Goal: Task Accomplishment & Management: Manage account settings

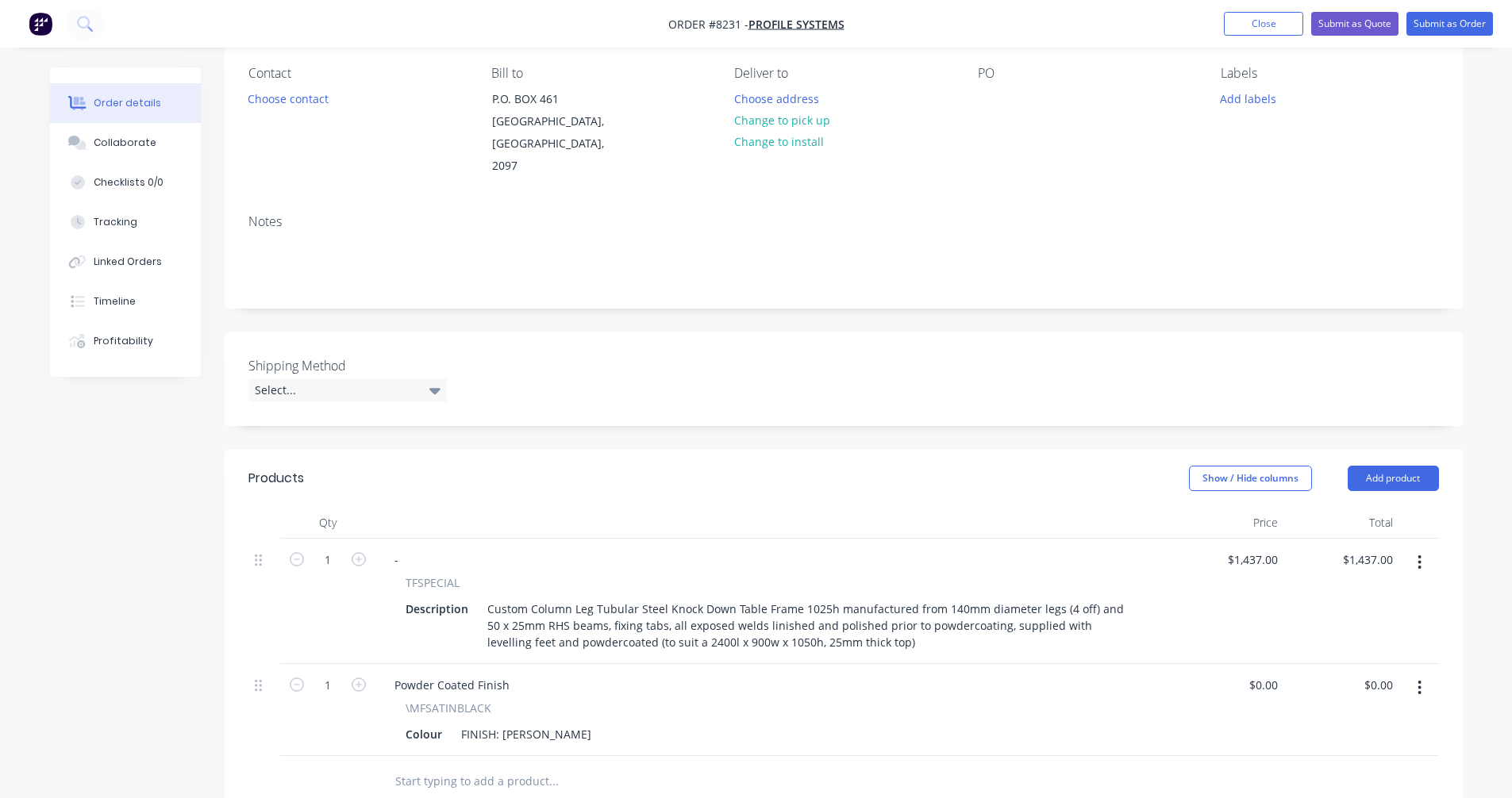
scroll to position [159, 0]
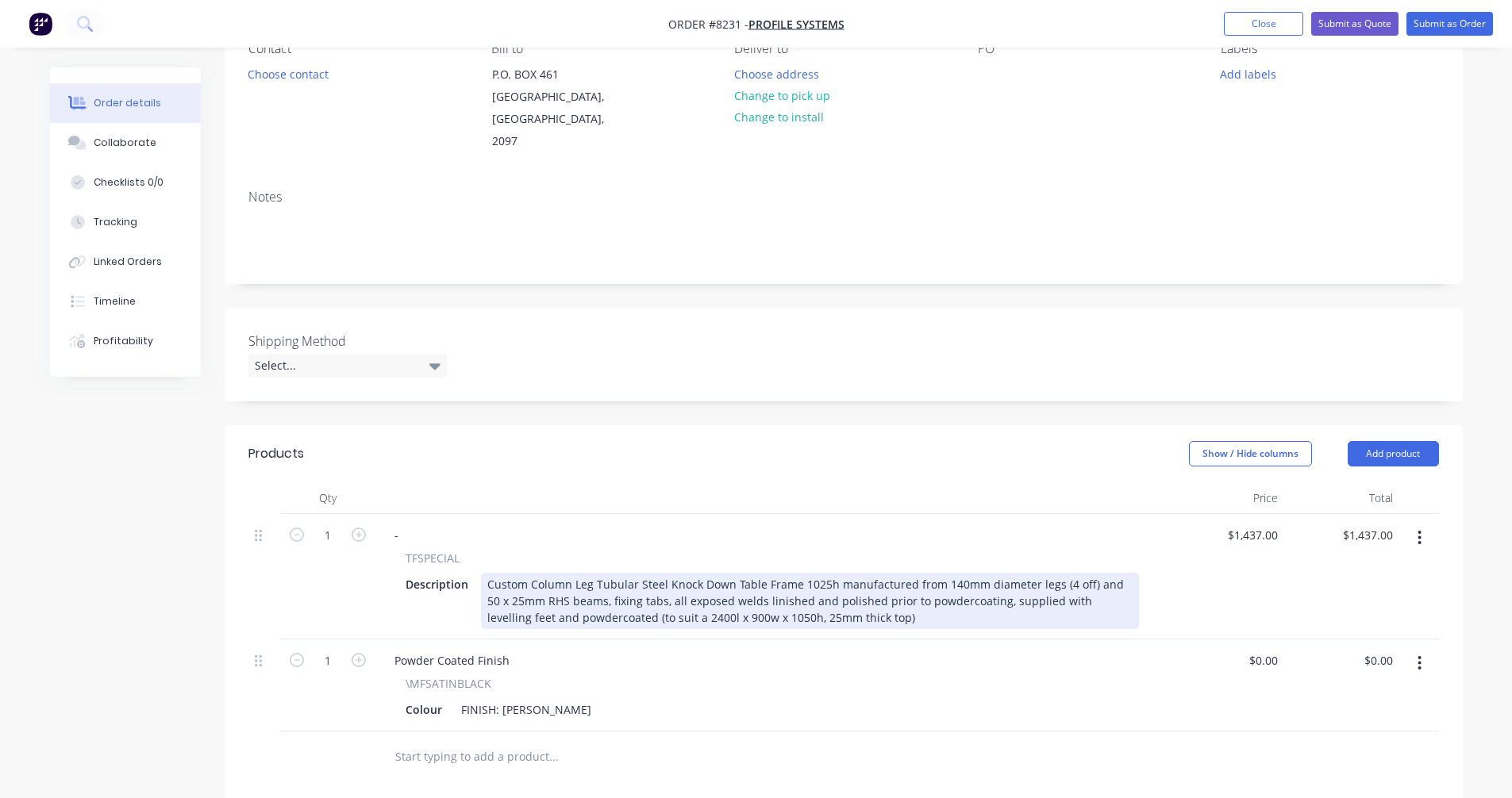
click at [657, 594] on div "Custom Column Leg Tubular Steel Knock Down Table Frame 1025h manufactured from …" at bounding box center [810, 600] width 658 height 56
click at [855, 597] on div "Custom Column Leg Tubular Steel Knock Down Table Frame 695h manufactured from 1…" at bounding box center [810, 600] width 658 height 56
click at [853, 601] on div "Custom Column Leg Tubular Steel Knock Down Table Frame 695h manufactured from 1…" at bounding box center [810, 600] width 658 height 56
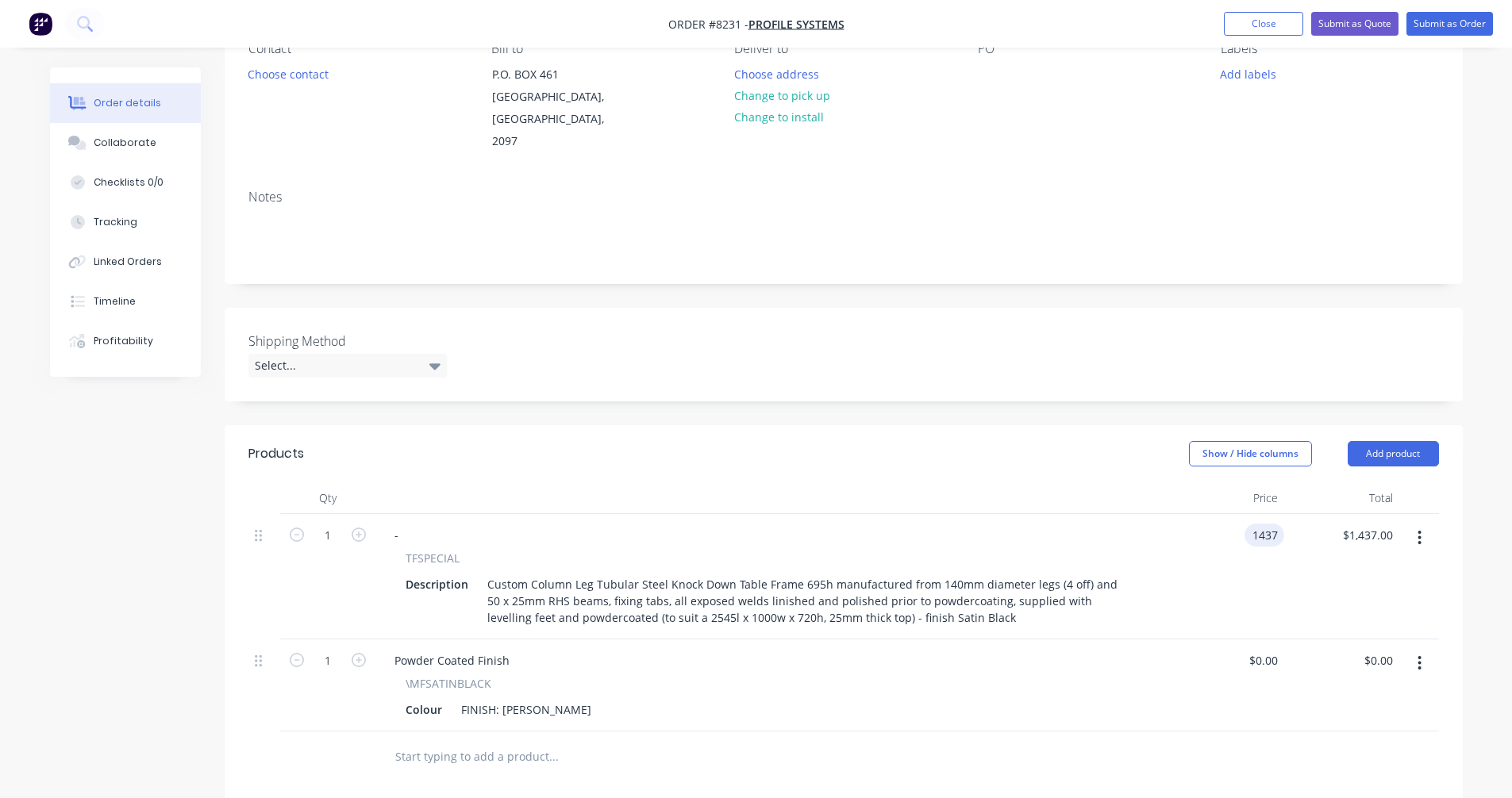
type input "$1,437.00"
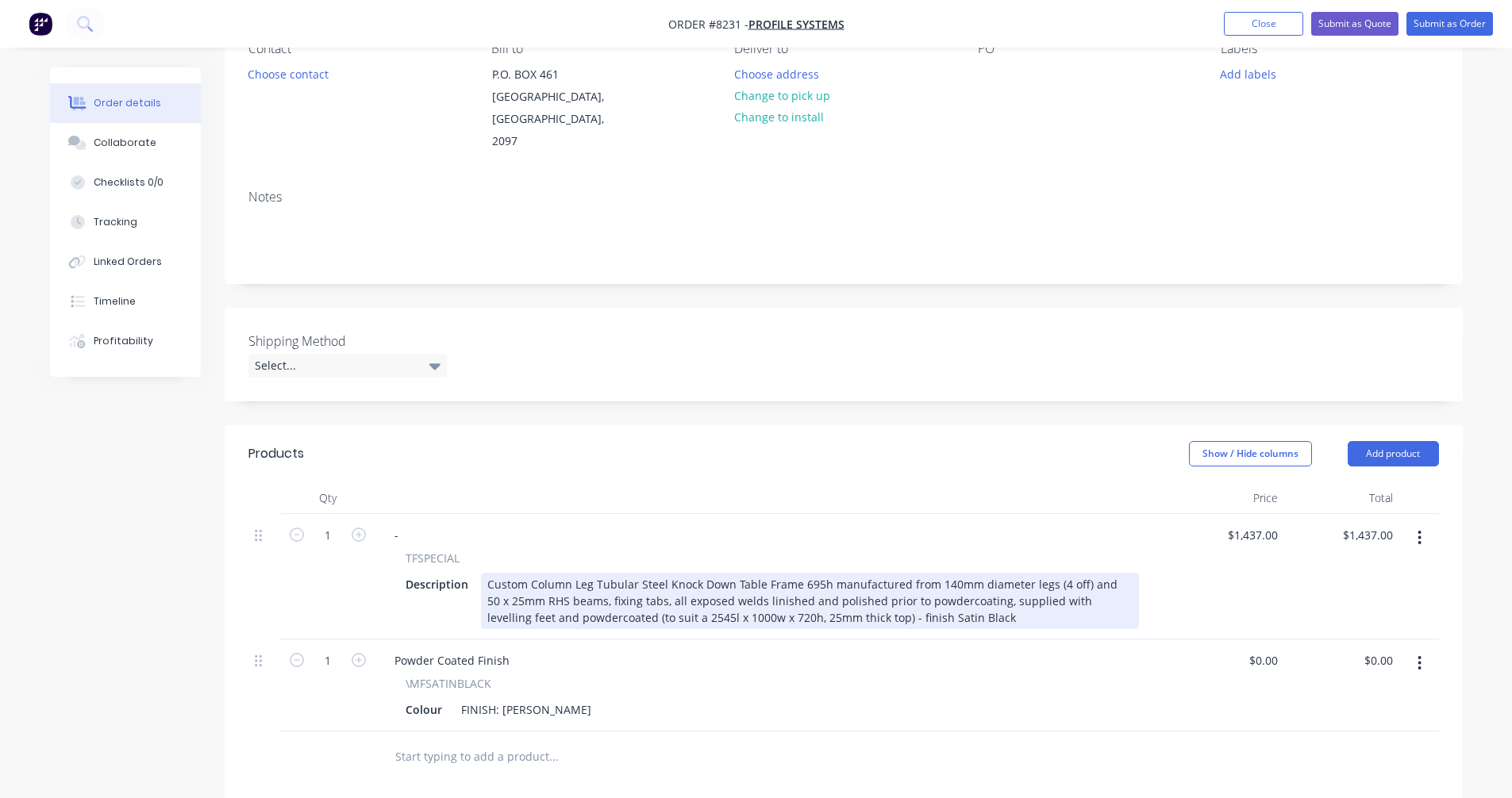
click at [676, 574] on div "Custom Column Leg Tubular Steel Knock Down Table Frame 695h manufactured from 1…" at bounding box center [810, 600] width 658 height 56
type input "$1,142.00"
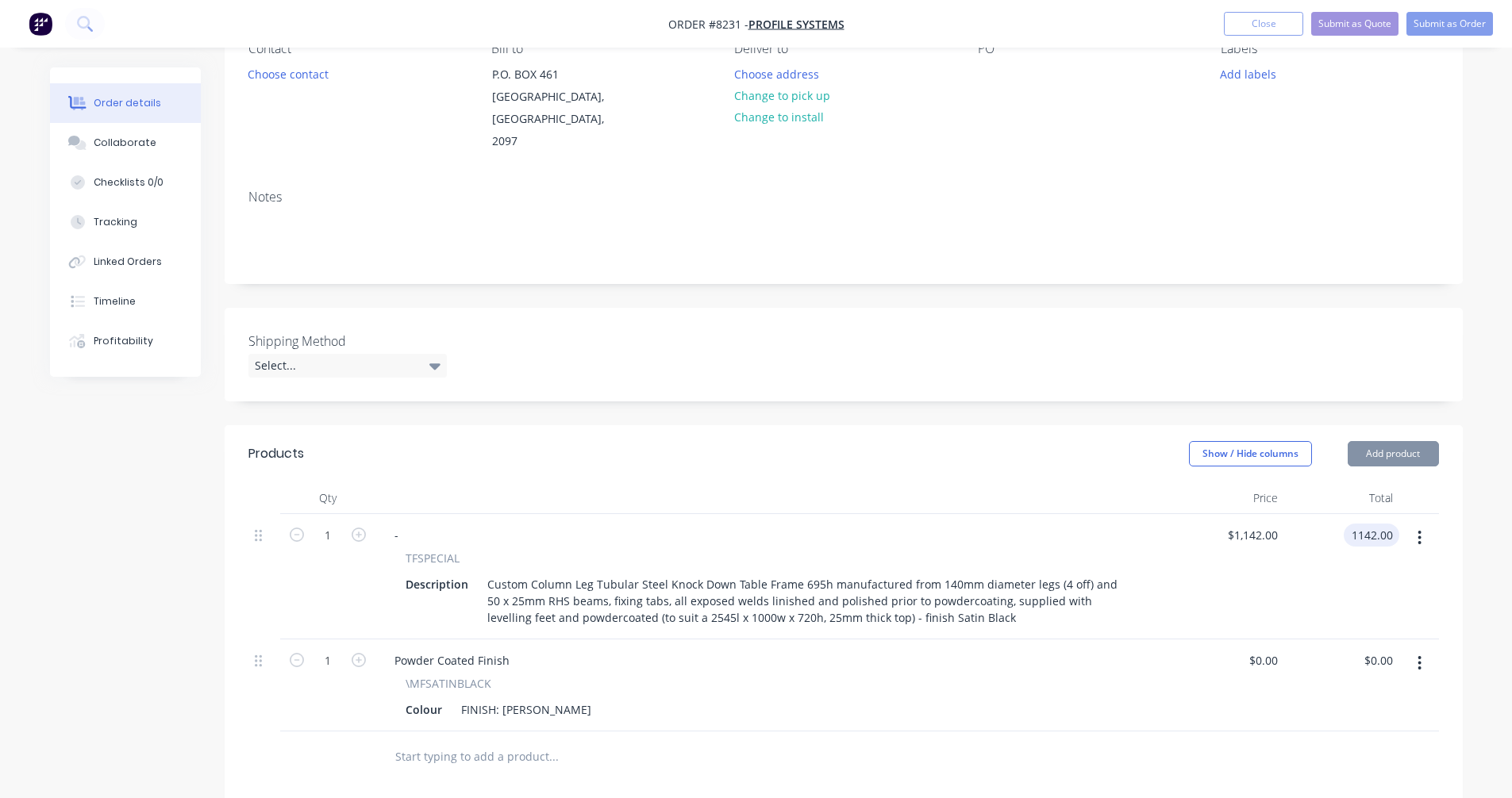
type input "$1,142.00"
click at [1423, 649] on button "button" at bounding box center [1420, 663] width 37 height 29
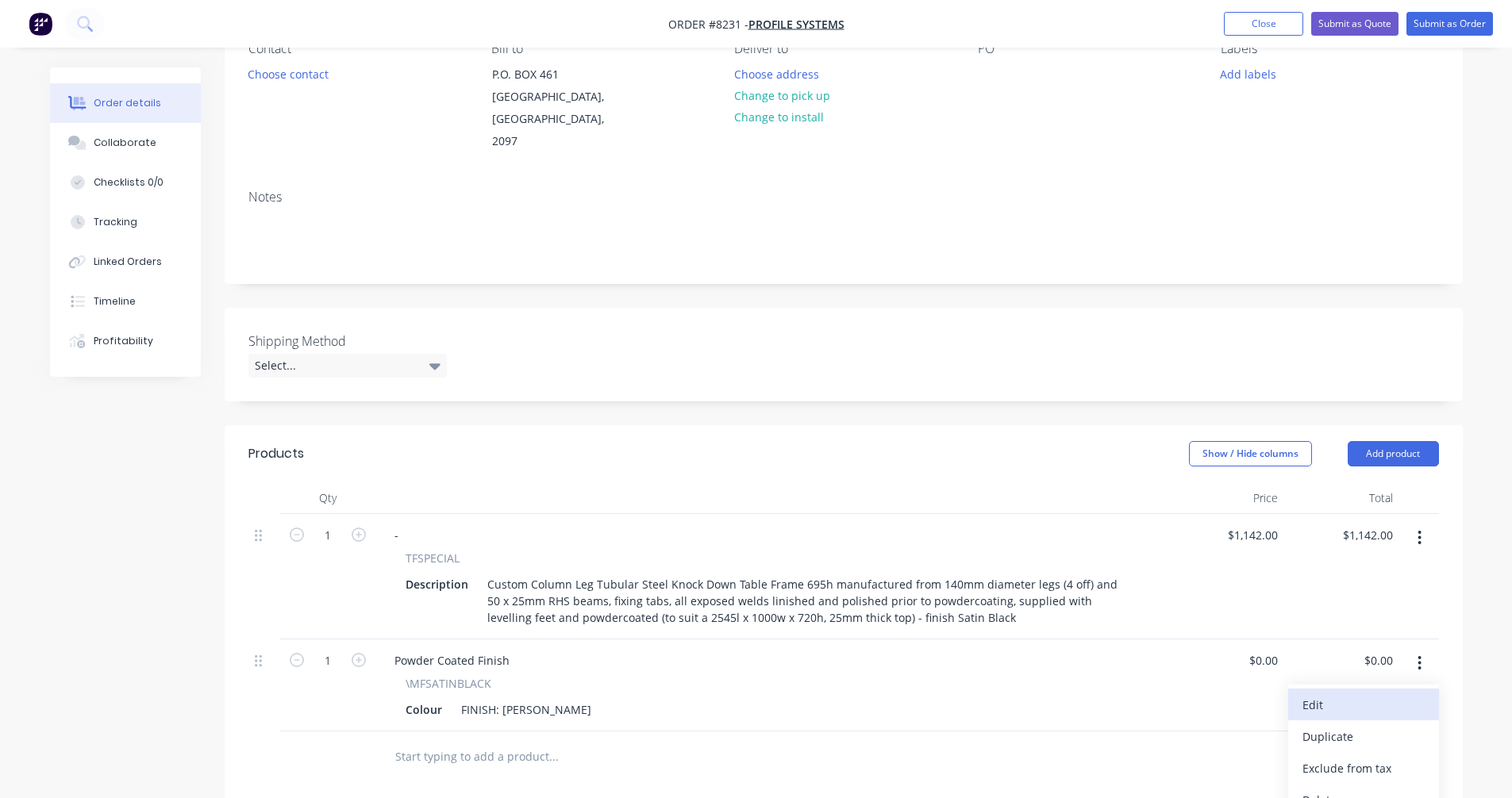
click at [1336, 694] on div "Edit" at bounding box center [1364, 705] width 122 height 23
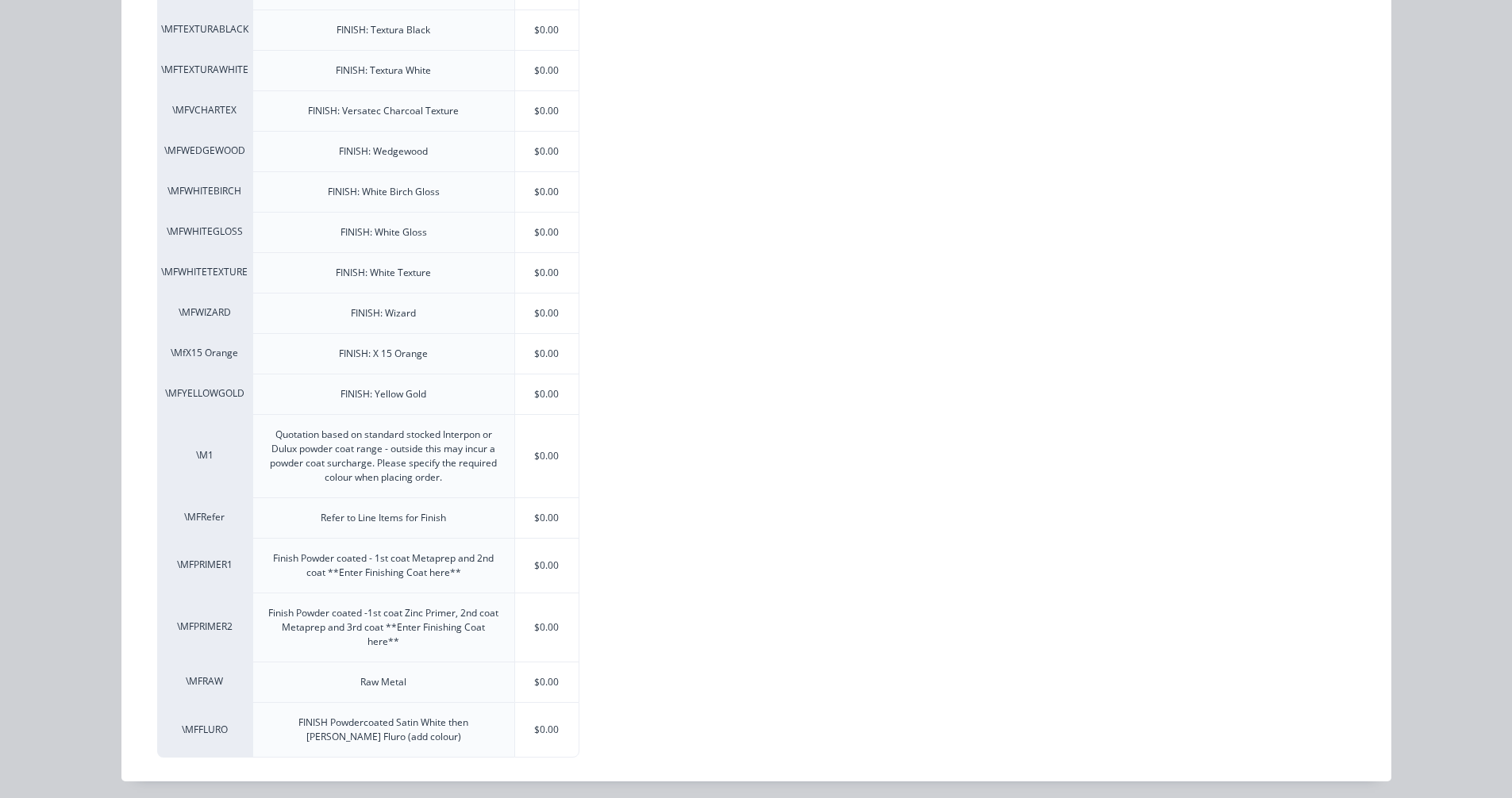
scroll to position [3394, 0]
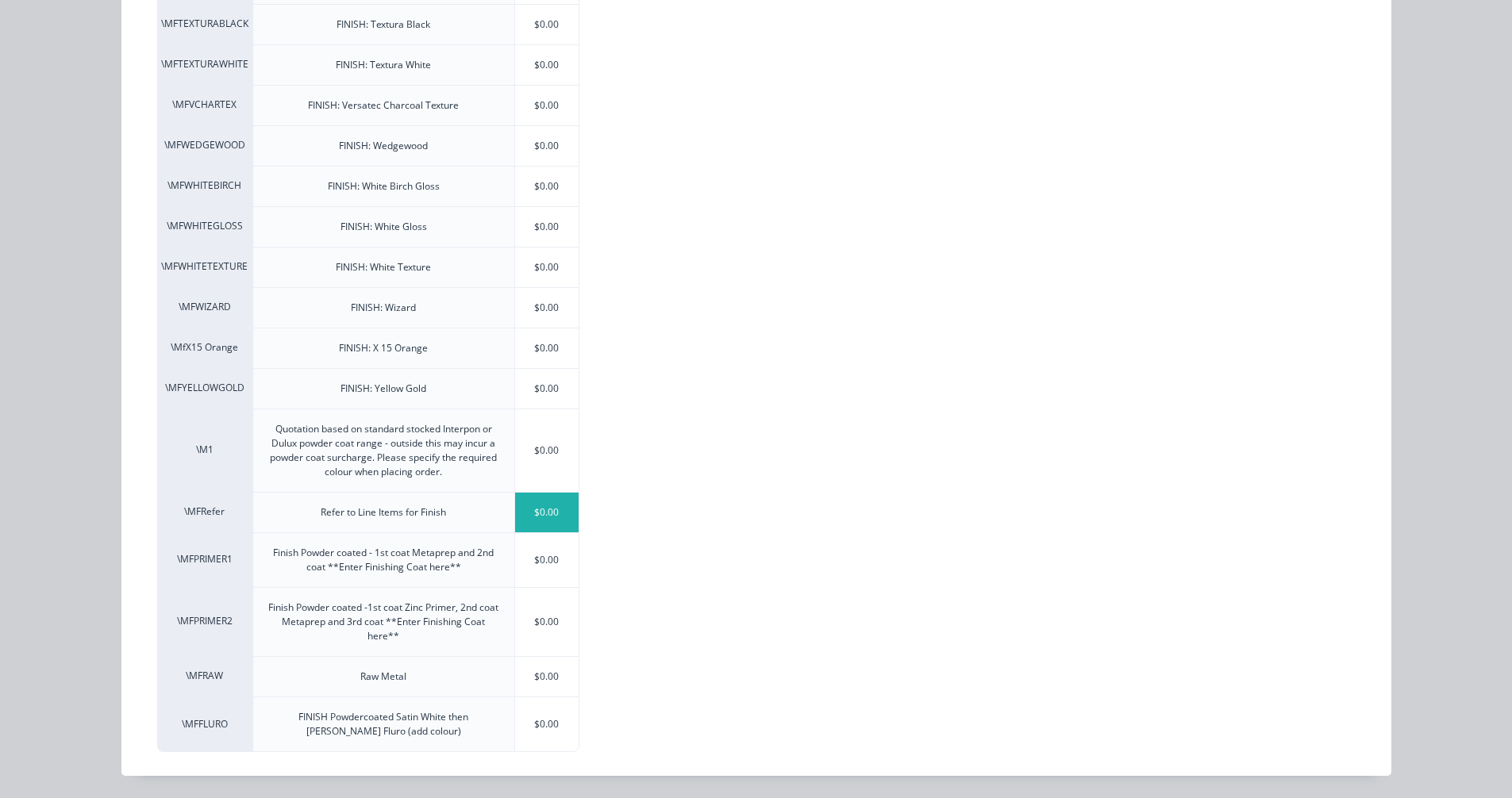
click at [524, 513] on div "$0.00" at bounding box center [547, 512] width 64 height 40
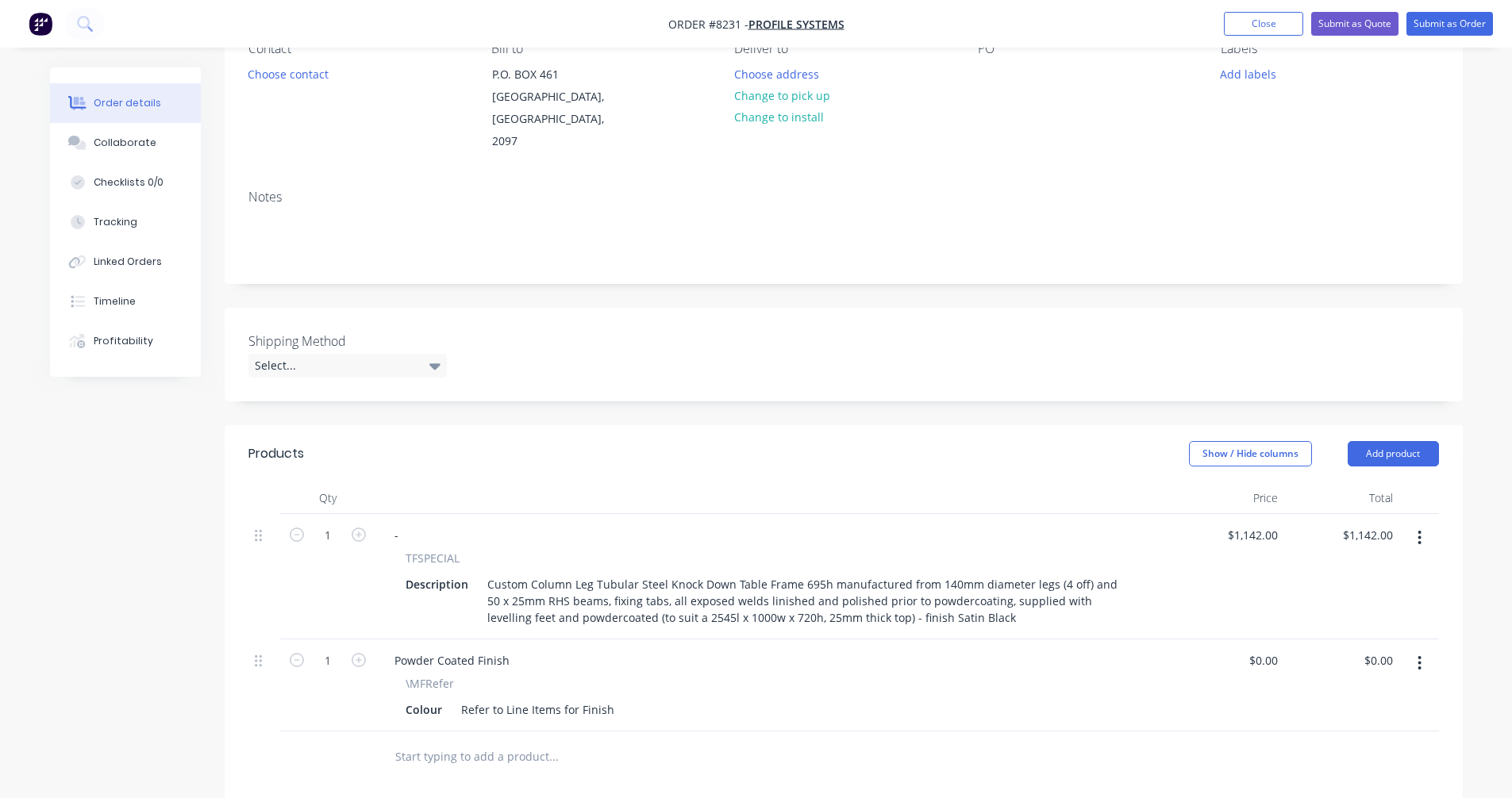
click at [1421, 529] on icon "button" at bounding box center [1420, 538] width 4 height 18
click at [1328, 600] on div "Duplicate" at bounding box center [1364, 611] width 122 height 23
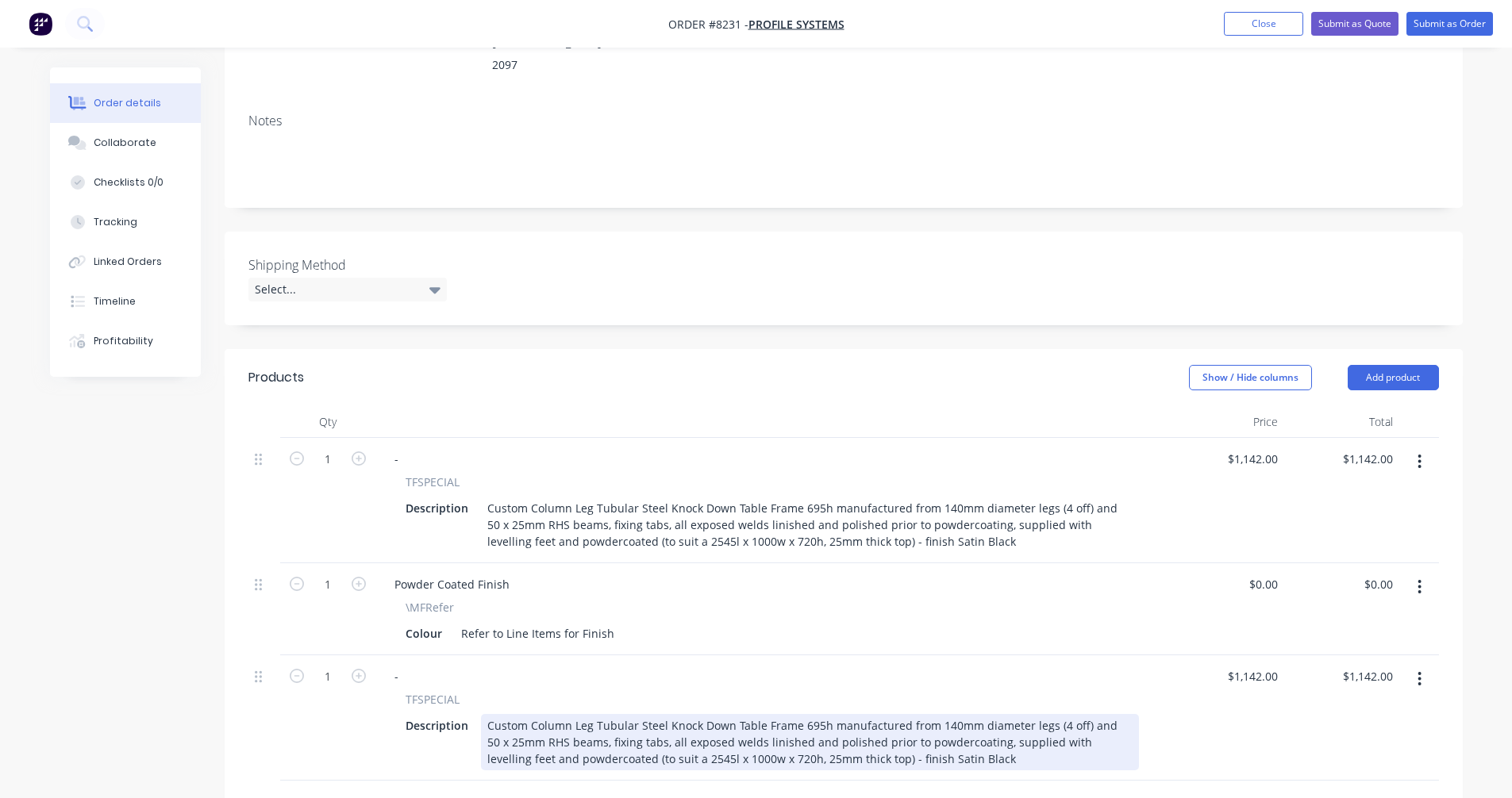
scroll to position [397, 0]
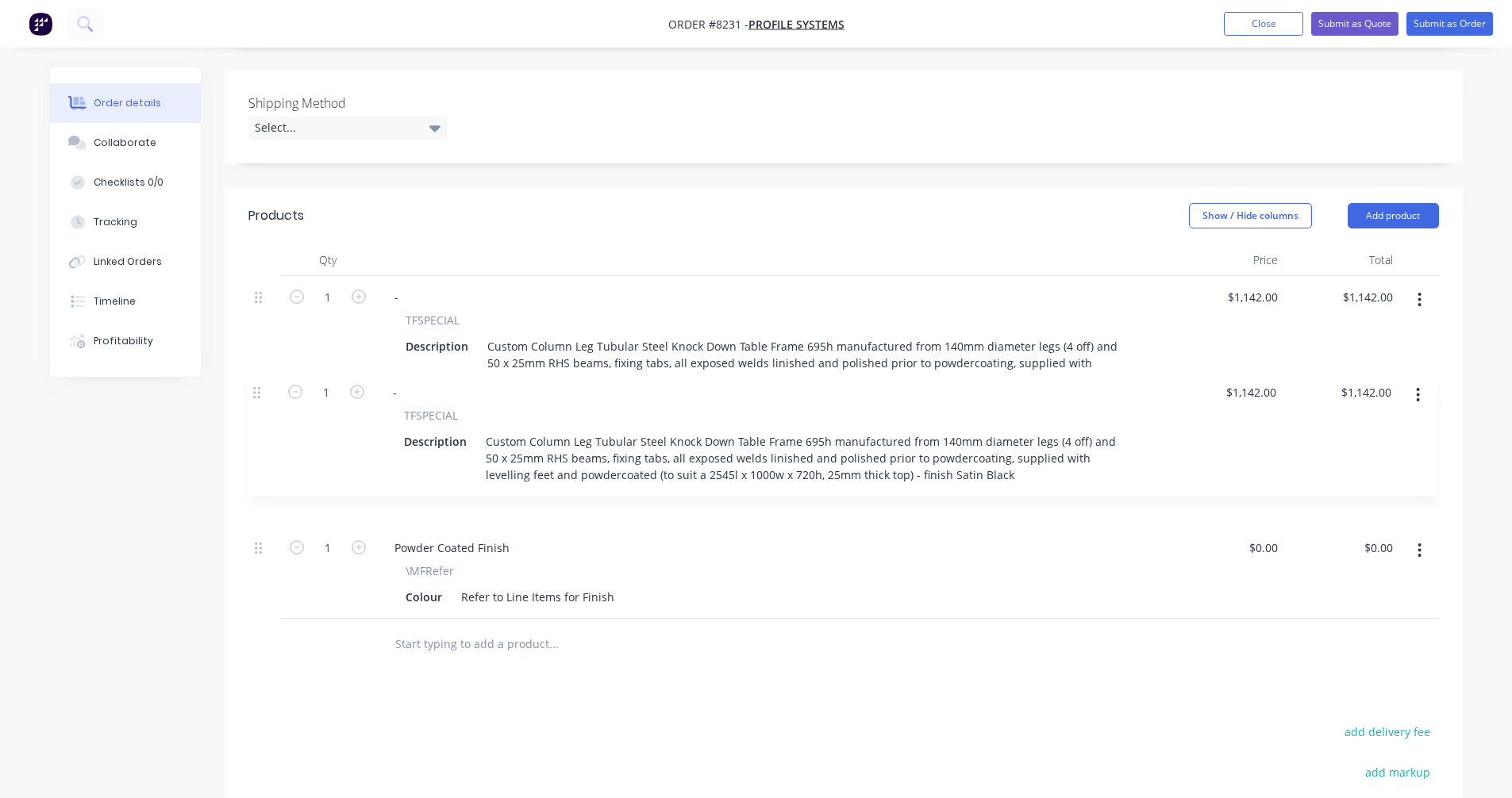
drag, startPoint x: 257, startPoint y: 494, endPoint x: 260, endPoint y: 388, distance: 106.0
click at [260, 388] on div "1 - TFSPECIAL Description Custom Column Leg Tubular Steel Knock Down Table Fram…" at bounding box center [843, 448] width 1190 height 343
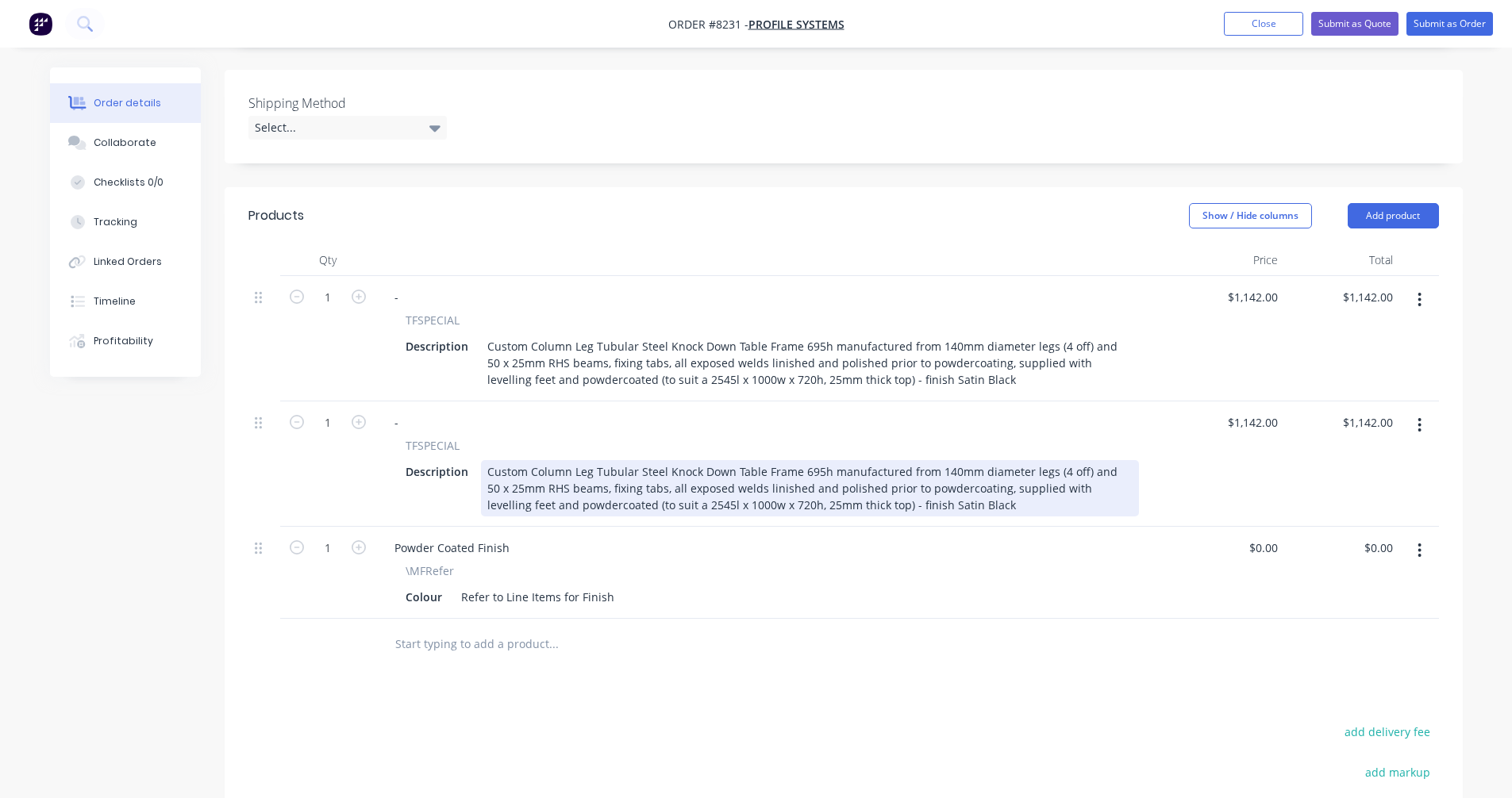
click at [1055, 460] on div "Custom Column Leg Tubular Steel Knock Down Table Frame 695h manufactured from 1…" at bounding box center [810, 488] width 658 height 56
type input "$1,142.00"
click at [720, 460] on div "Custom Column Leg Tubular Steel Knock Down Table Frame 695h manufactured from 1…" at bounding box center [810, 488] width 658 height 56
type input "$1,649.00"
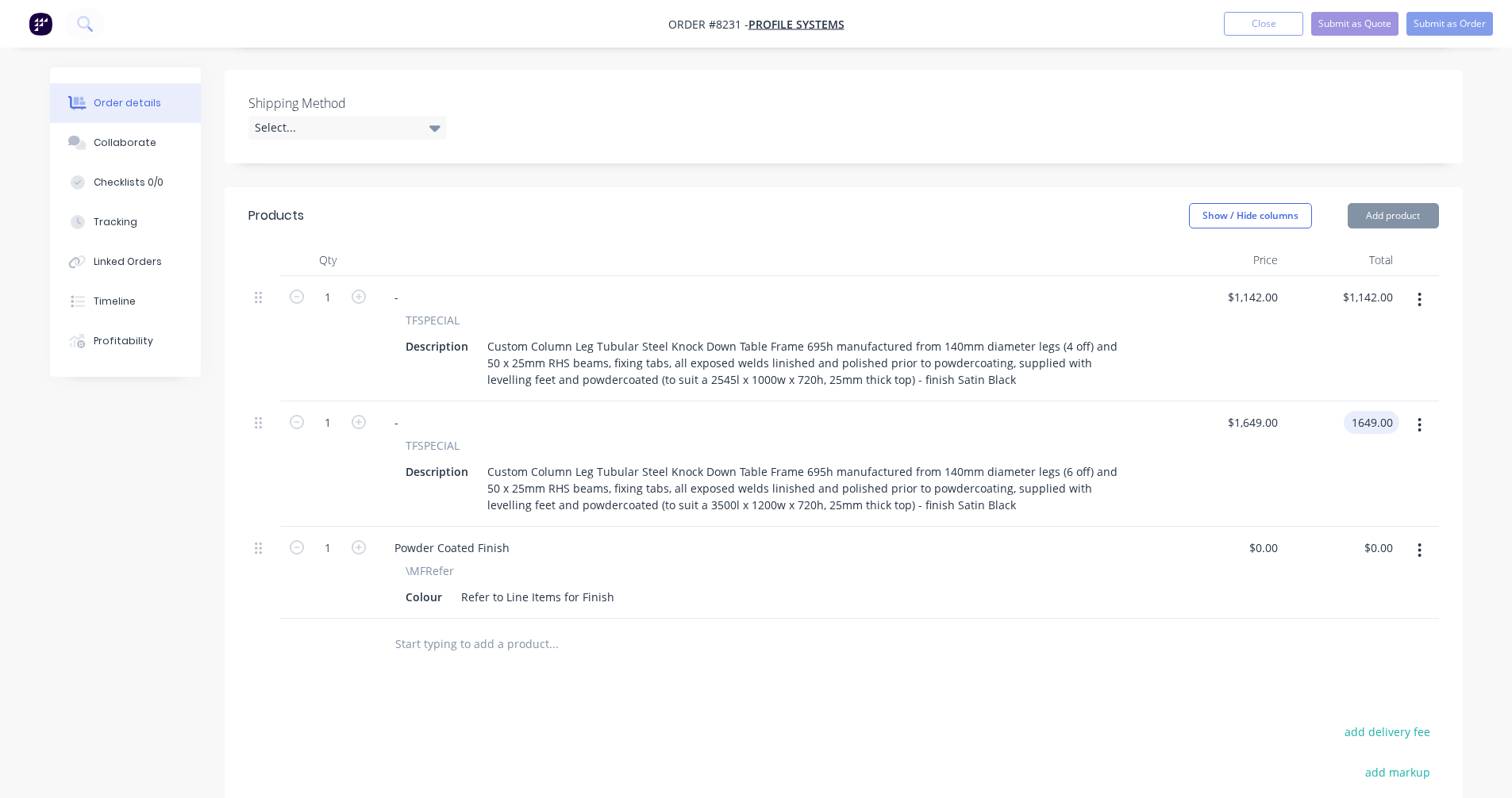
type input "$1,649.00"
click at [437, 628] on input "text" at bounding box center [553, 644] width 317 height 31
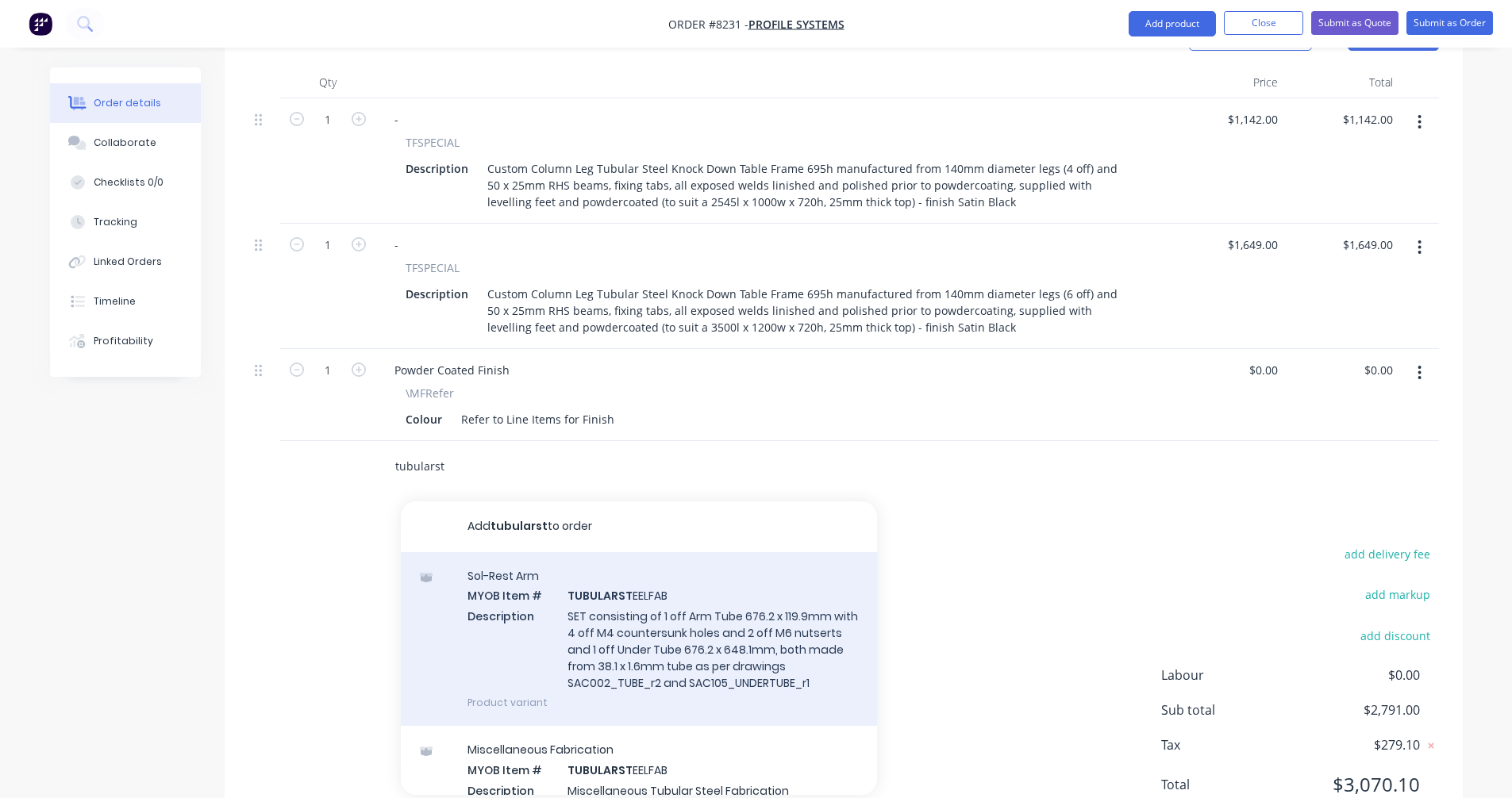
scroll to position [617, 0]
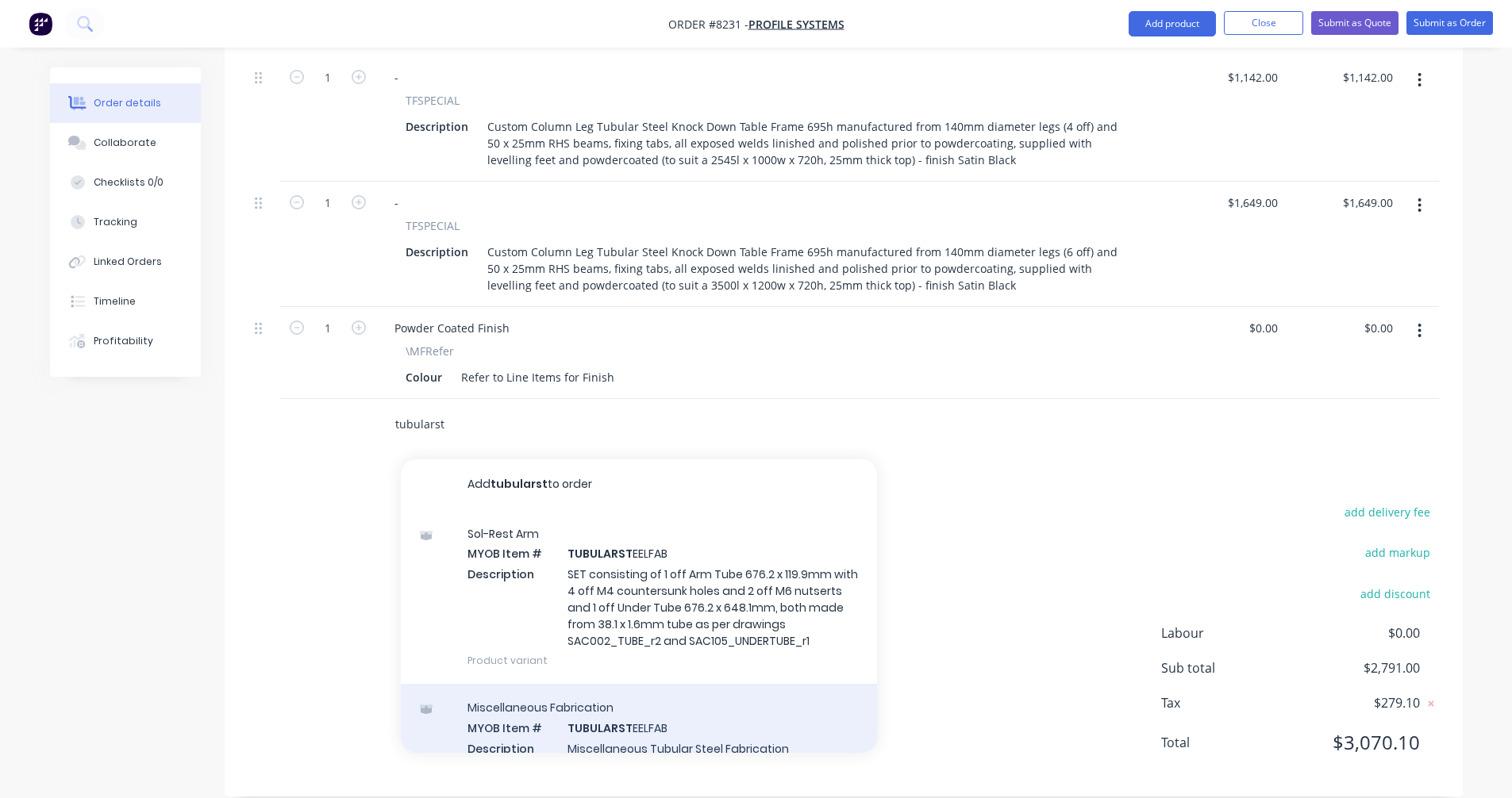
type input "tubularst"
click at [619, 723] on div "Miscellaneous Fabrication MYOB Item # TUBULARST EELFAB Description Miscellaneou…" at bounding box center [638, 737] width 476 height 107
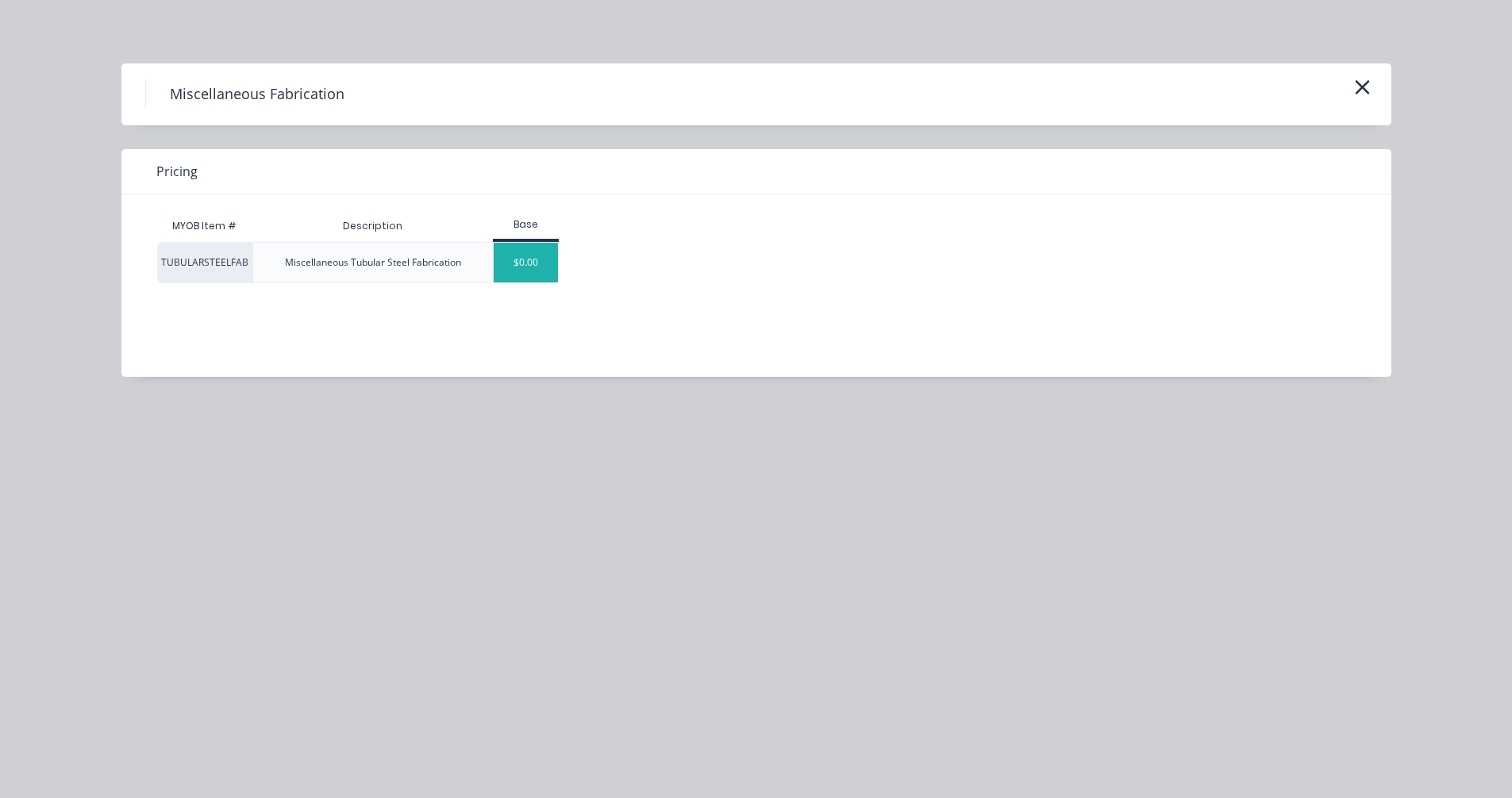
click at [535, 275] on div "$0.00" at bounding box center [526, 262] width 64 height 40
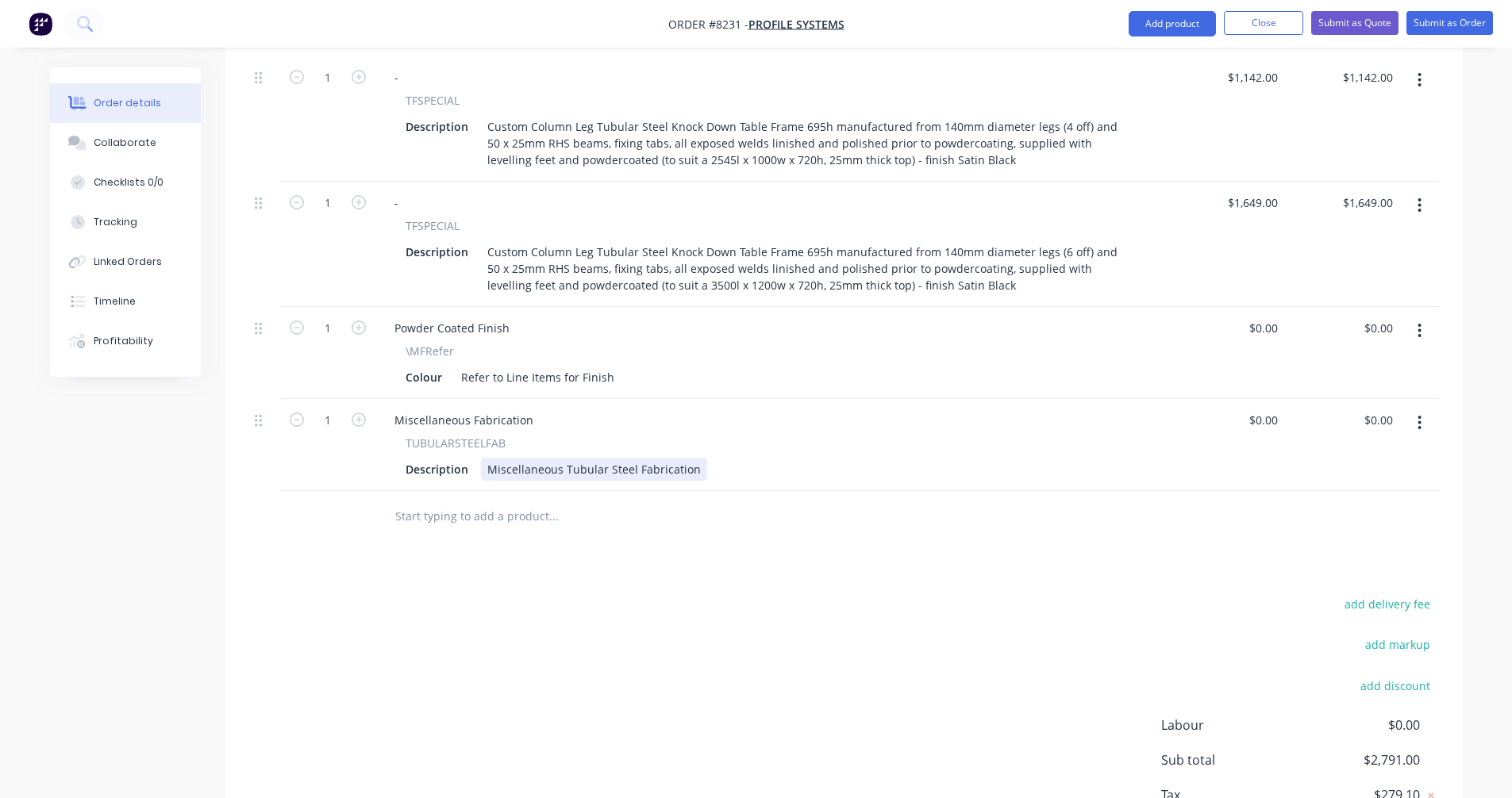
click at [546, 458] on div "Miscellaneous Tubular Steel Fabrication" at bounding box center [594, 469] width 227 height 23
drag, startPoint x: 697, startPoint y: 449, endPoint x: 473, endPoint y: 444, distance: 224.1
click at [473, 458] on div "Description Miscellaneous Tubular Steel Fabrication" at bounding box center [770, 469] width 740 height 23
paste div
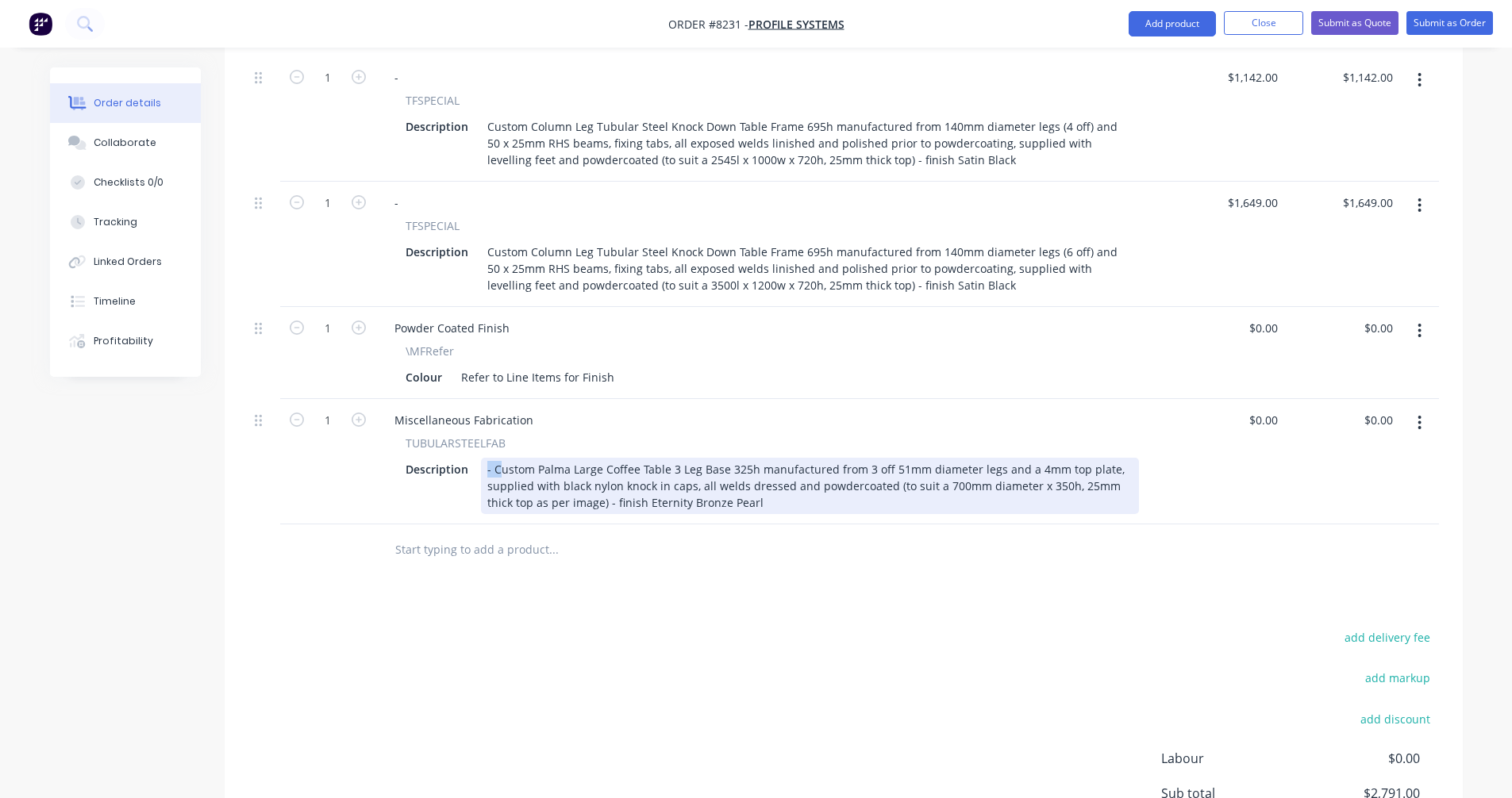
drag, startPoint x: 496, startPoint y: 449, endPoint x: 474, endPoint y: 449, distance: 22.0
click at [474, 458] on div "Description - Custom Palma Large Coffee Table 3 Leg Base 325h manufactured from…" at bounding box center [770, 486] width 740 height 56
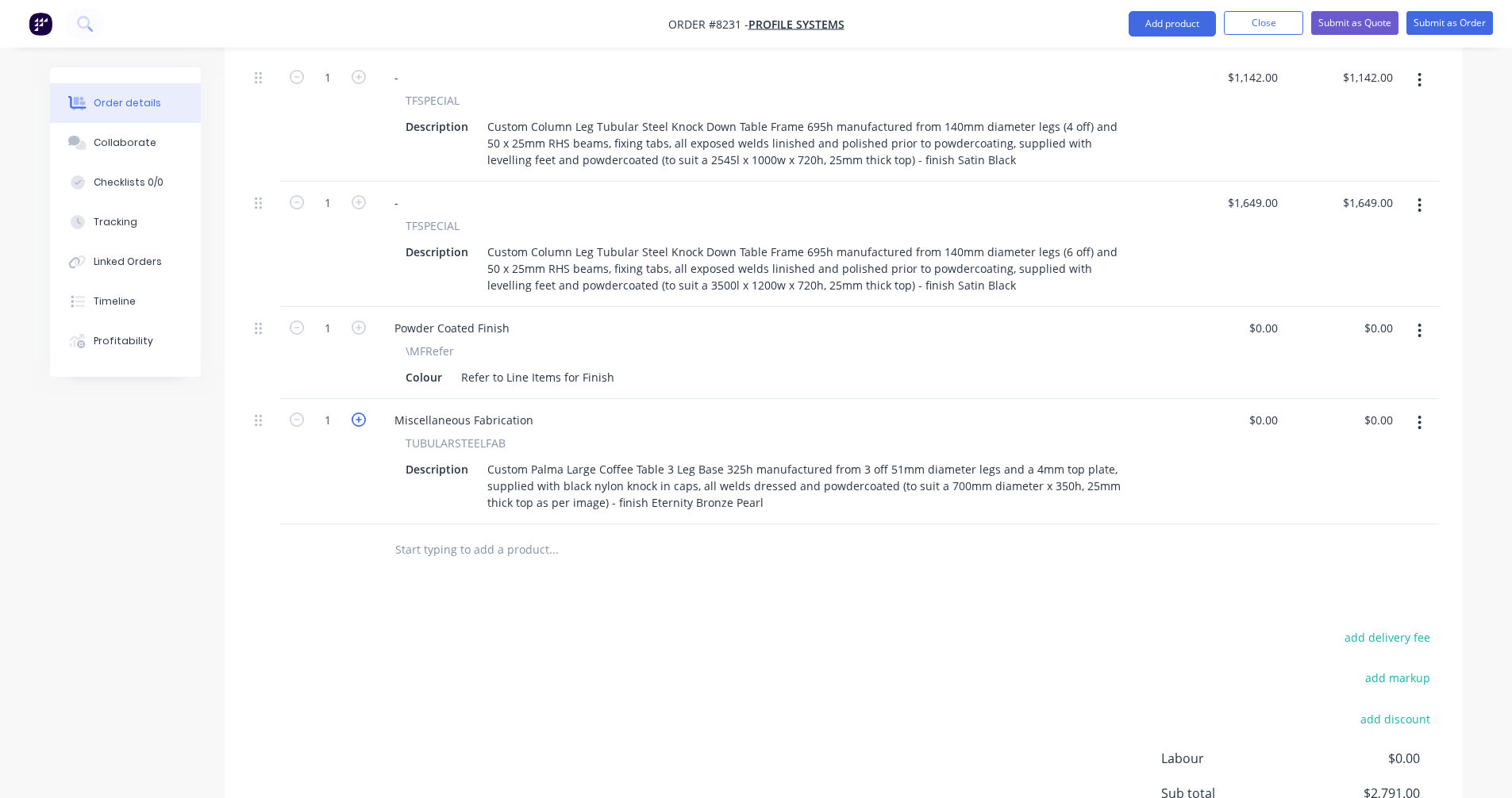
click at [361, 413] on icon "button" at bounding box center [358, 420] width 14 height 14
type input "2"
click at [469, 409] on div "Miscellaneous Fabrication" at bounding box center [464, 420] width 165 height 23
drag, startPoint x: 528, startPoint y: 396, endPoint x: 389, endPoint y: 395, distance: 139.0
click at [389, 409] on div "Miscellaneous Fabrication" at bounding box center [464, 420] width 165 height 23
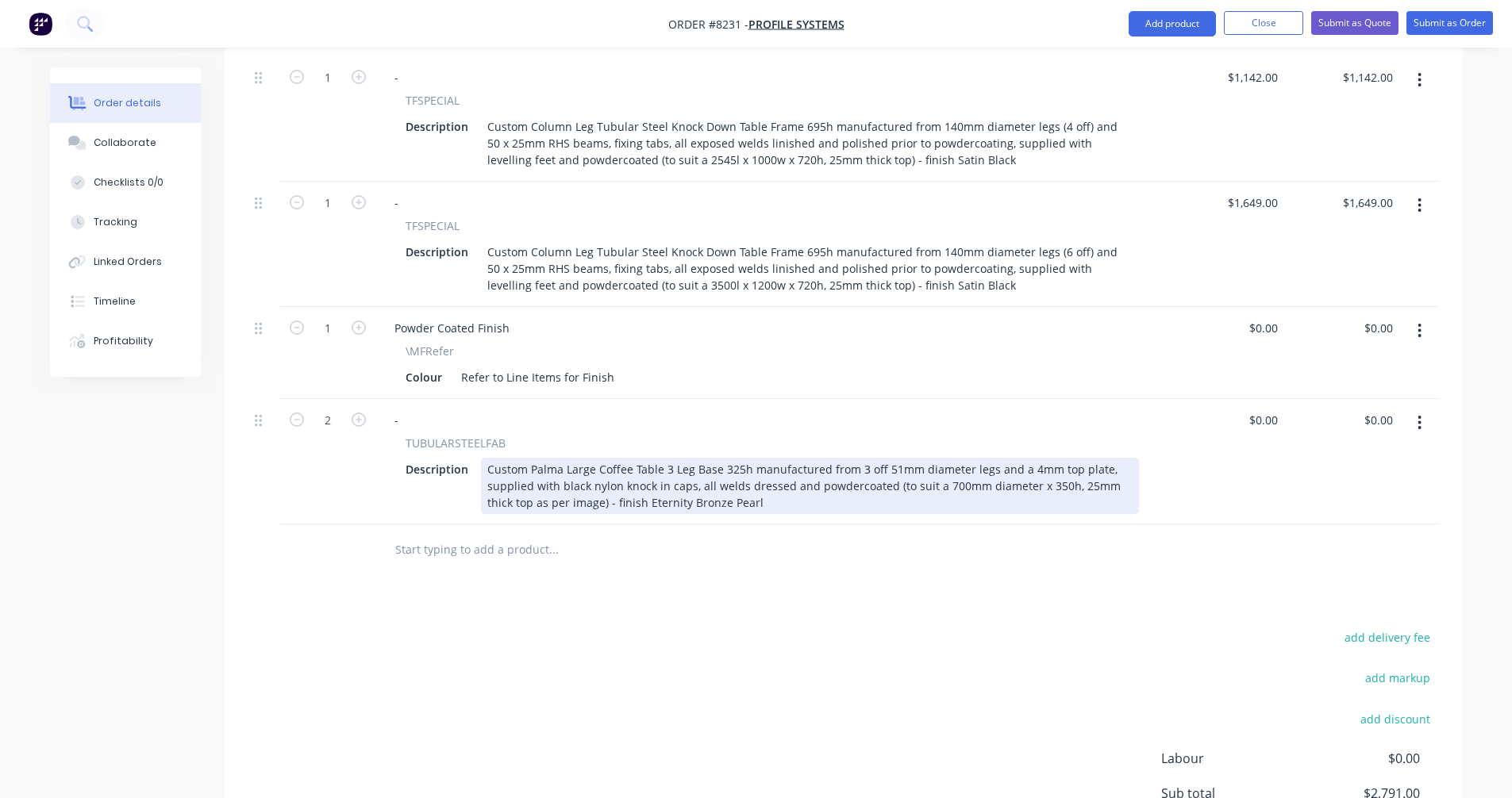
click at [786, 458] on div "Custom Palma Large Coffee Table 3 Leg Base 325h manufactured from 3 off 51mm di…" at bounding box center [810, 486] width 658 height 56
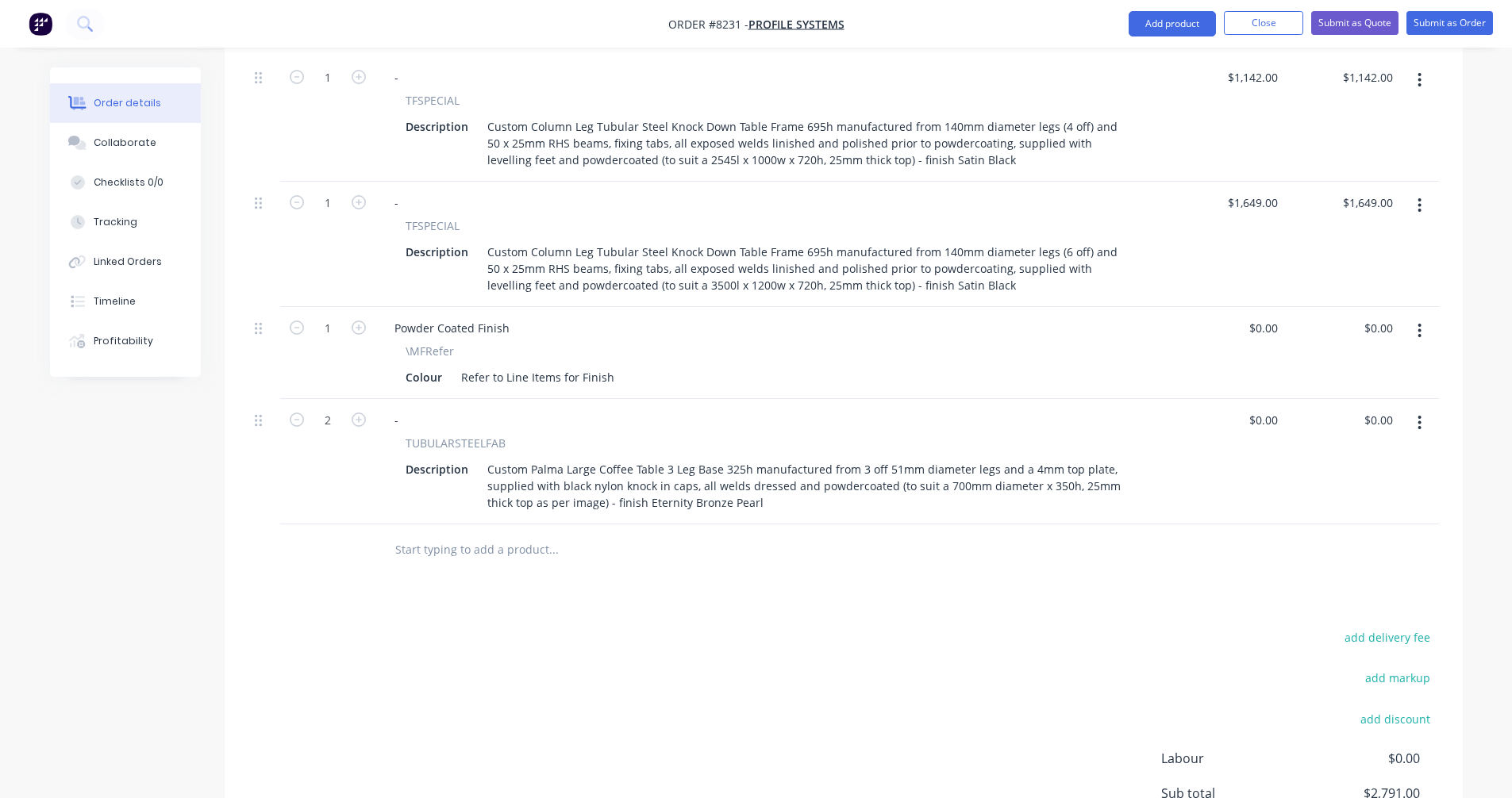
click at [1422, 414] on icon "button" at bounding box center [1420, 422] width 4 height 18
click at [1337, 485] on div "Duplicate" at bounding box center [1364, 496] width 122 height 23
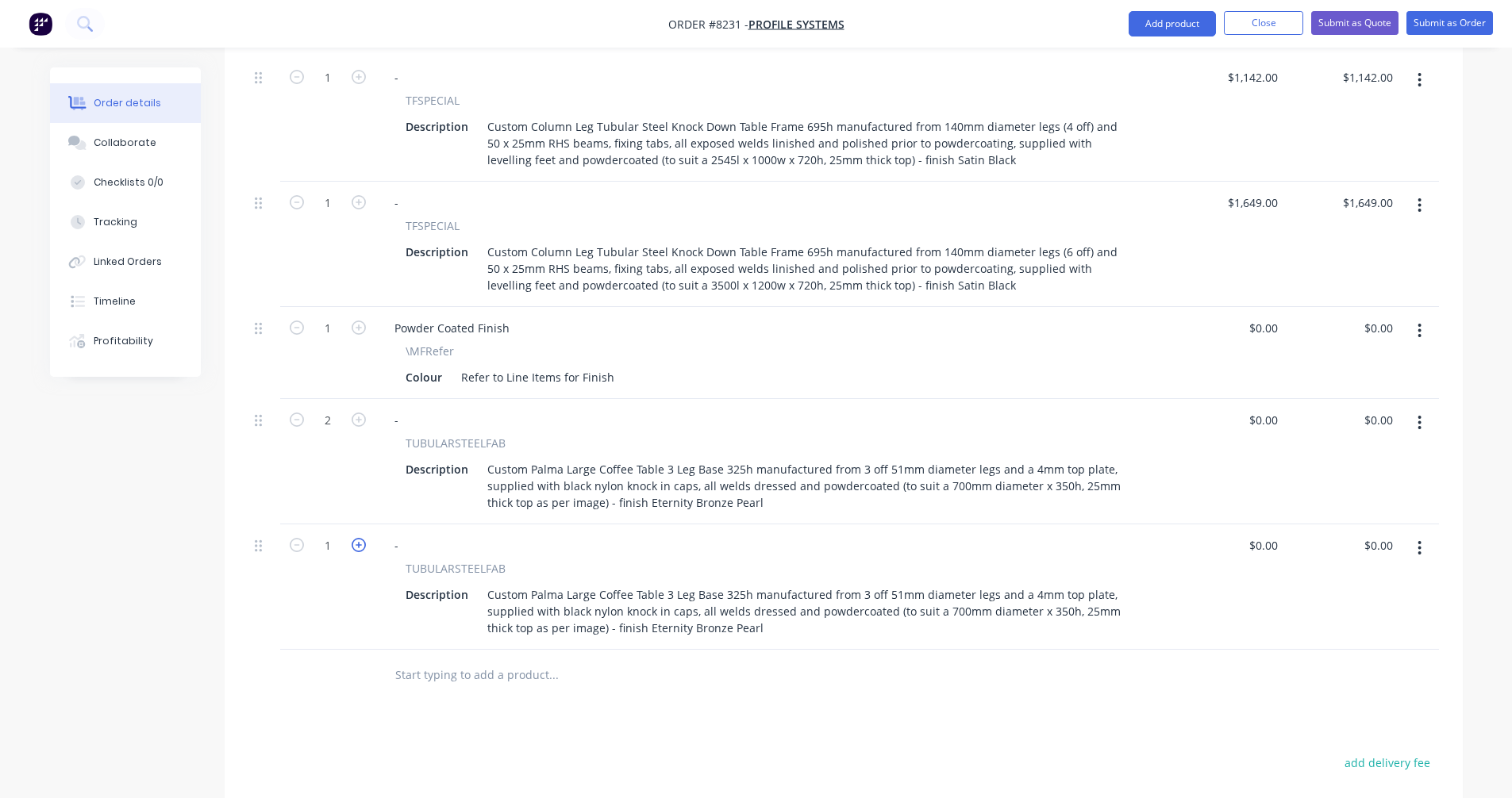
click at [356, 538] on icon "button" at bounding box center [358, 544] width 14 height 14
type input "2"
click at [611, 583] on div "Custom Palma Large Coffee Table 3 Leg Base 325h manufactured from 3 off 51mm di…" at bounding box center [810, 611] width 658 height 56
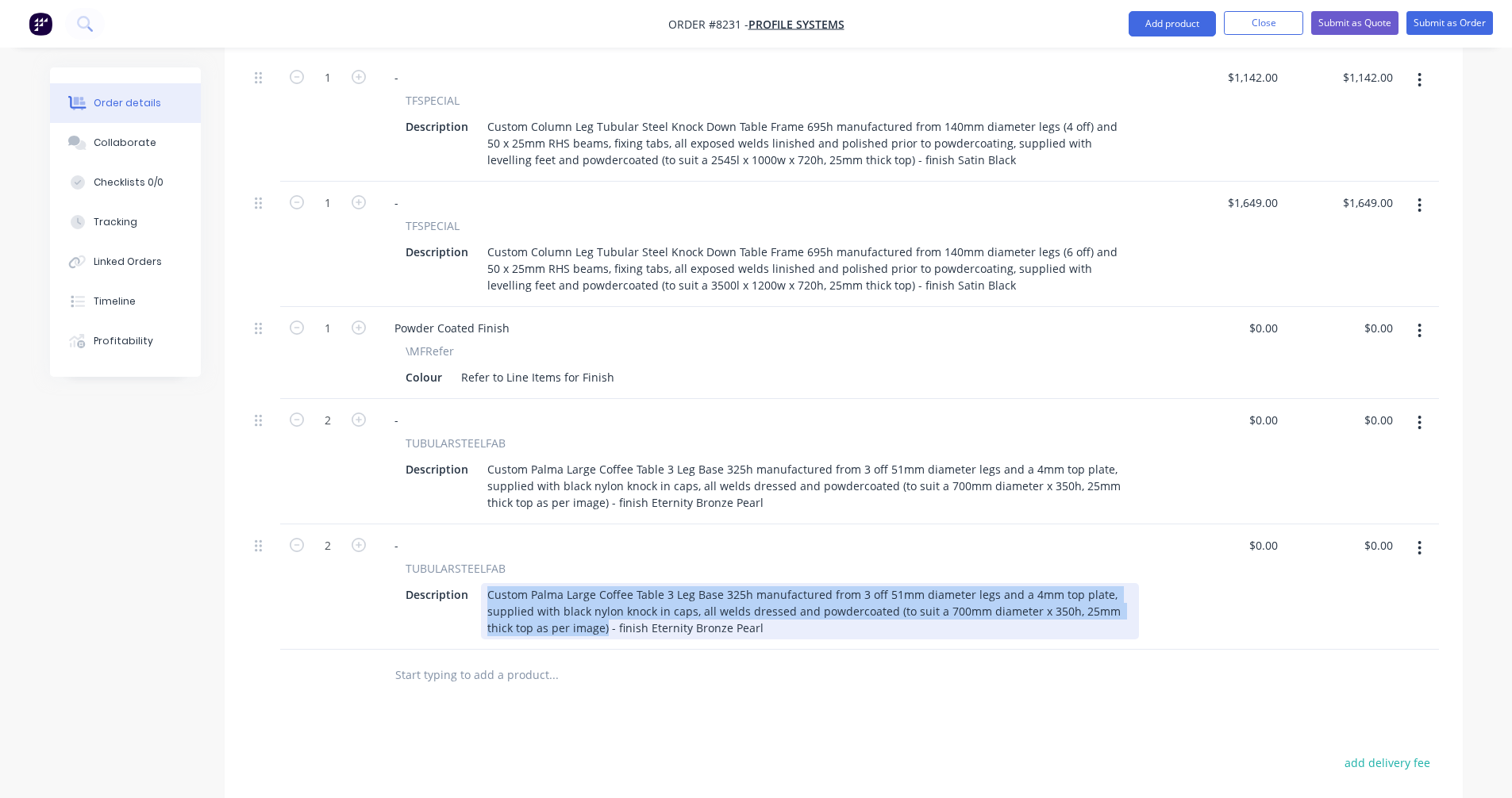
drag, startPoint x: 575, startPoint y: 606, endPoint x: 474, endPoint y: 562, distance: 110.2
click at [474, 583] on div "Description Custom Palma Large Coffee Table 3 Leg Base 325h manufactured from 3…" at bounding box center [770, 611] width 740 height 56
paste div
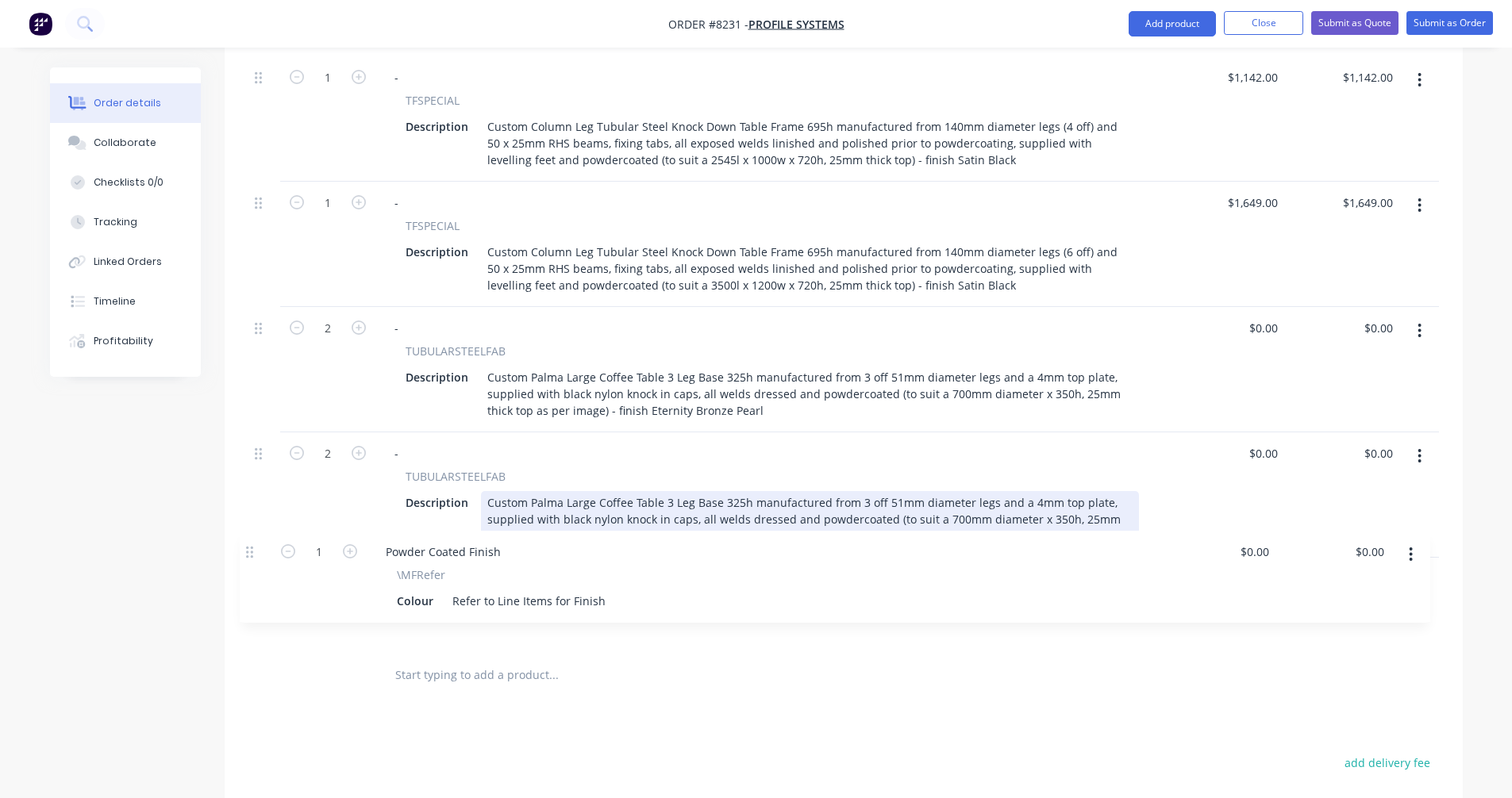
drag, startPoint x: 259, startPoint y: 309, endPoint x: 252, endPoint y: 561, distance: 252.1
click at [252, 561] on div "1 - TFSPECIAL Description Custom Column Leg Tubular Steel Knock Down Table Fram…" at bounding box center [843, 353] width 1190 height 594
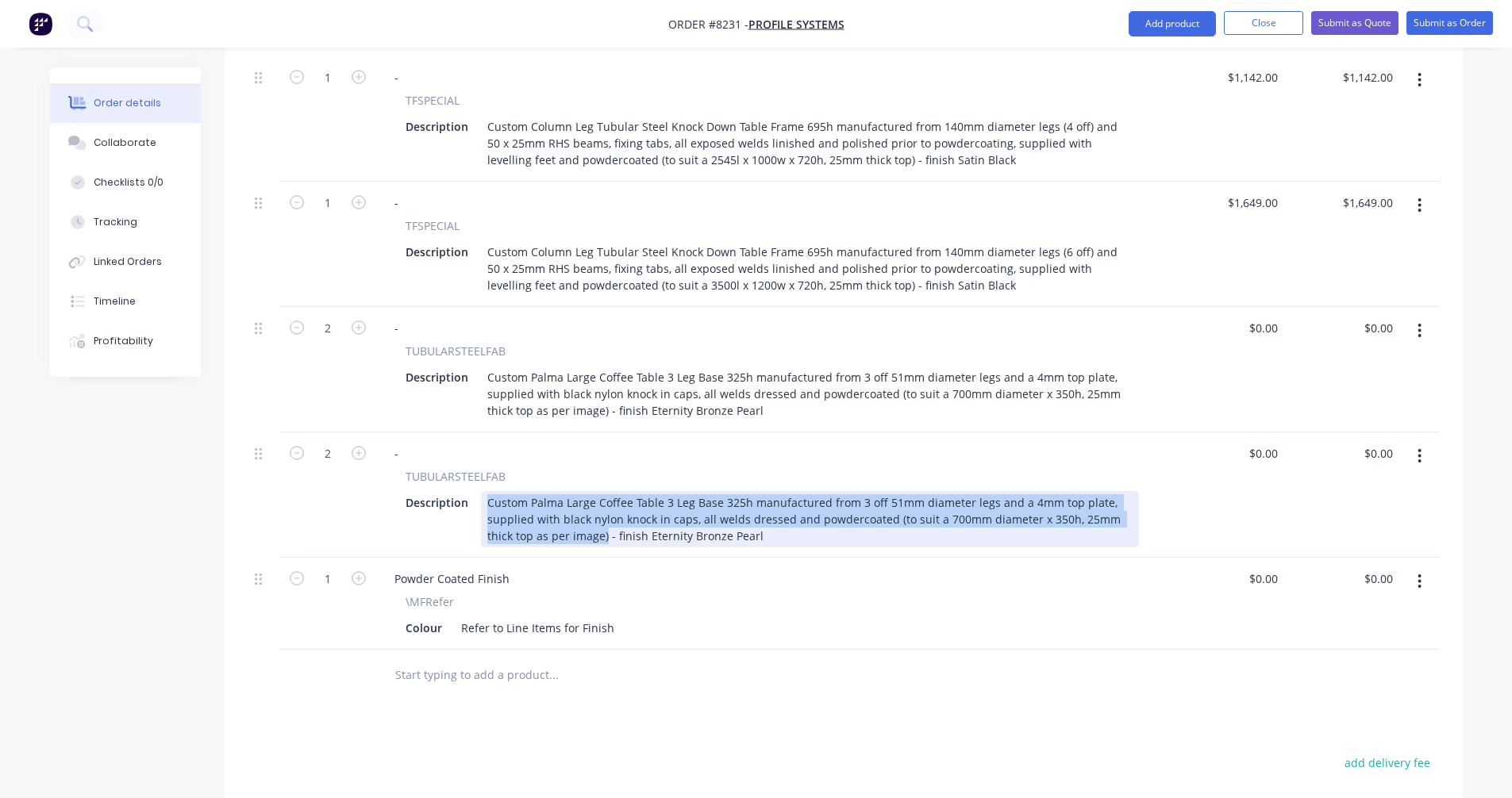
drag, startPoint x: 575, startPoint y: 513, endPoint x: 478, endPoint y: 472, distance: 105.3
click at [479, 491] on div "Description Custom Palma Large Coffee Table 3 Leg Base 325h manufactured from 3…" at bounding box center [770, 519] width 740 height 56
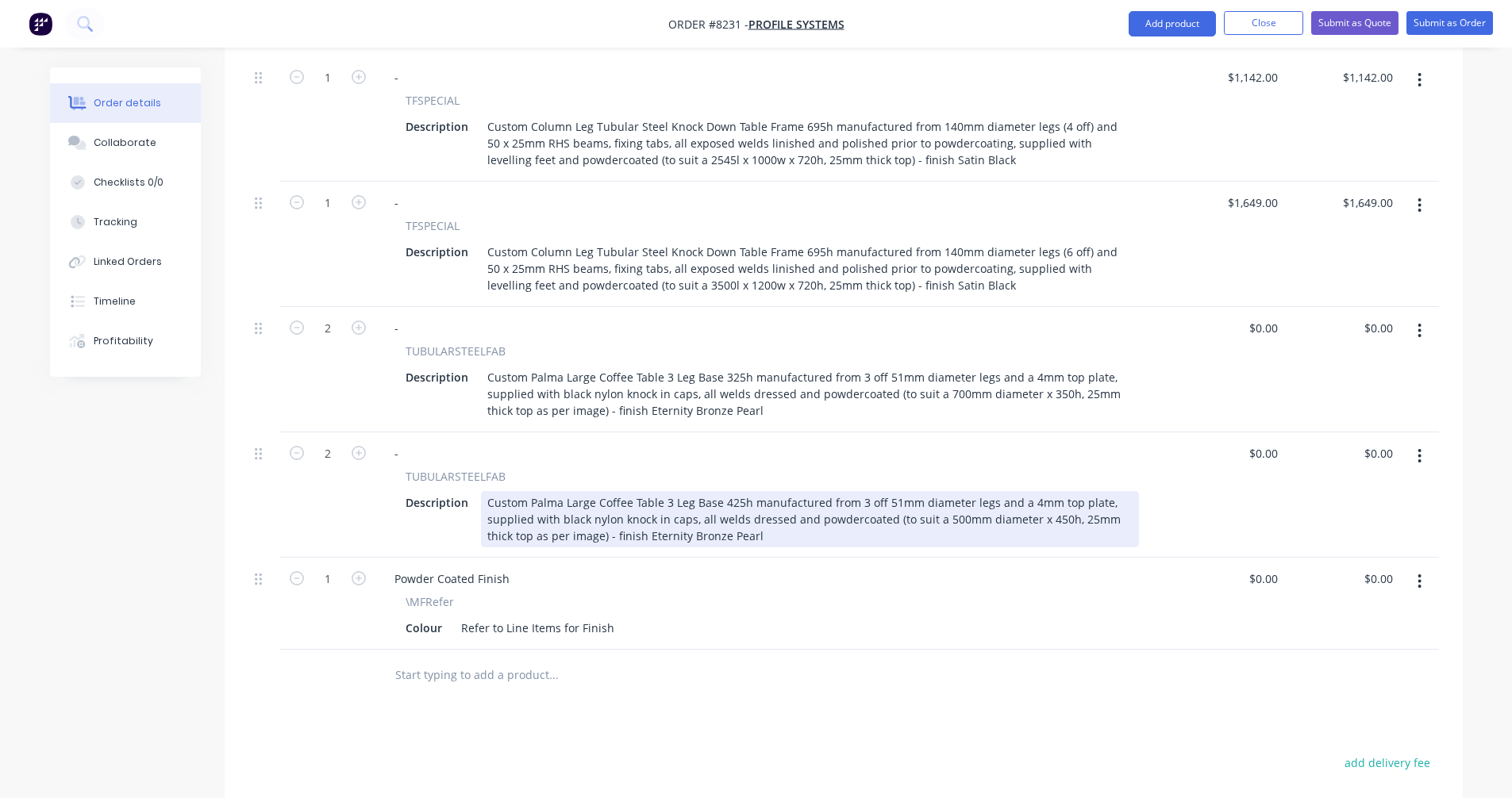
click at [1005, 491] on div "Custom Palma Large Coffee Table 3 Leg Base 425h manufactured from 3 off 51mm di…" at bounding box center [810, 519] width 658 height 56
type input "$275.70"
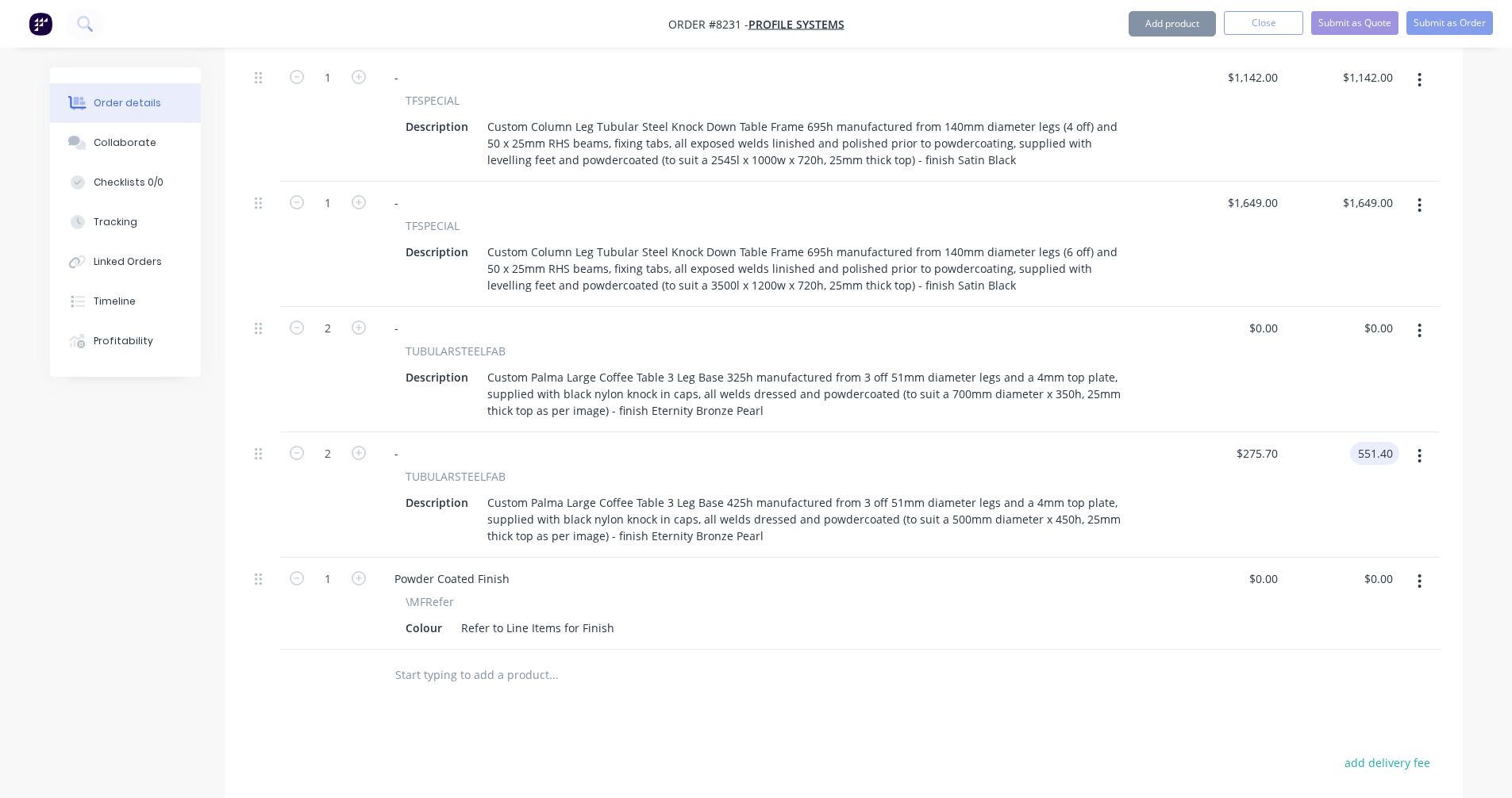
type input "$551.40"
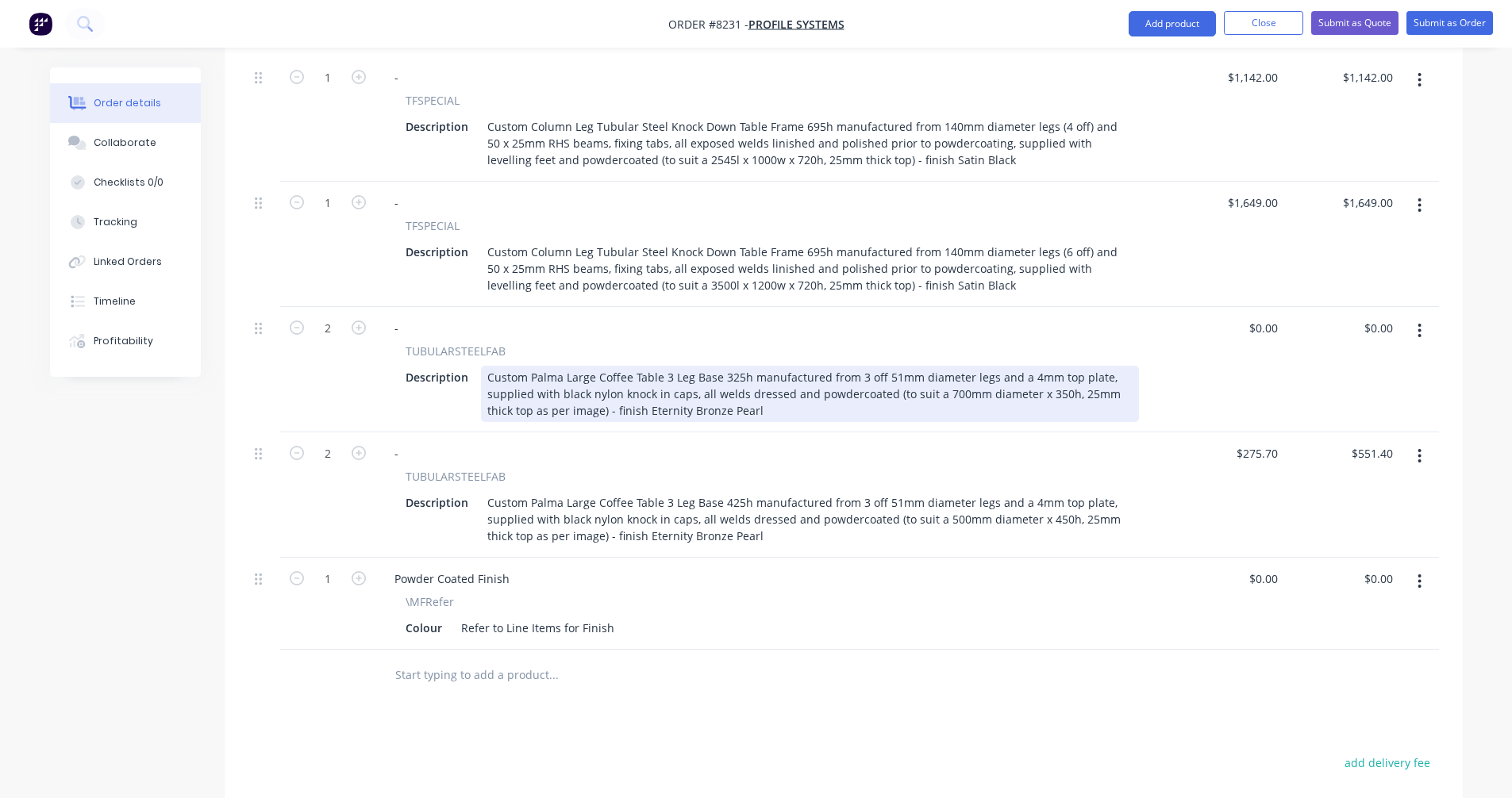
click at [904, 366] on div "Custom Palma Large Coffee Table 3 Leg Base 325h manufactured from 3 off 51mm di…" at bounding box center [810, 393] width 658 height 56
type input "$293.50"
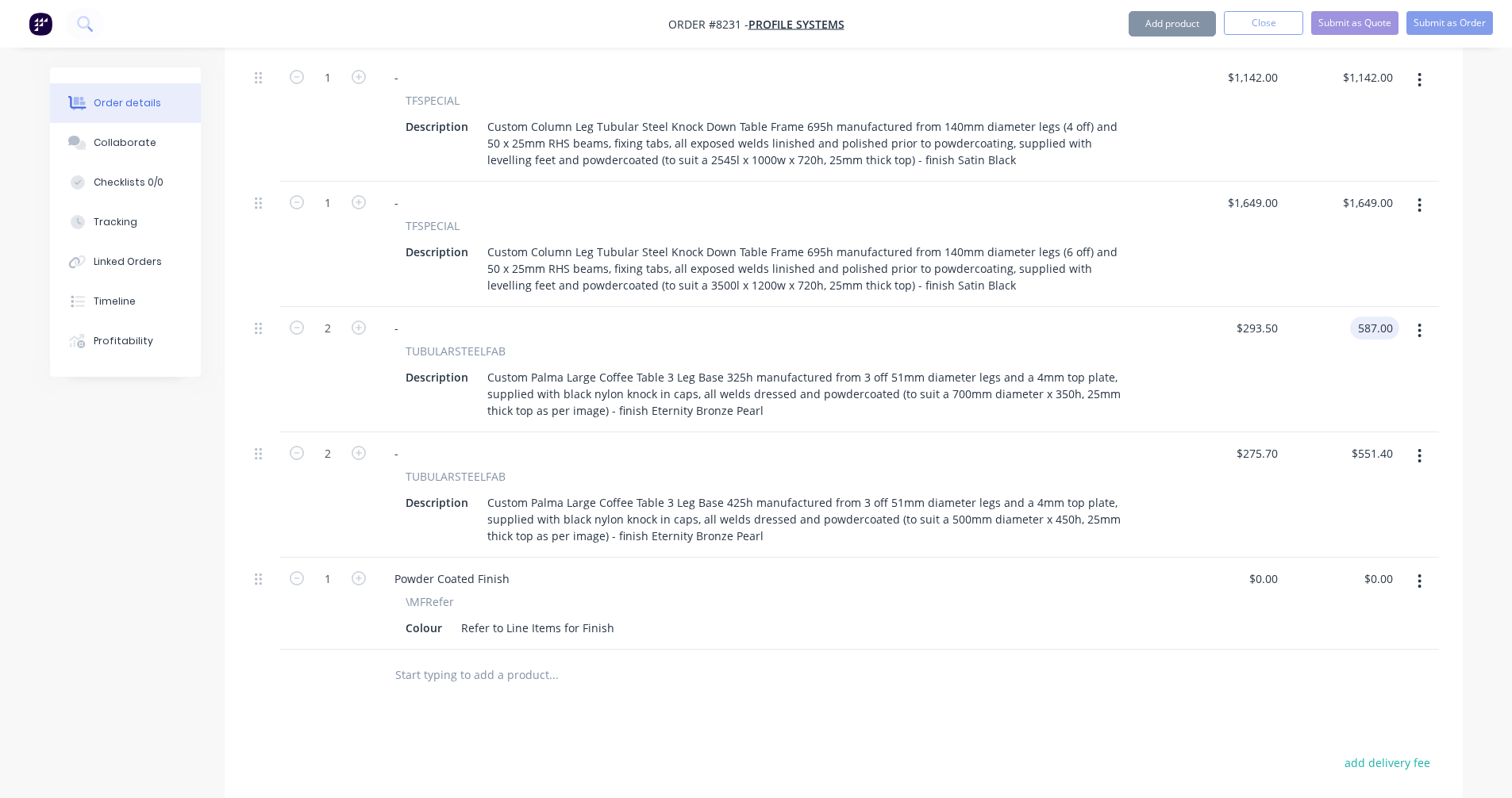
type input "$587.00"
click at [1356, 22] on button "Submit as Quote" at bounding box center [1355, 23] width 87 height 24
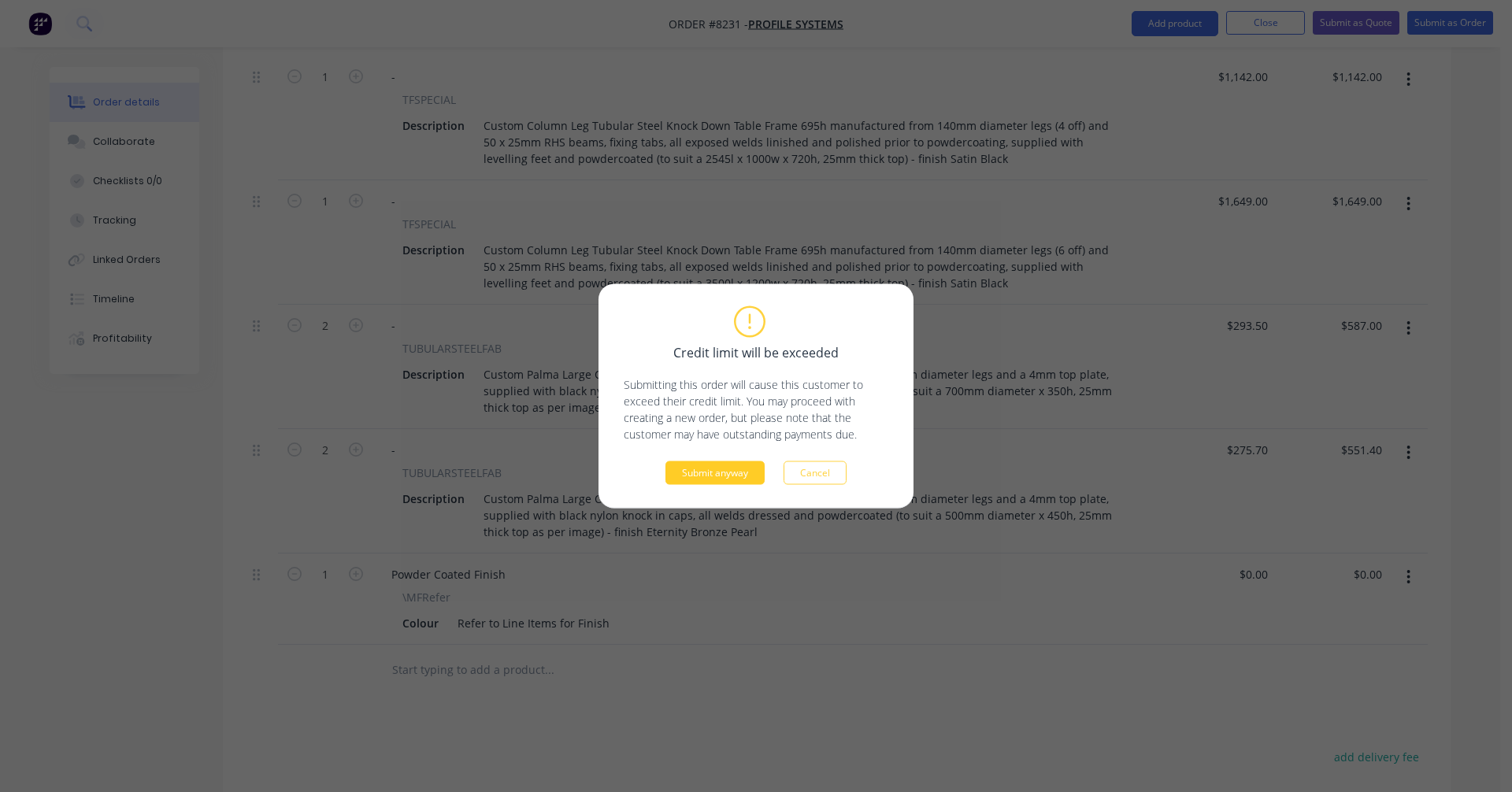
click at [716, 475] on button "Submit anyway" at bounding box center [716, 473] width 99 height 24
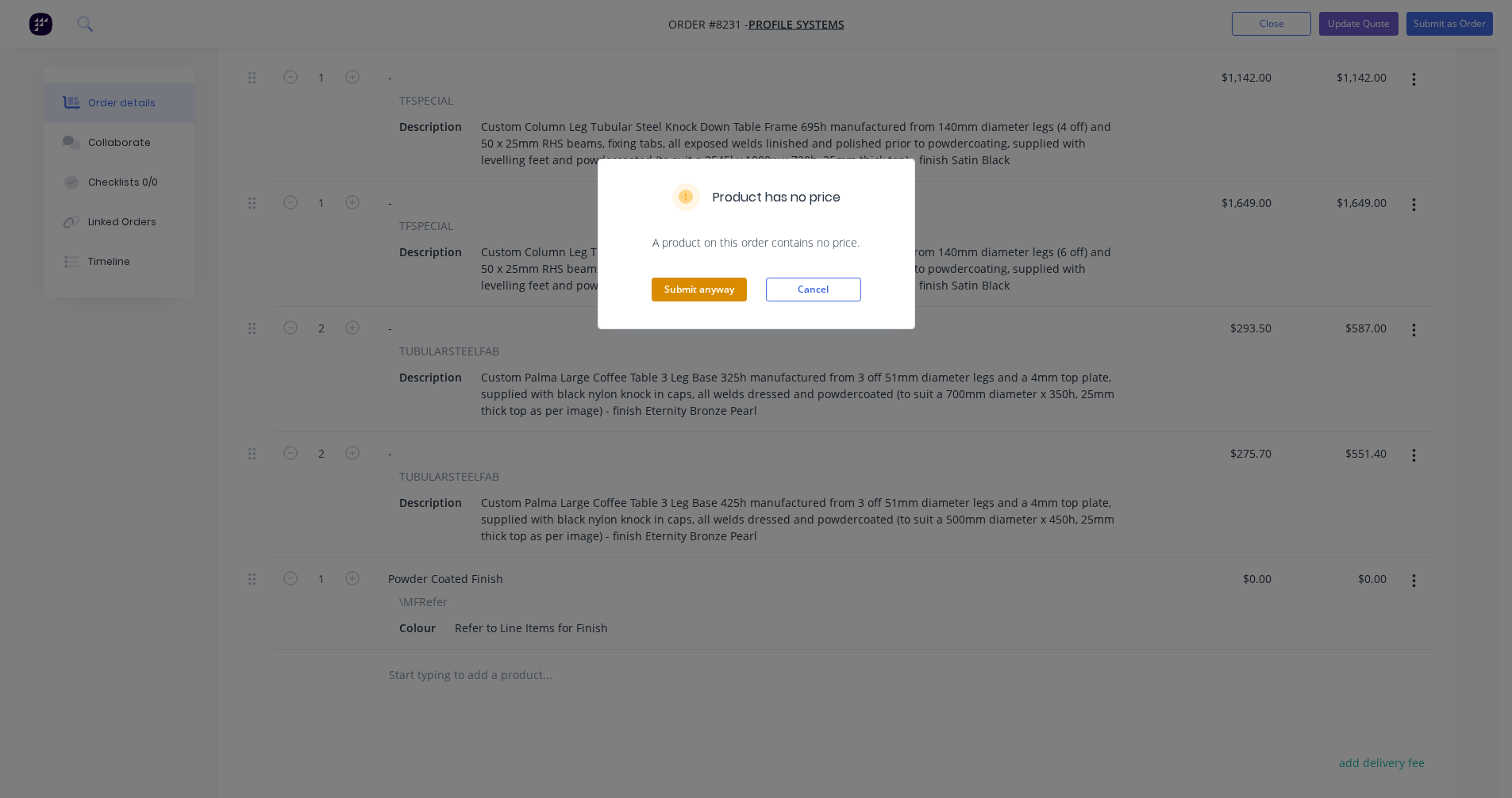
click at [700, 296] on button "Submit anyway" at bounding box center [699, 289] width 95 height 24
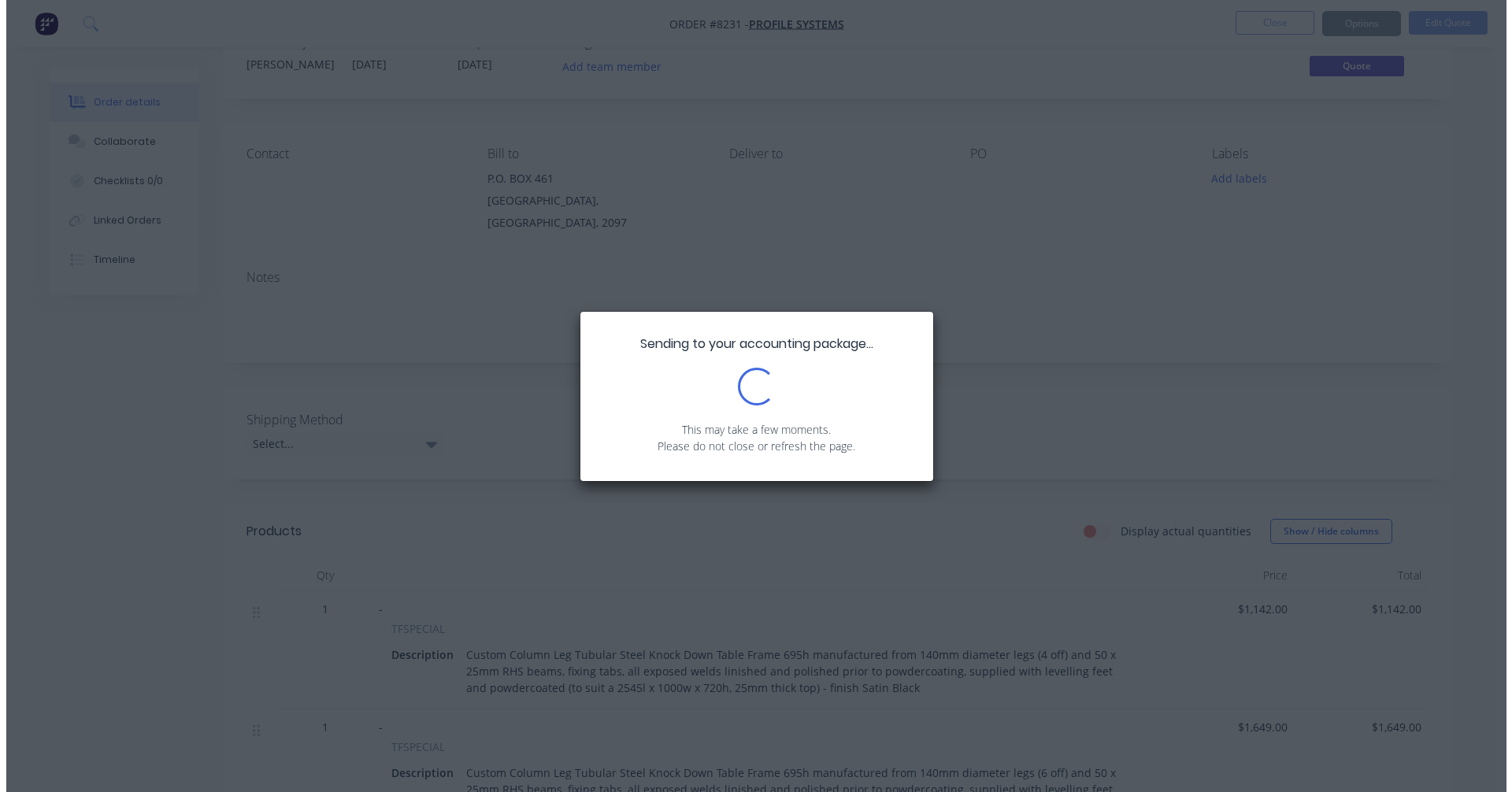
scroll to position [0, 0]
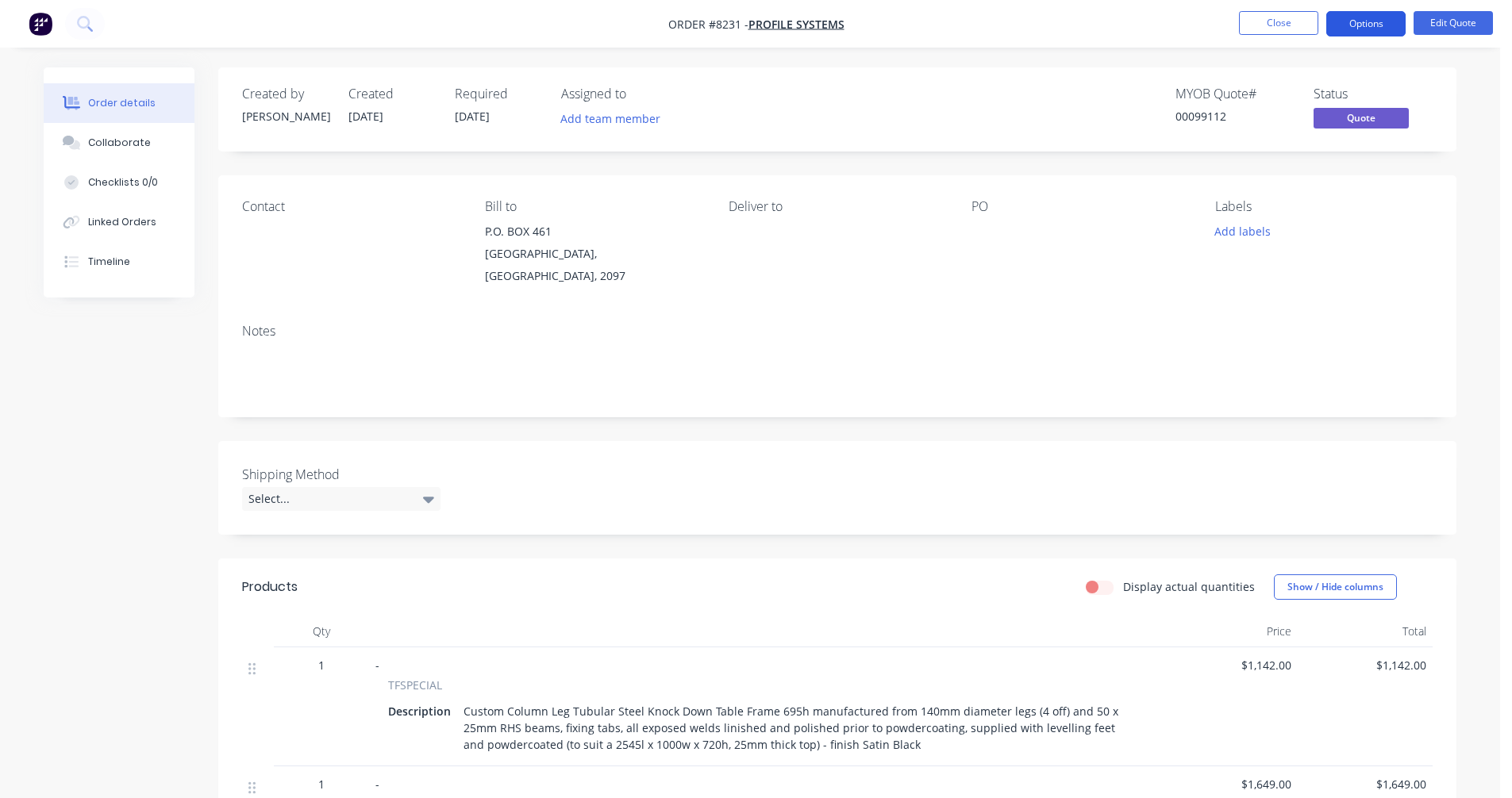
click at [1356, 25] on button "Options" at bounding box center [1366, 24] width 80 height 25
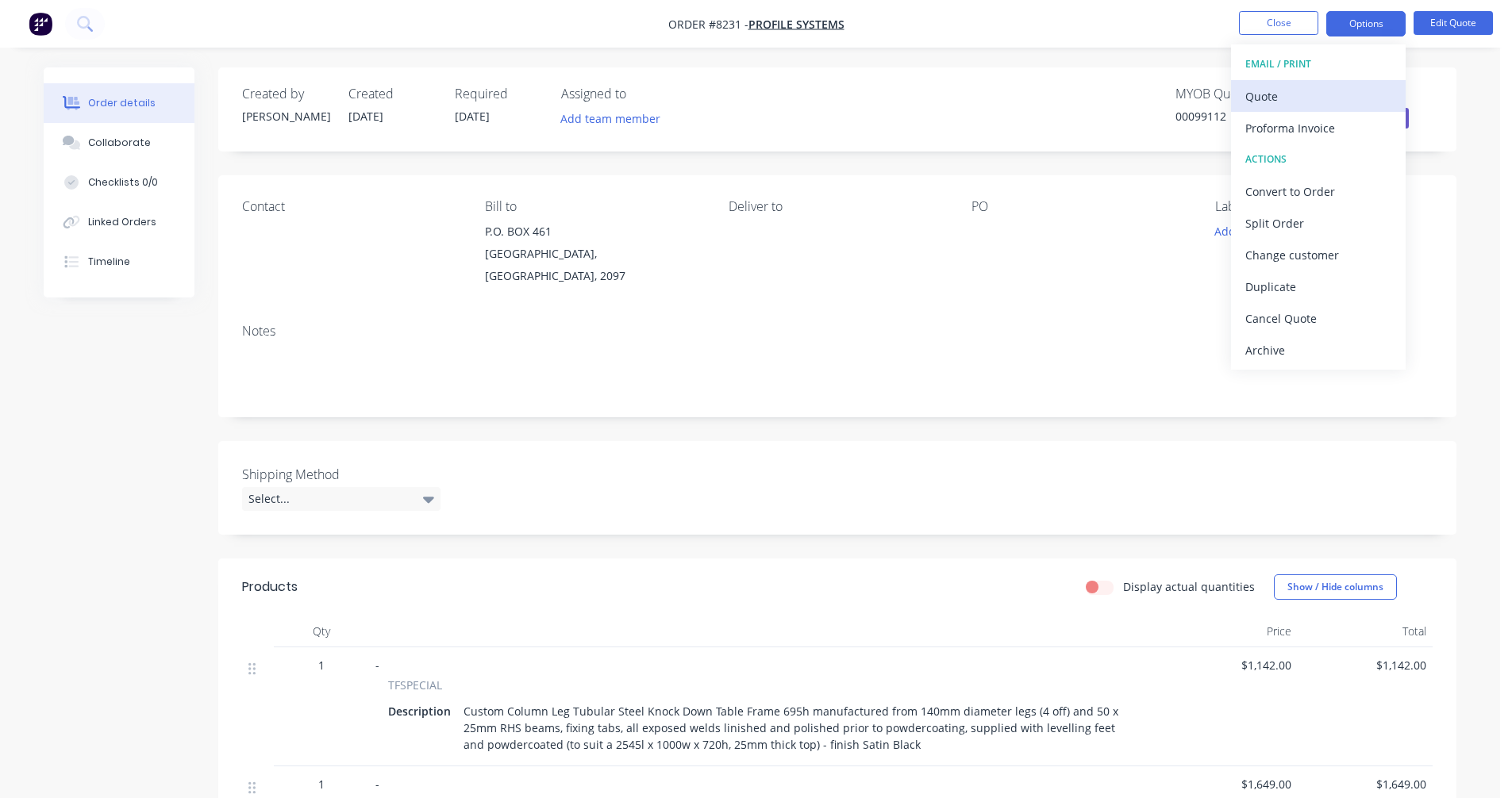
click at [1288, 92] on div "Quote" at bounding box center [1319, 96] width 146 height 23
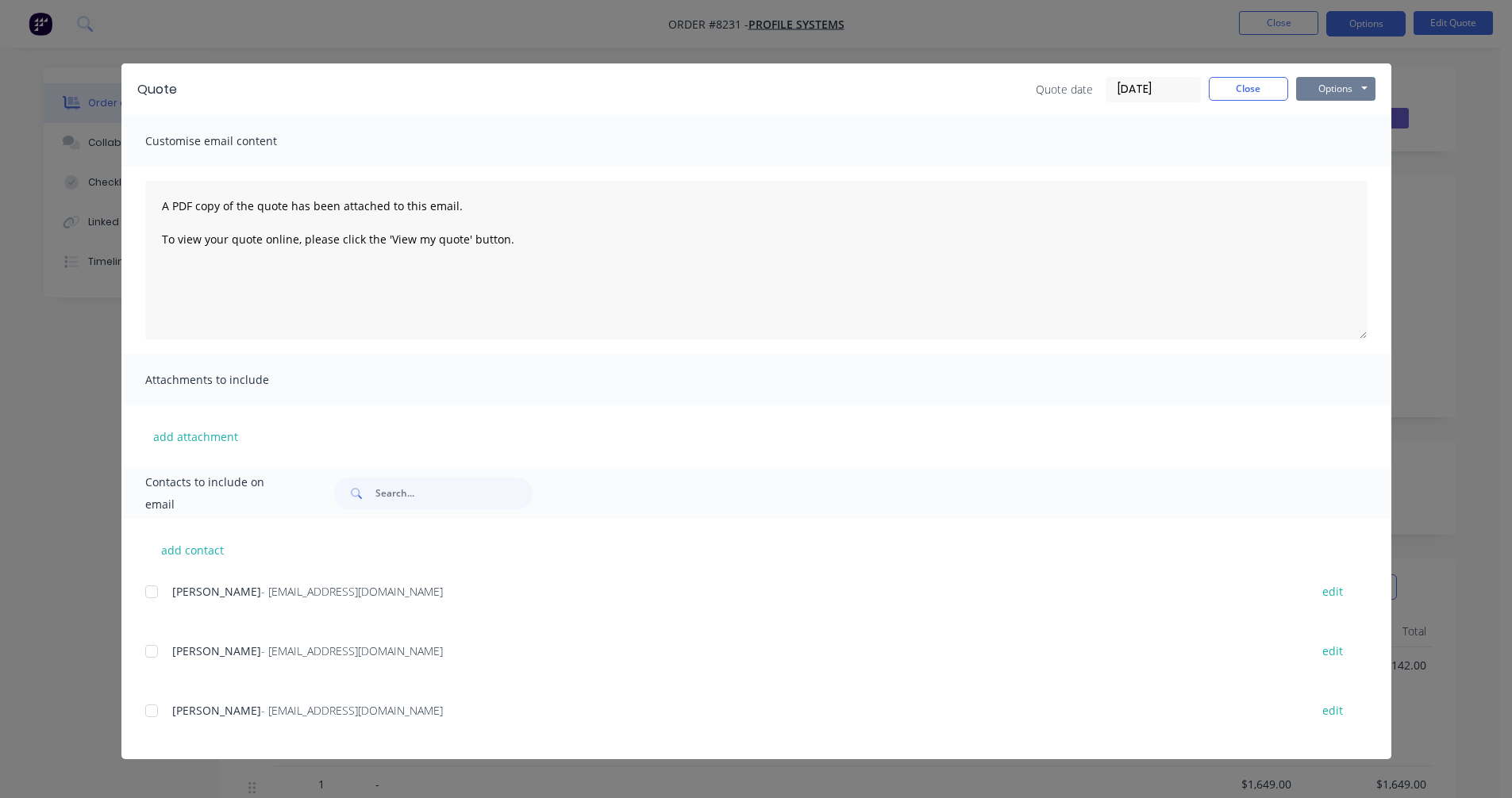
click at [1339, 84] on button "Options" at bounding box center [1336, 89] width 80 height 24
click at [1341, 111] on button "Preview" at bounding box center [1347, 117] width 102 height 26
drag, startPoint x: 1251, startPoint y: 97, endPoint x: 1251, endPoint y: 76, distance: 21.0
click at [1251, 97] on button "Close" at bounding box center [1249, 89] width 80 height 24
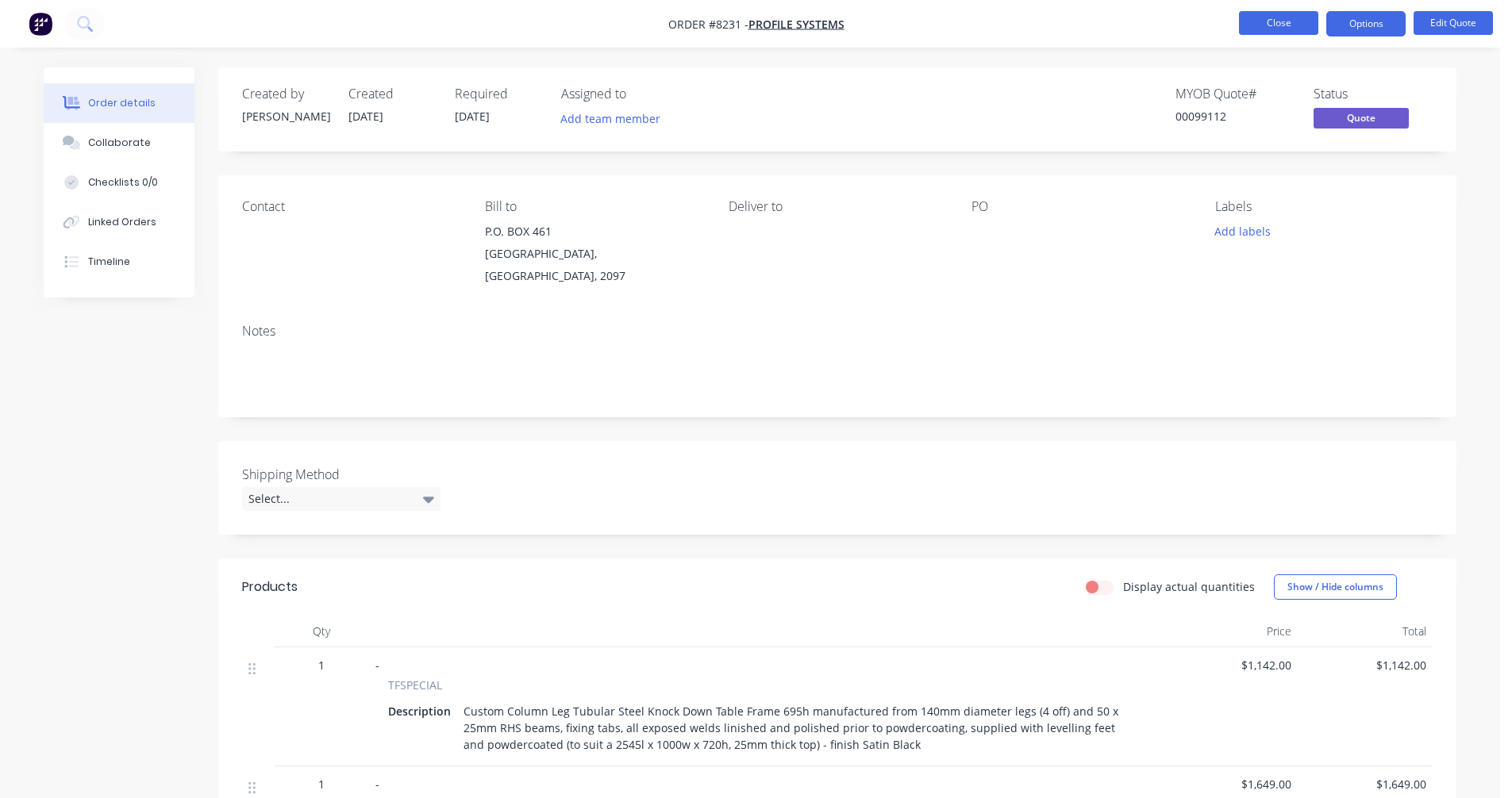
click at [1267, 31] on button "Close" at bounding box center [1279, 23] width 80 height 24
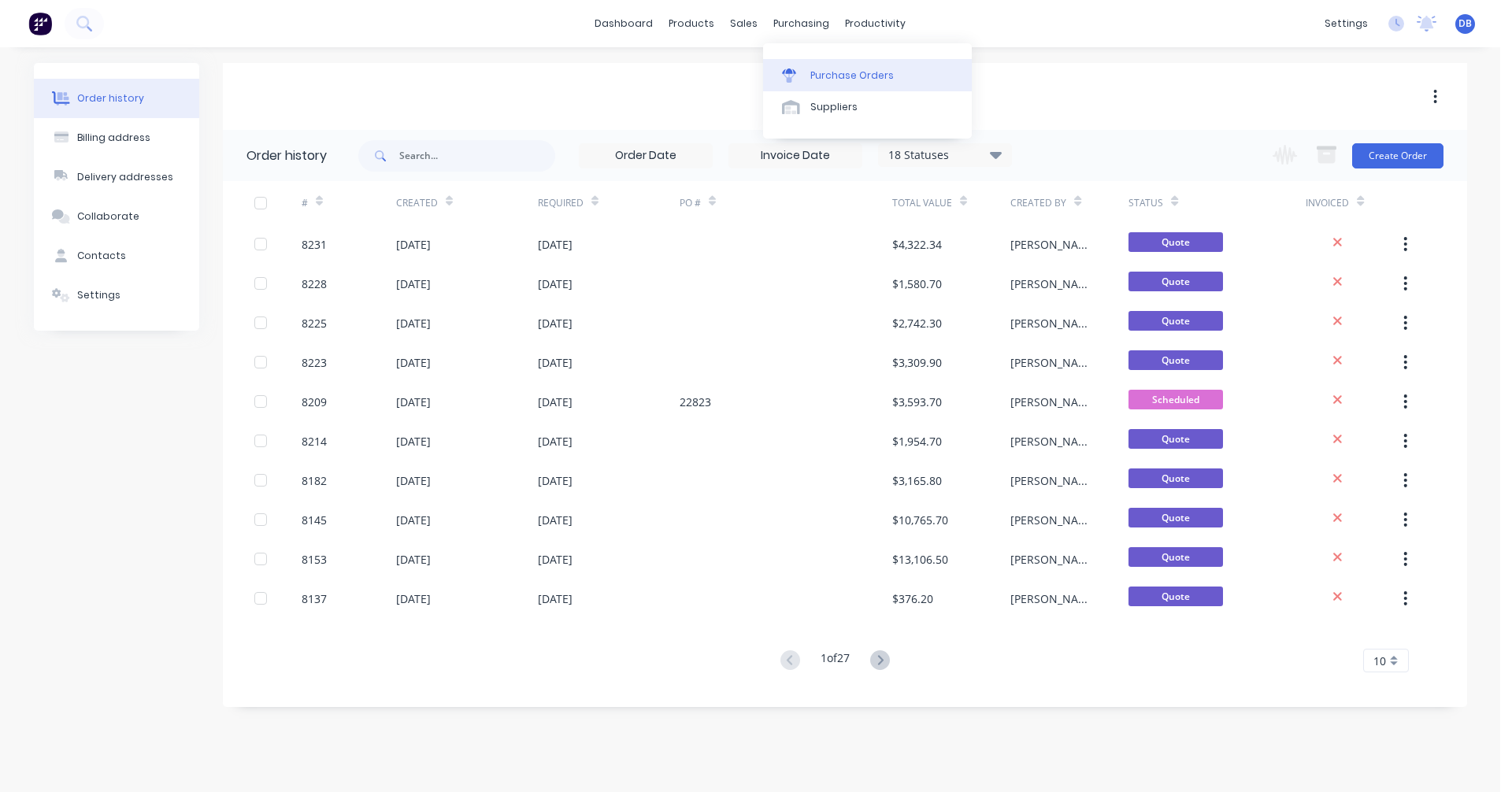
click at [805, 77] on div at bounding box center [794, 75] width 24 height 14
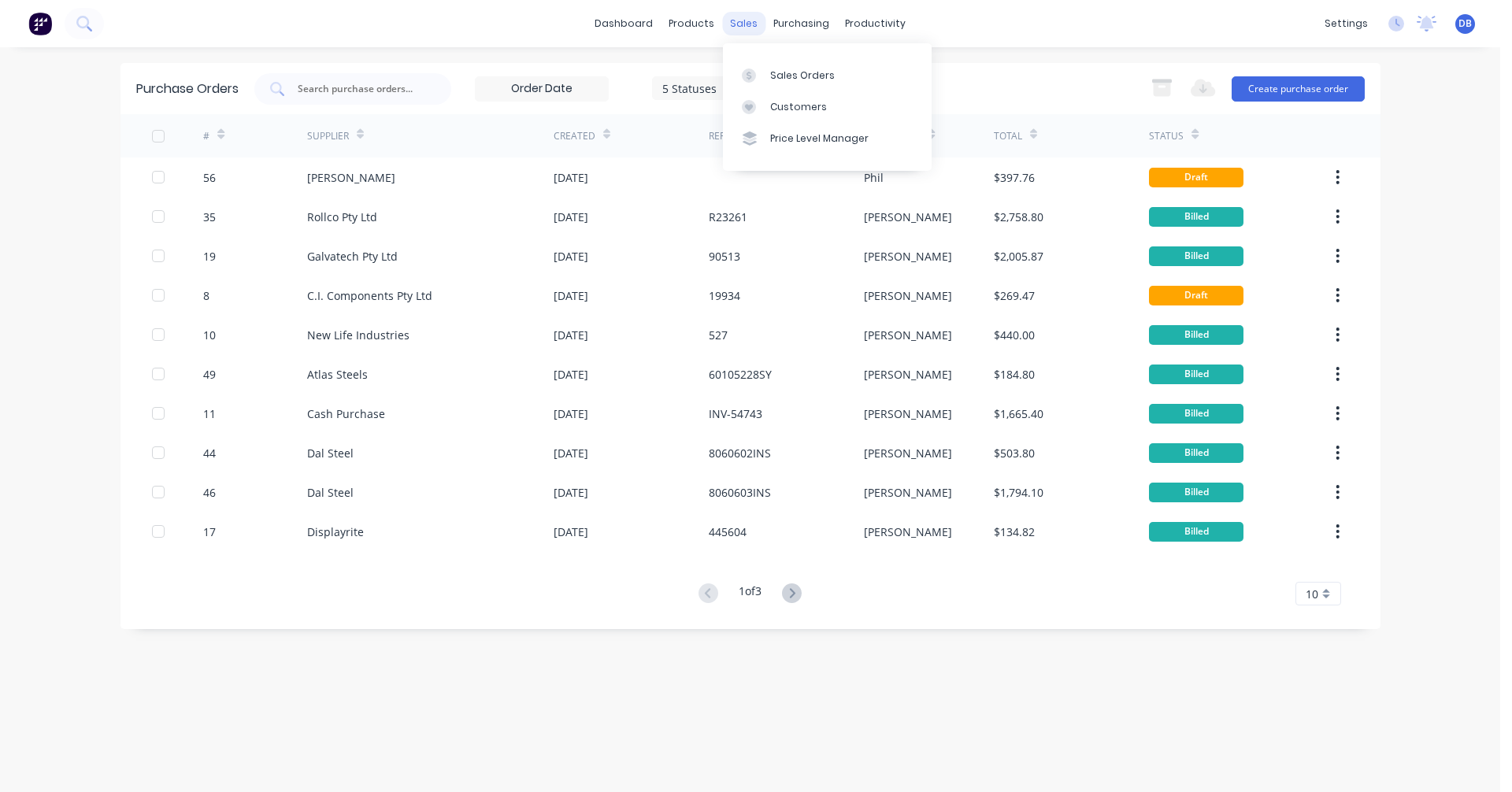
click at [743, 19] on div "sales" at bounding box center [743, 24] width 43 height 24
click at [785, 72] on div "Sales Orders" at bounding box center [802, 75] width 65 height 14
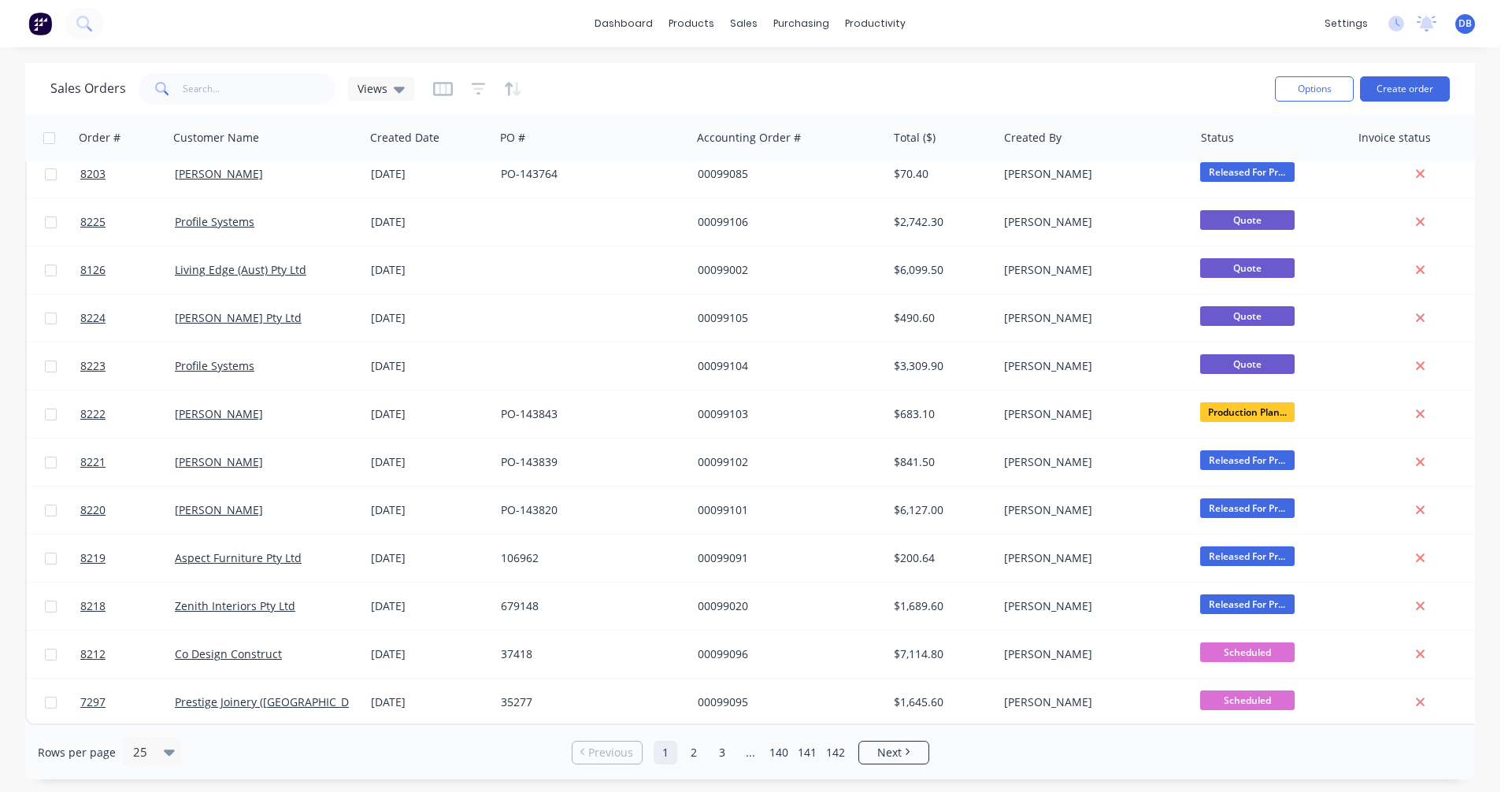
scroll to position [645, 0]
click at [899, 759] on span "Next" at bounding box center [889, 752] width 24 height 16
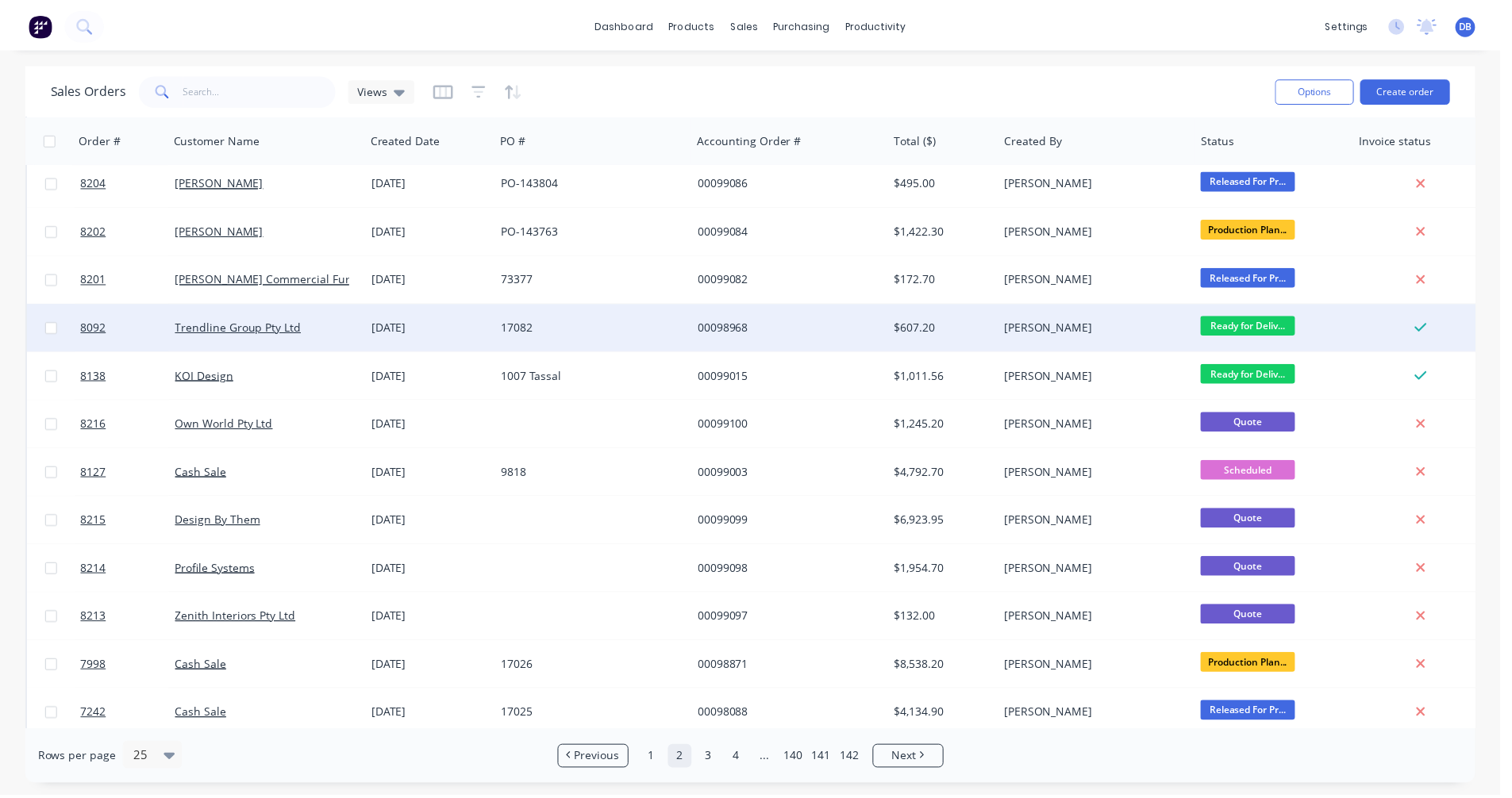
scroll to position [397, 0]
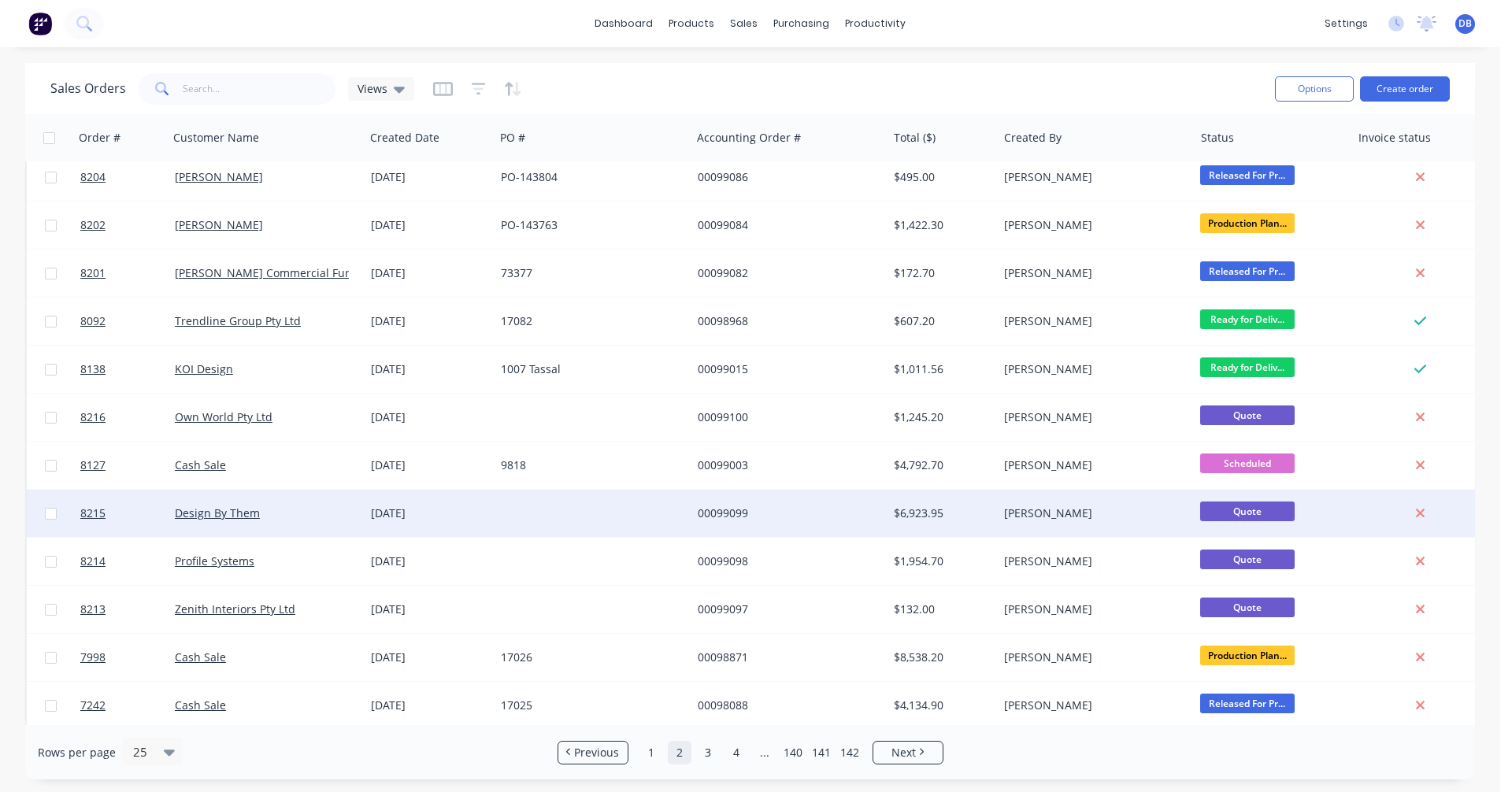
click at [410, 508] on div "[DATE]" at bounding box center [429, 513] width 117 height 16
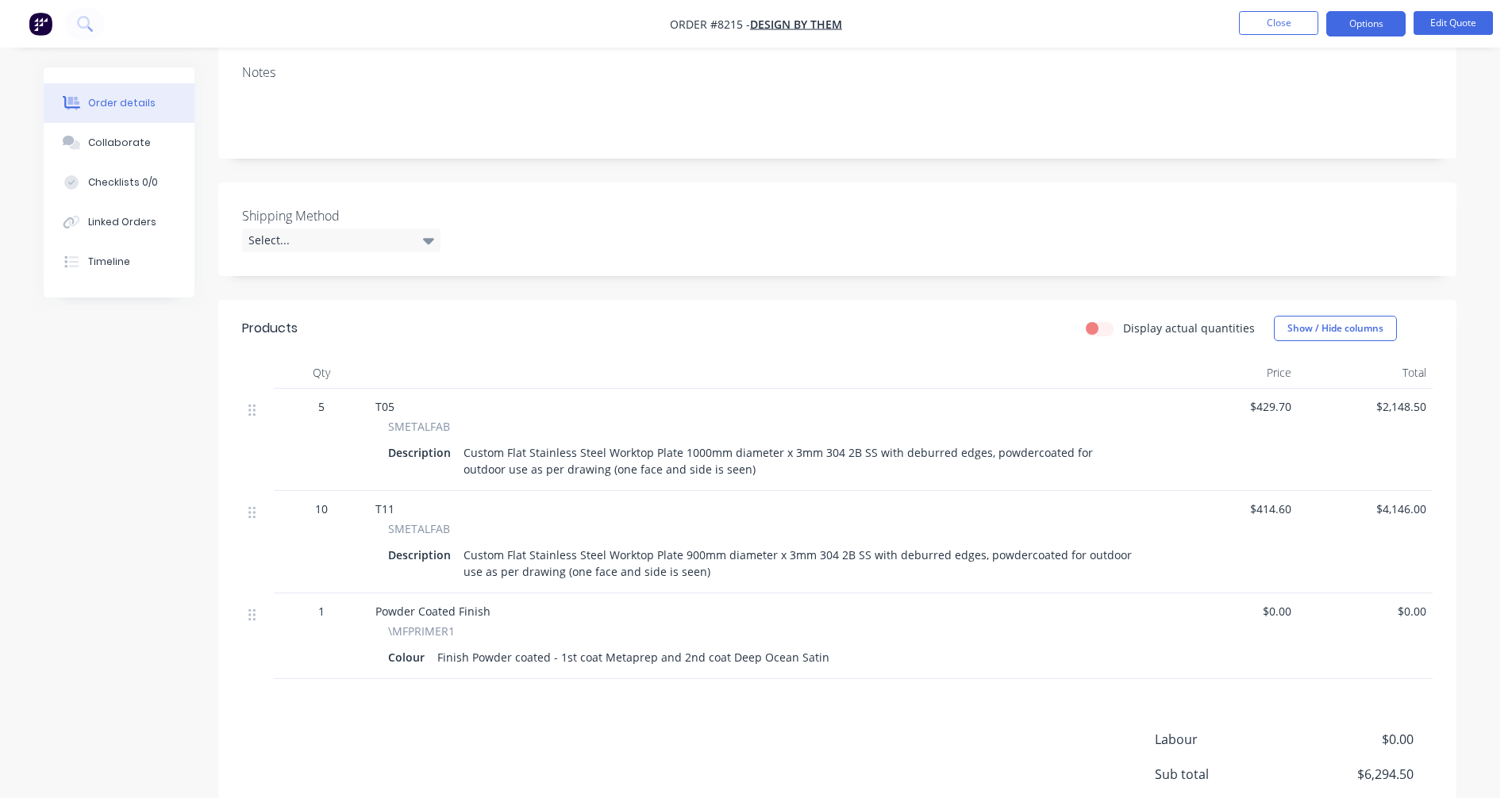
scroll to position [317, 0]
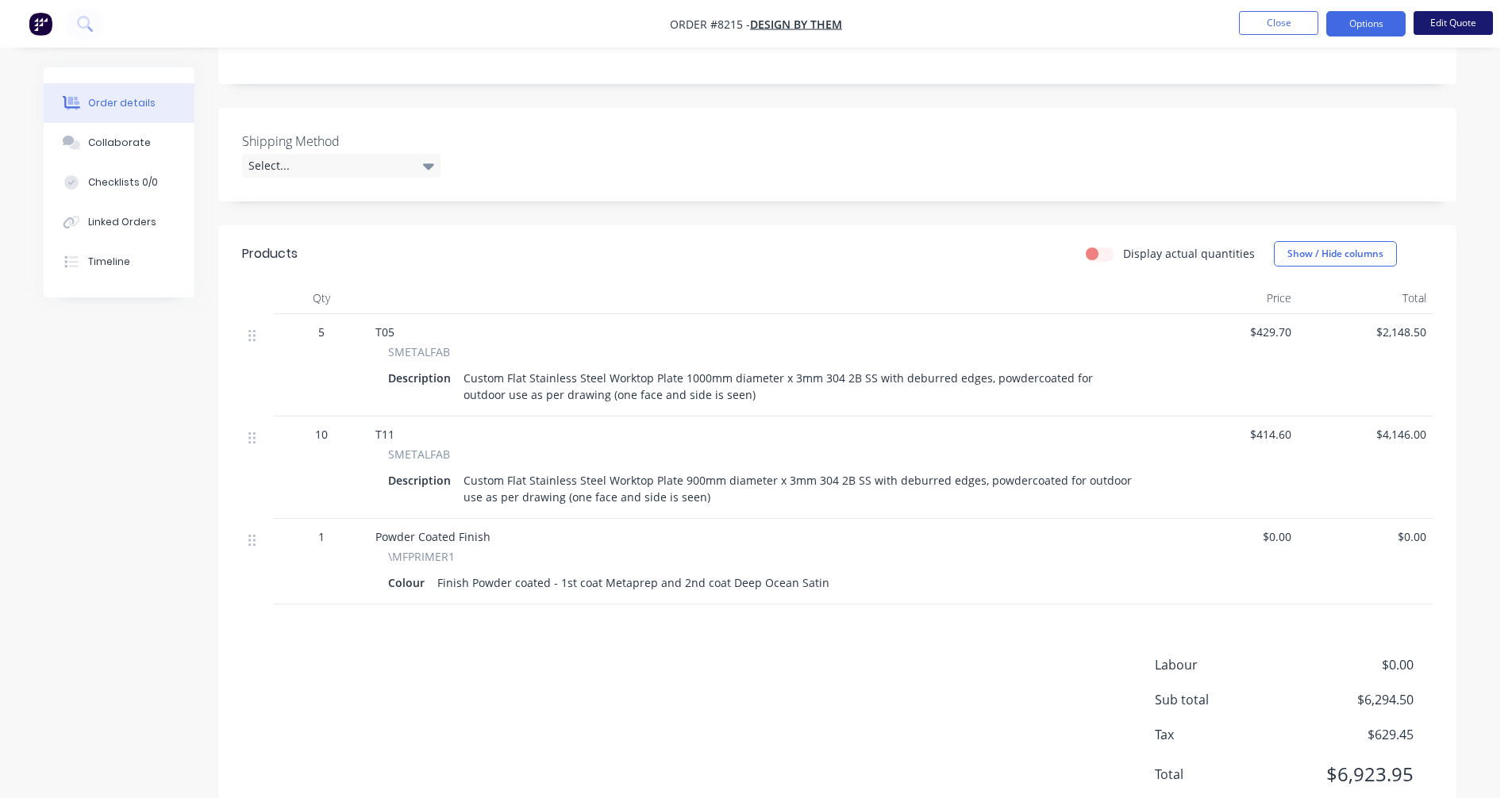
click at [1459, 29] on button "Edit Quote" at bounding box center [1453, 23] width 80 height 24
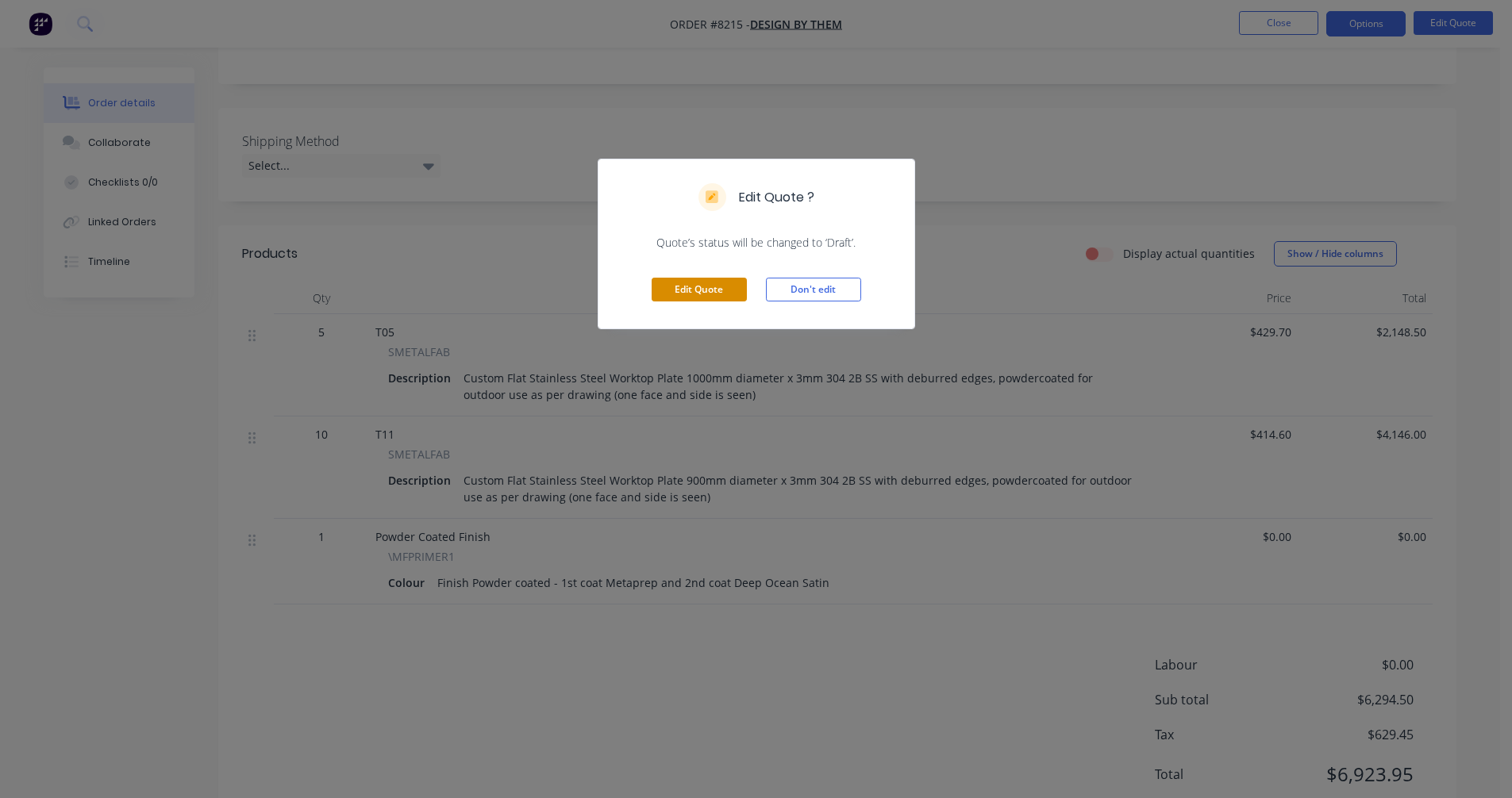
click at [708, 288] on button "Edit Quote" at bounding box center [699, 289] width 95 height 24
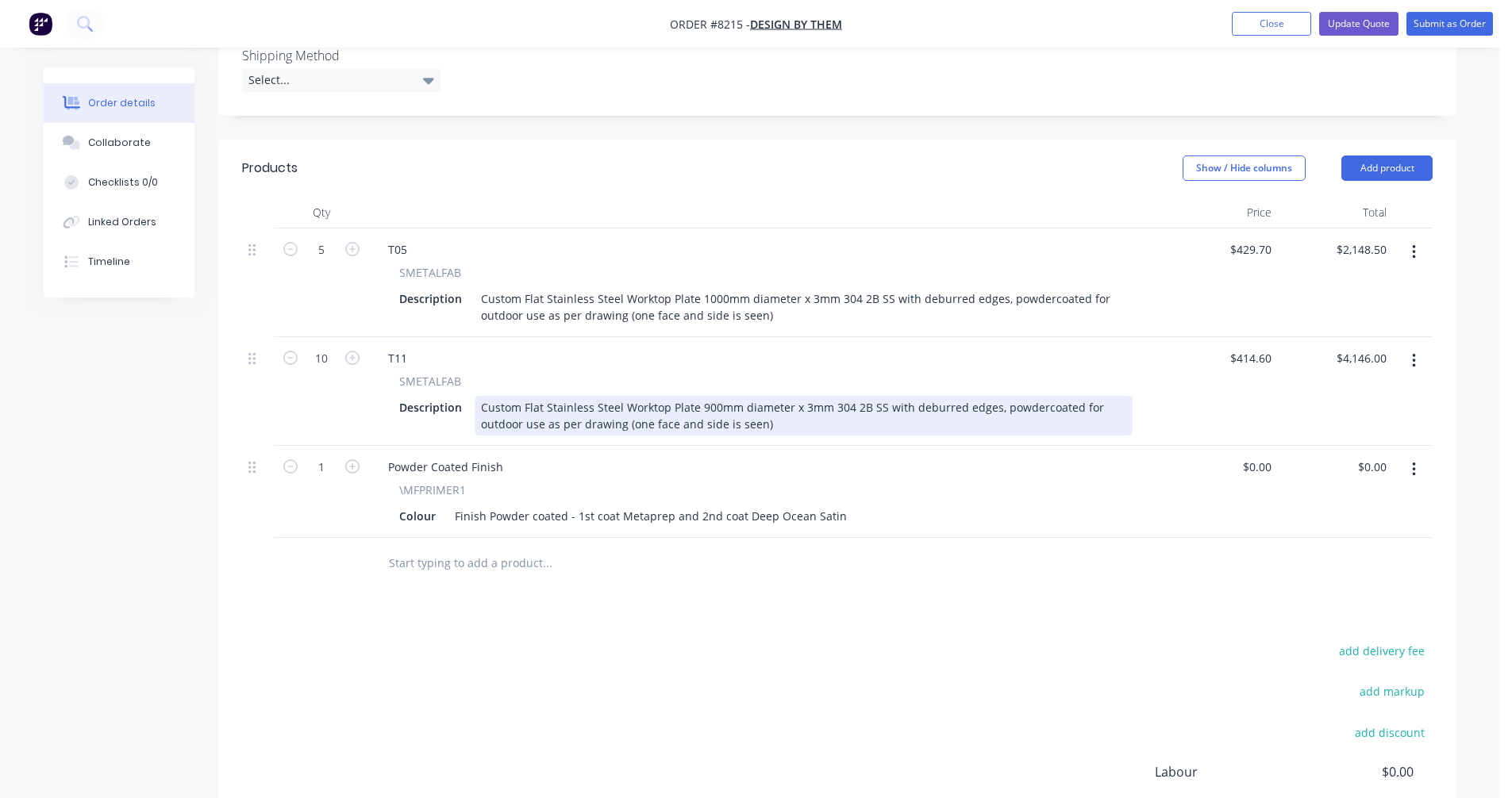
scroll to position [476, 0]
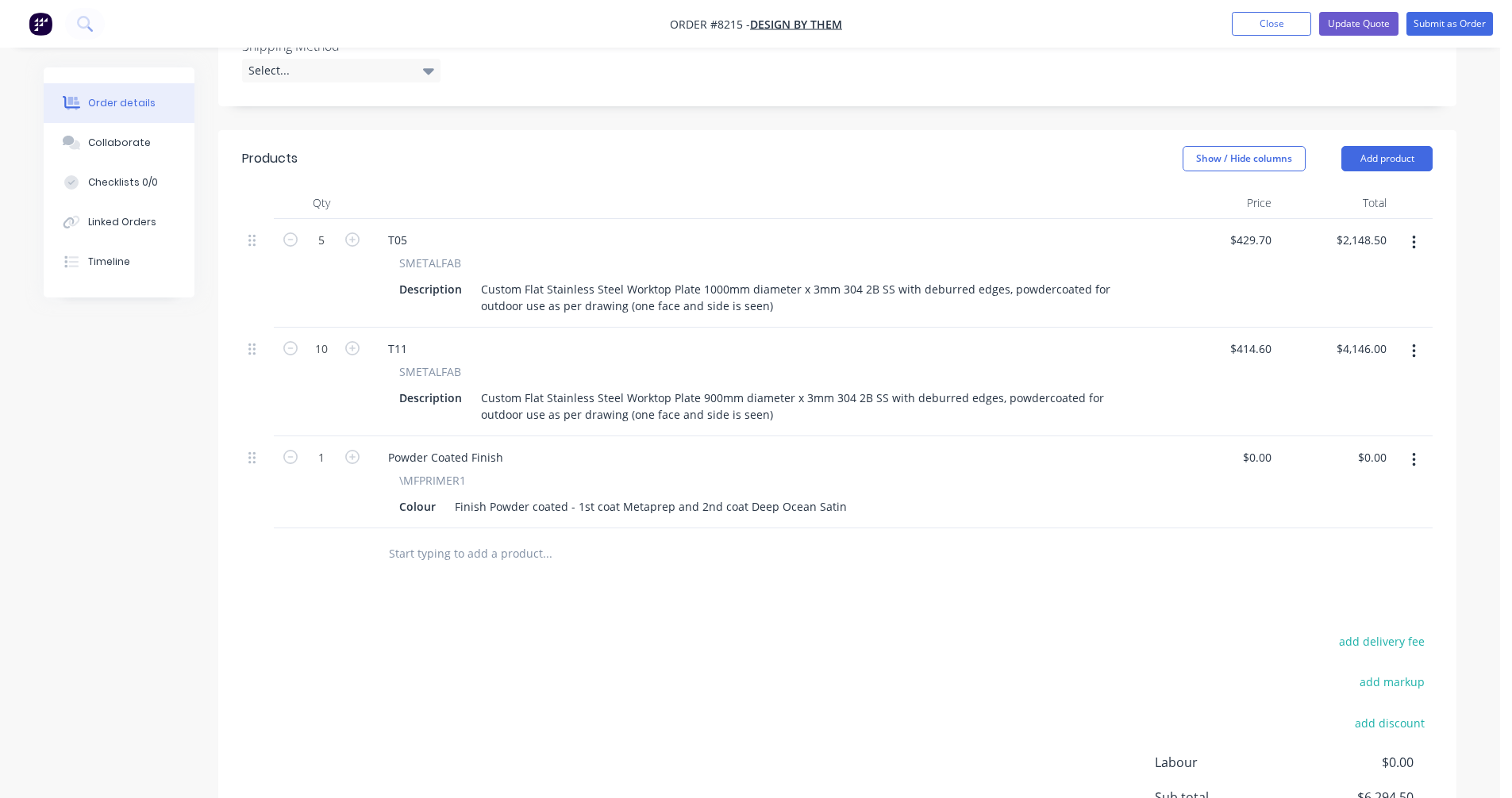
click at [1411, 338] on button "button" at bounding box center [1414, 352] width 37 height 29
click at [1328, 413] on div "Duplicate" at bounding box center [1358, 424] width 122 height 23
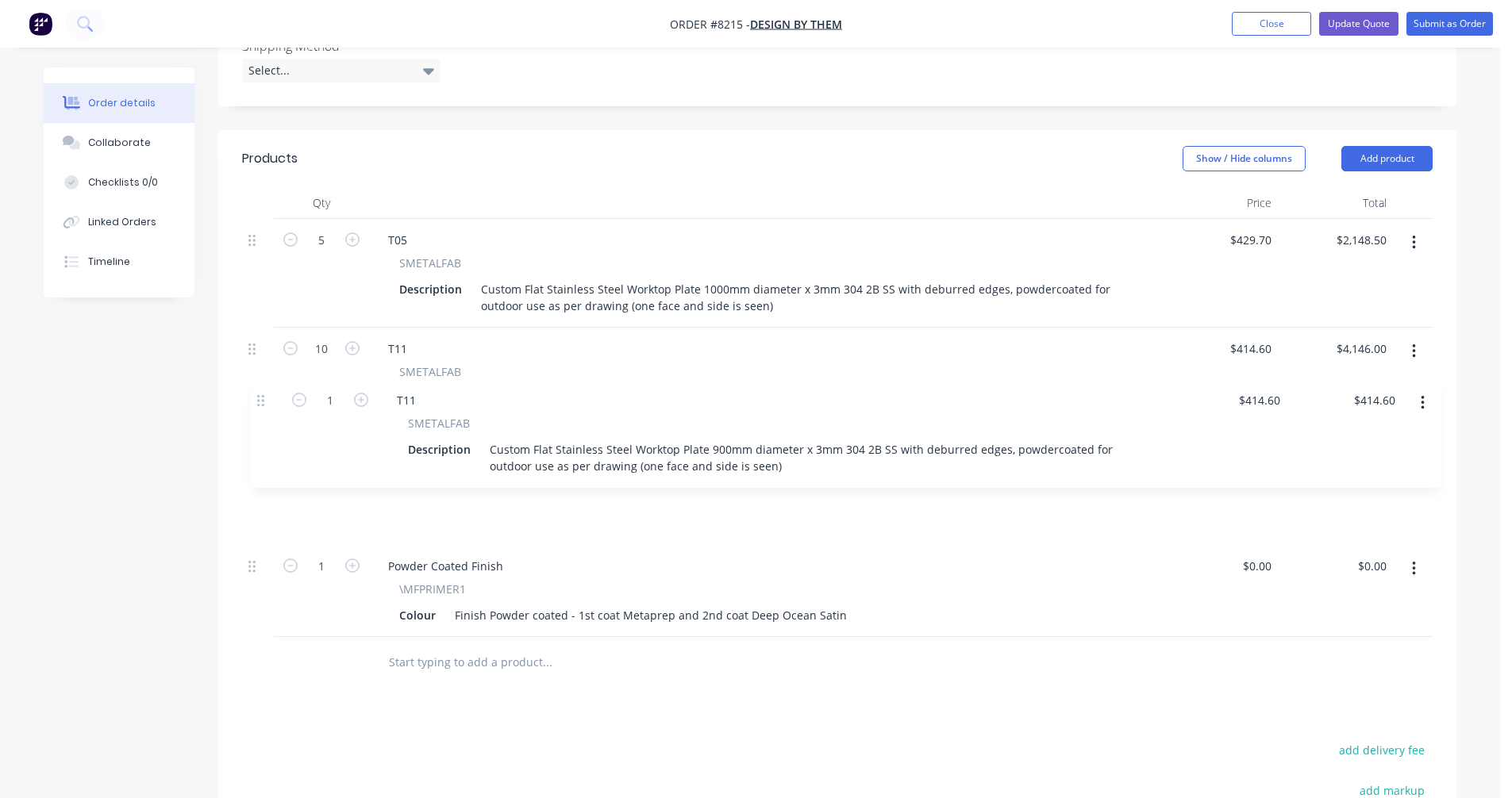
drag, startPoint x: 250, startPoint y: 507, endPoint x: 258, endPoint y: 396, distance: 111.3
click at [258, 396] on div "5 T05 SMETALFAB Description Custom Flat Stainless Steel Worktop Plate 1000mm di…" at bounding box center [837, 427] width 1190 height 418
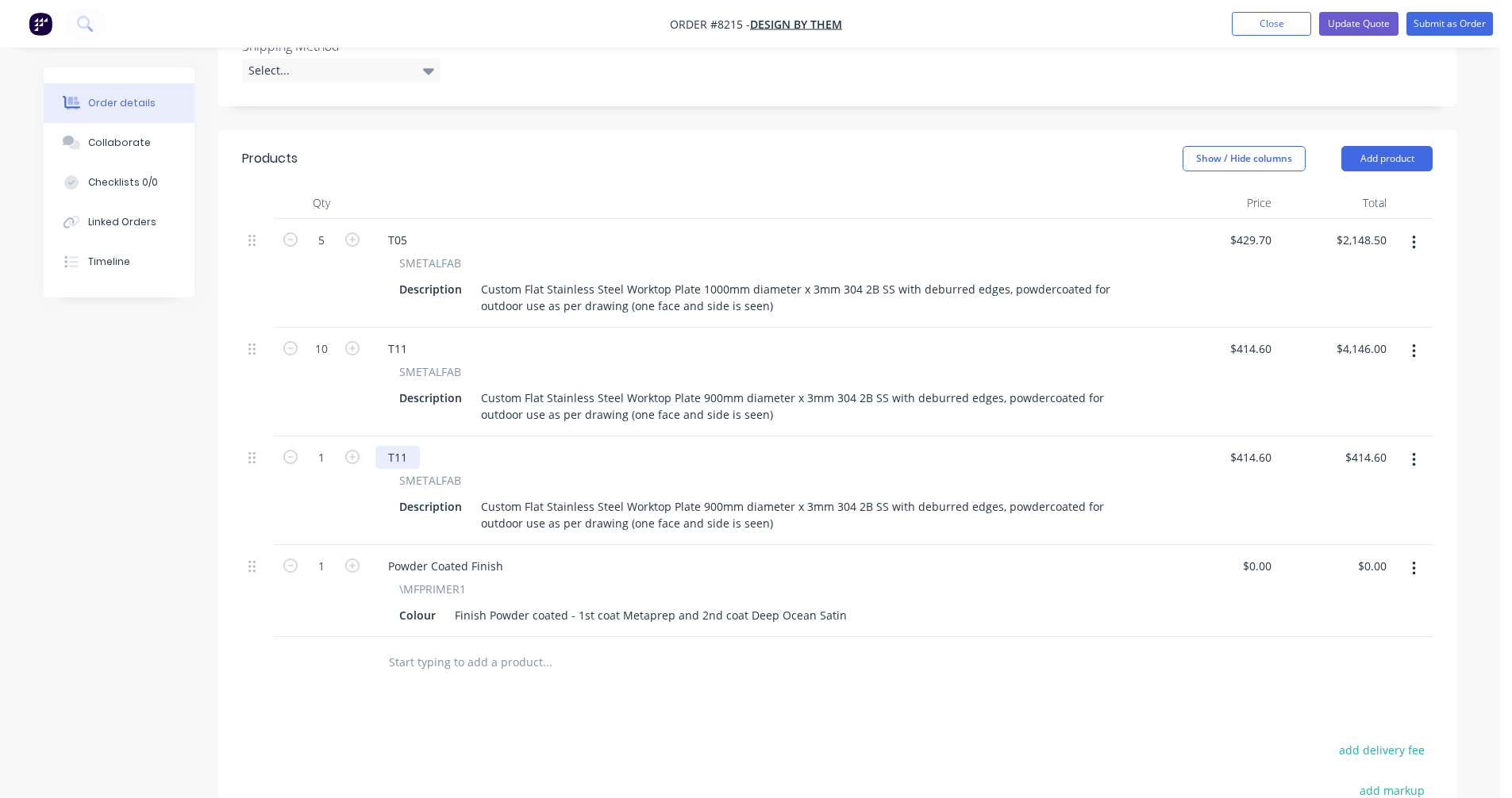
click at [411, 446] on div "T11" at bounding box center [398, 457] width 44 height 23
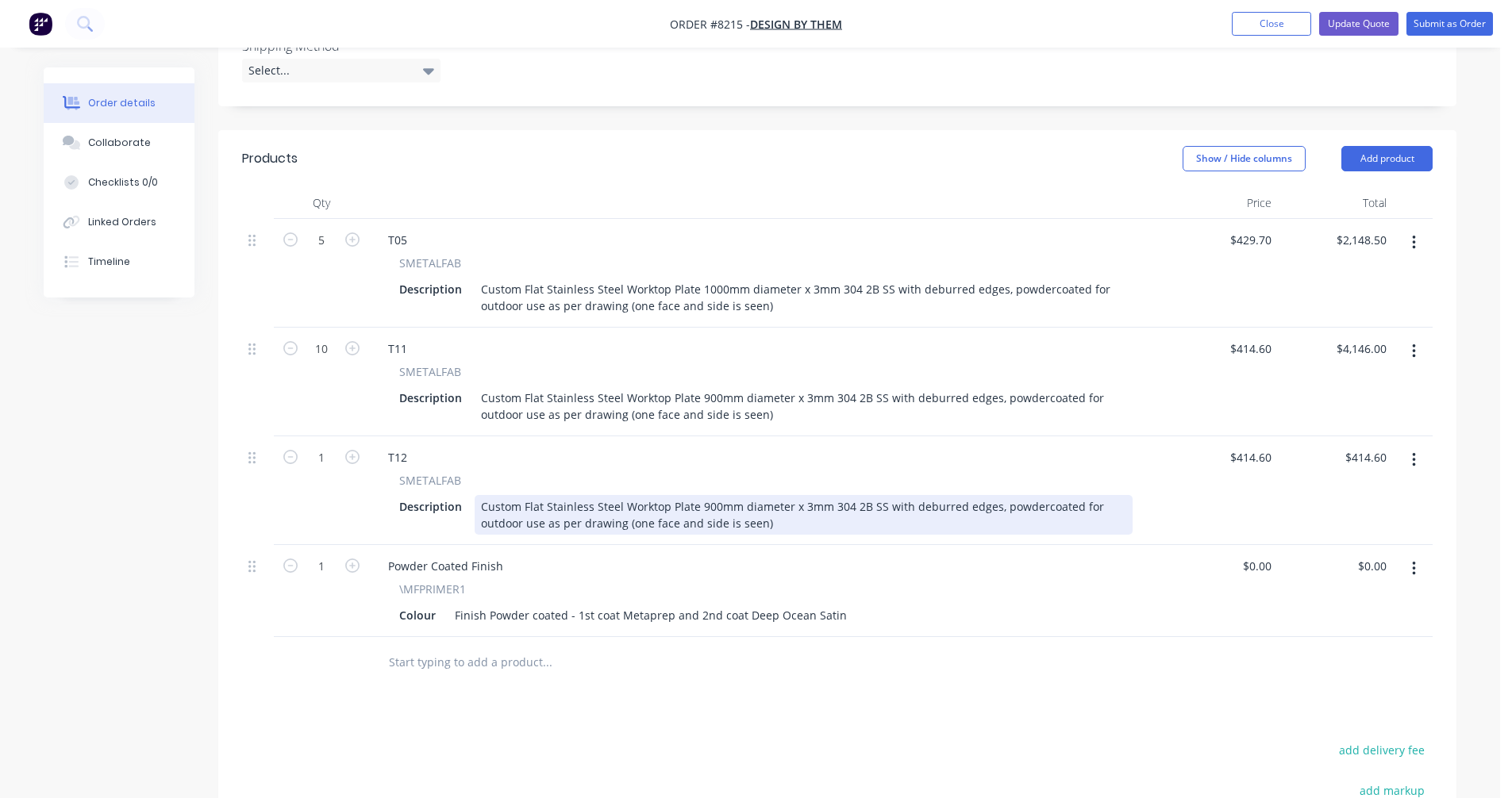
click at [715, 495] on div "Custom Flat Stainless Steel Worktop Plate 900mm diameter x 3mm 304 2B SS with d…" at bounding box center [804, 515] width 658 height 40
drag, startPoint x: 720, startPoint y: 463, endPoint x: 732, endPoint y: 458, distance: 13.0
click at [720, 495] on div "Custom Flat Stainless Steel Worktop Plate 900mm diameter x 3mm 304 2B SS with d…" at bounding box center [804, 515] width 658 height 40
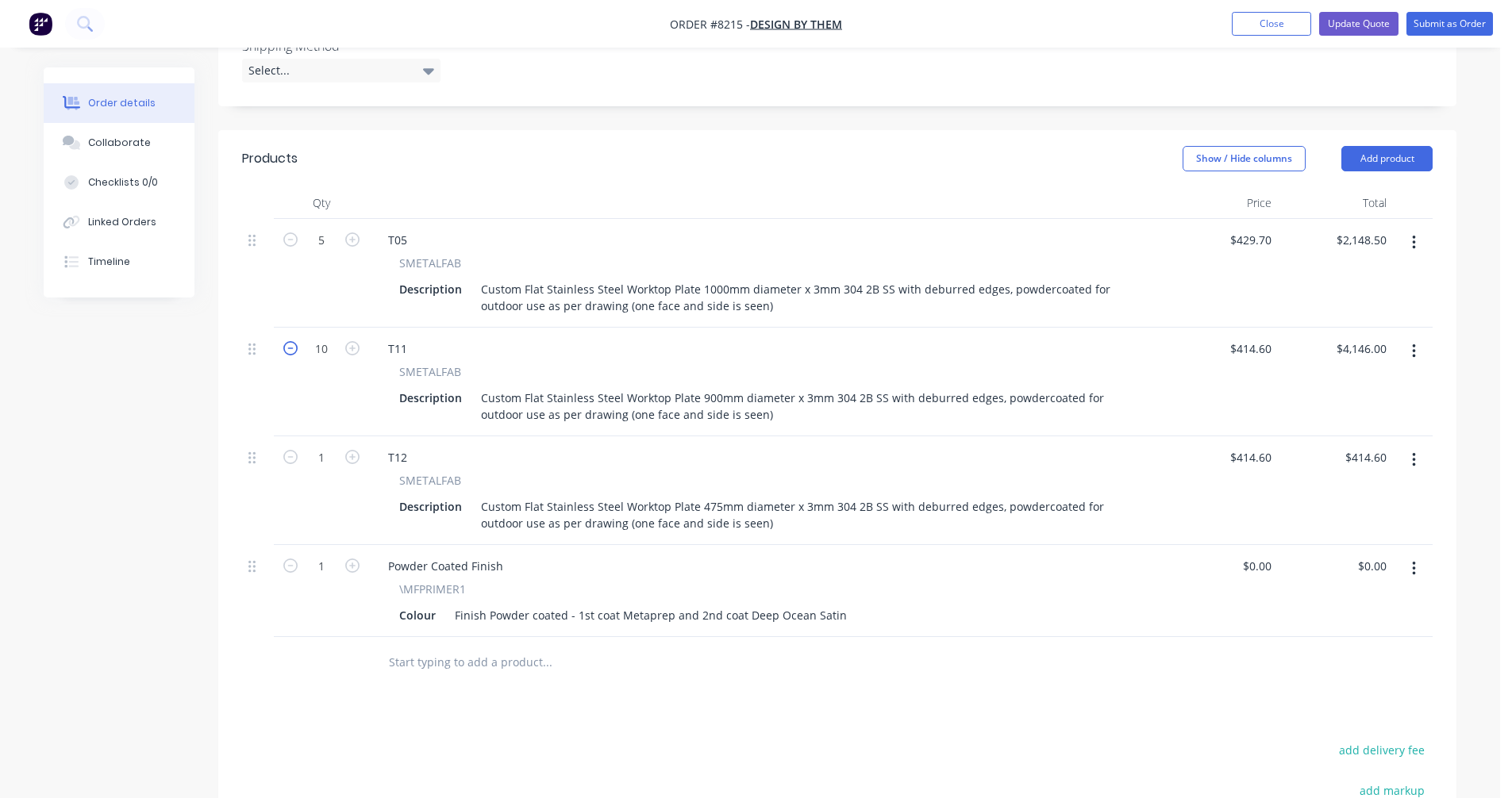
click at [294, 341] on icon "button" at bounding box center [290, 348] width 14 height 14
type input "9"
type input "$3,731.40"
click at [294, 341] on icon "button" at bounding box center [290, 348] width 14 height 14
type input "8"
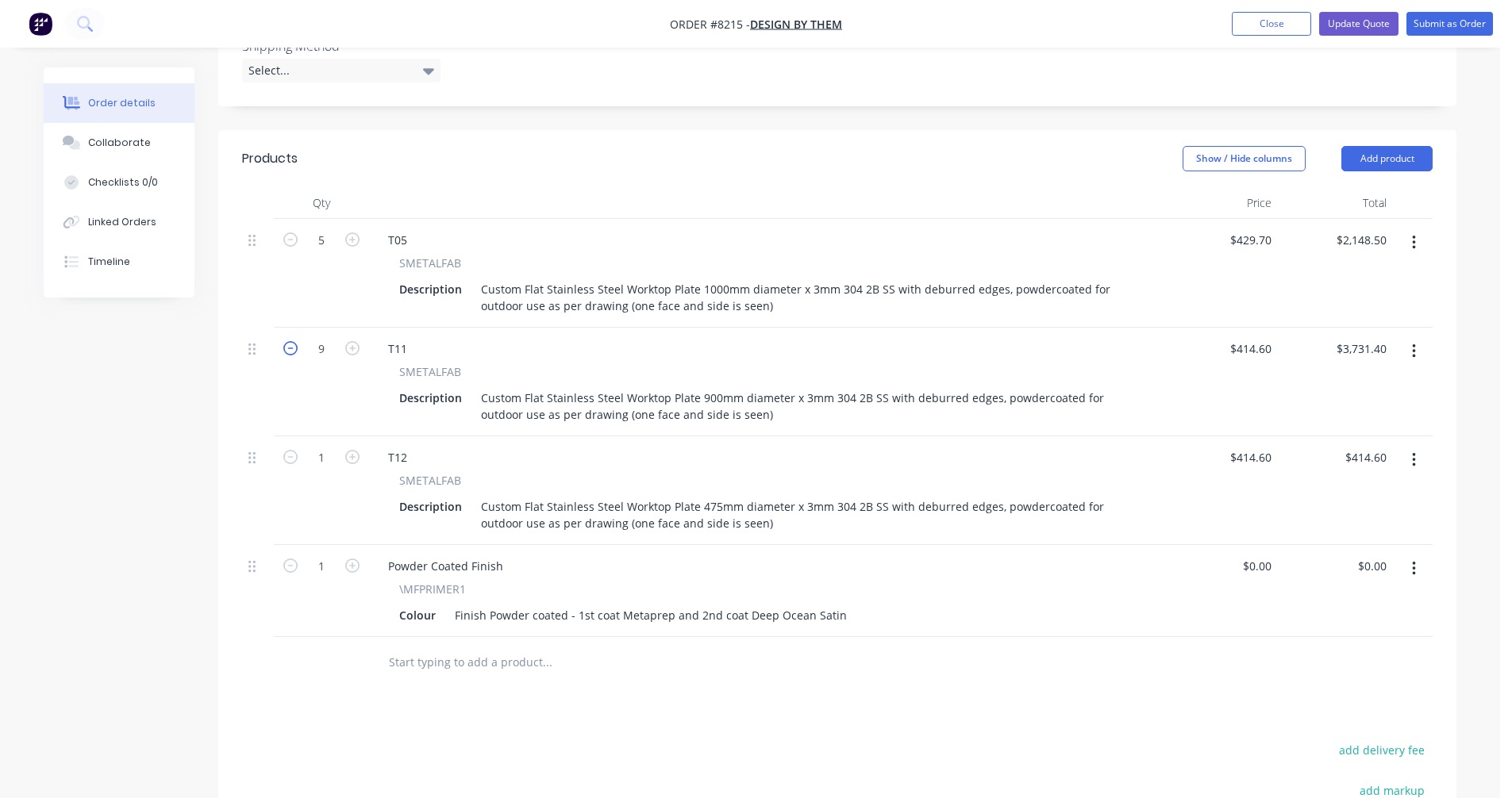
type input "$3,316.80"
click at [294, 341] on icon "button" at bounding box center [290, 348] width 14 height 14
type input "7"
type input "$2,902.20"
click at [294, 341] on icon "button" at bounding box center [290, 348] width 14 height 14
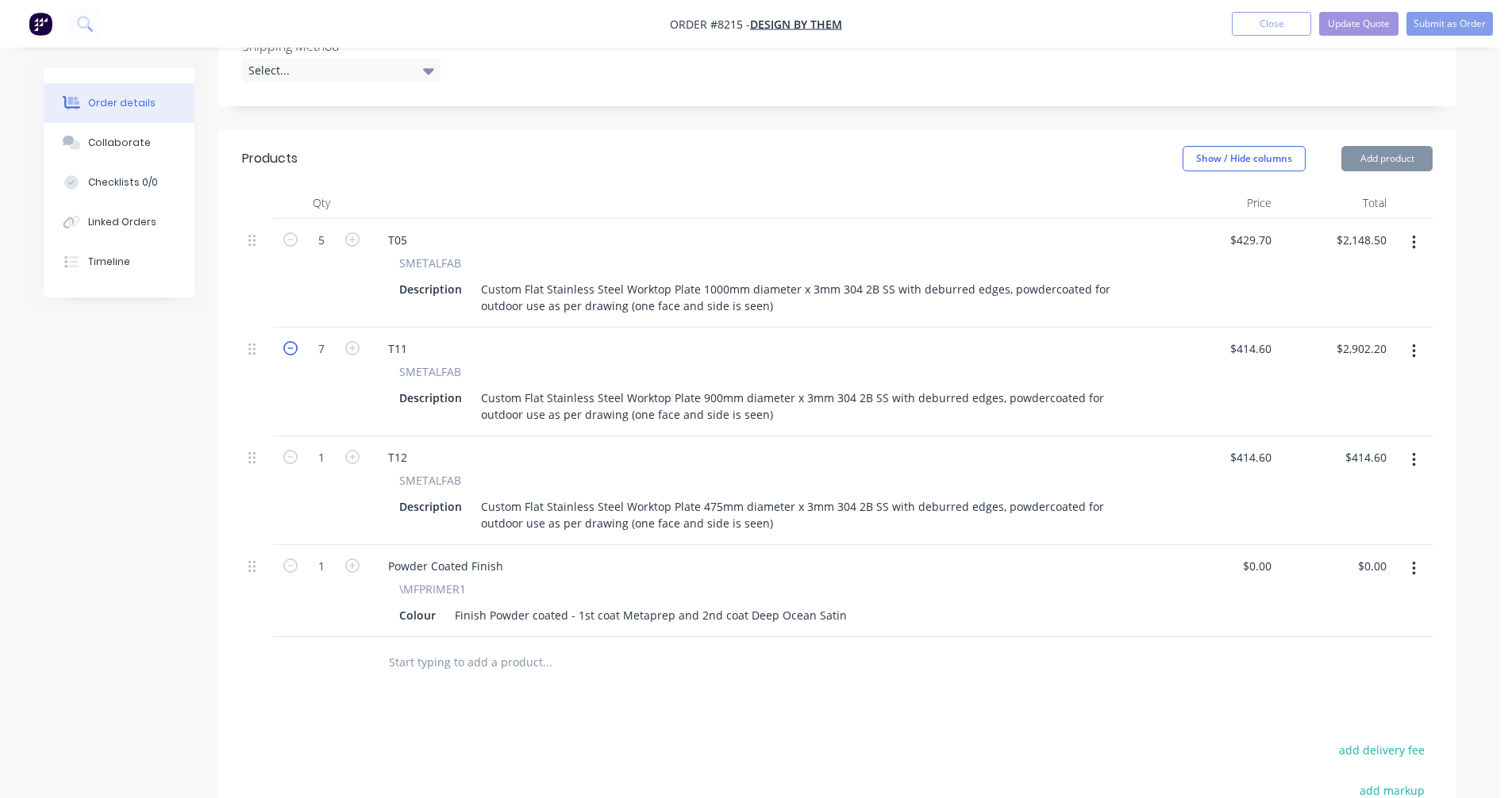
type input "6"
type input "$2,487.60"
click at [294, 341] on icon "button" at bounding box center [290, 348] width 14 height 14
type input "5"
type input "$2,073.00"
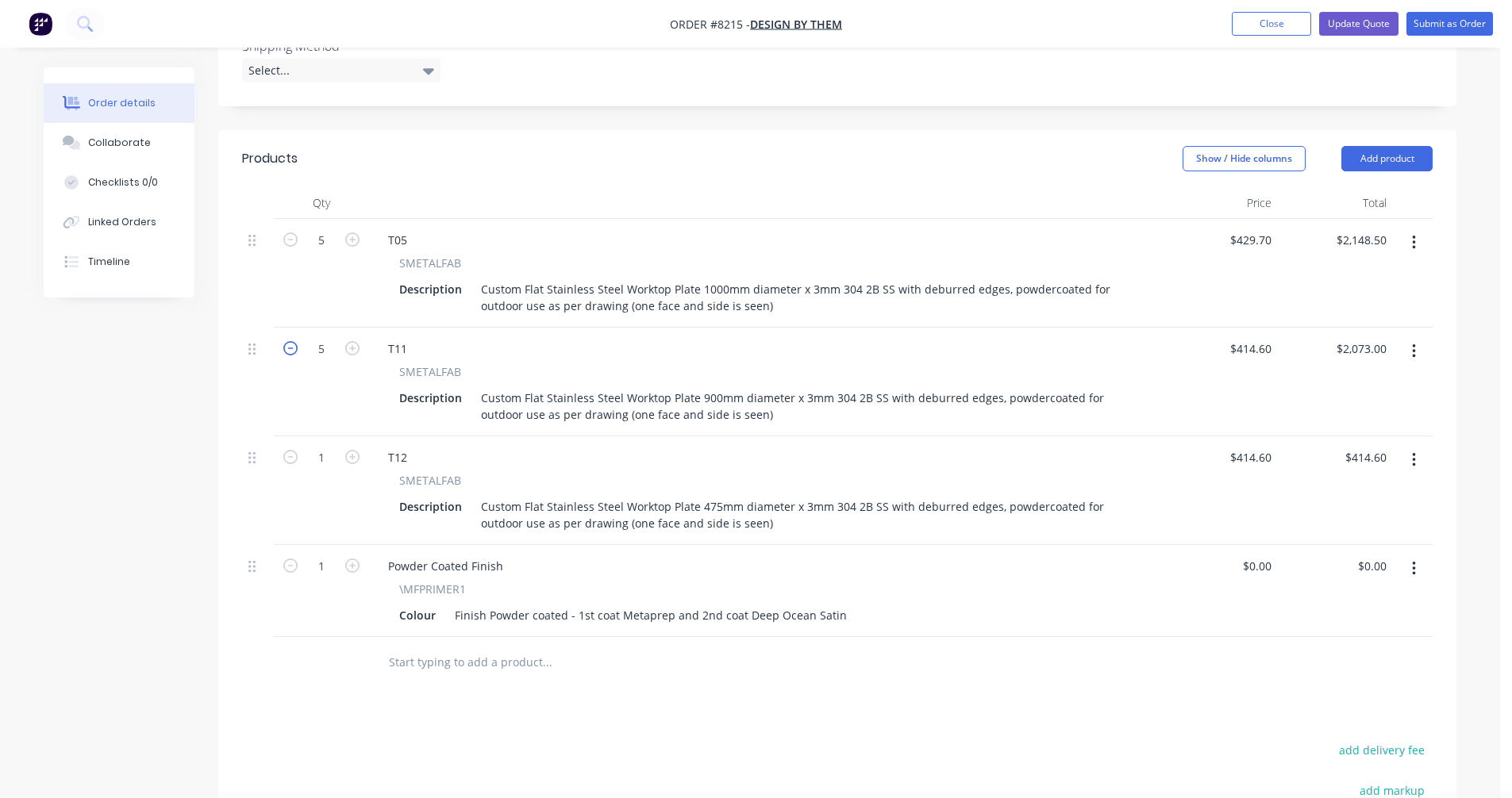
click at [294, 341] on icon "button" at bounding box center [290, 348] width 14 height 14
type input "4"
type input "$1,658.40"
click at [294, 341] on icon "button" at bounding box center [290, 348] width 14 height 14
type input "3"
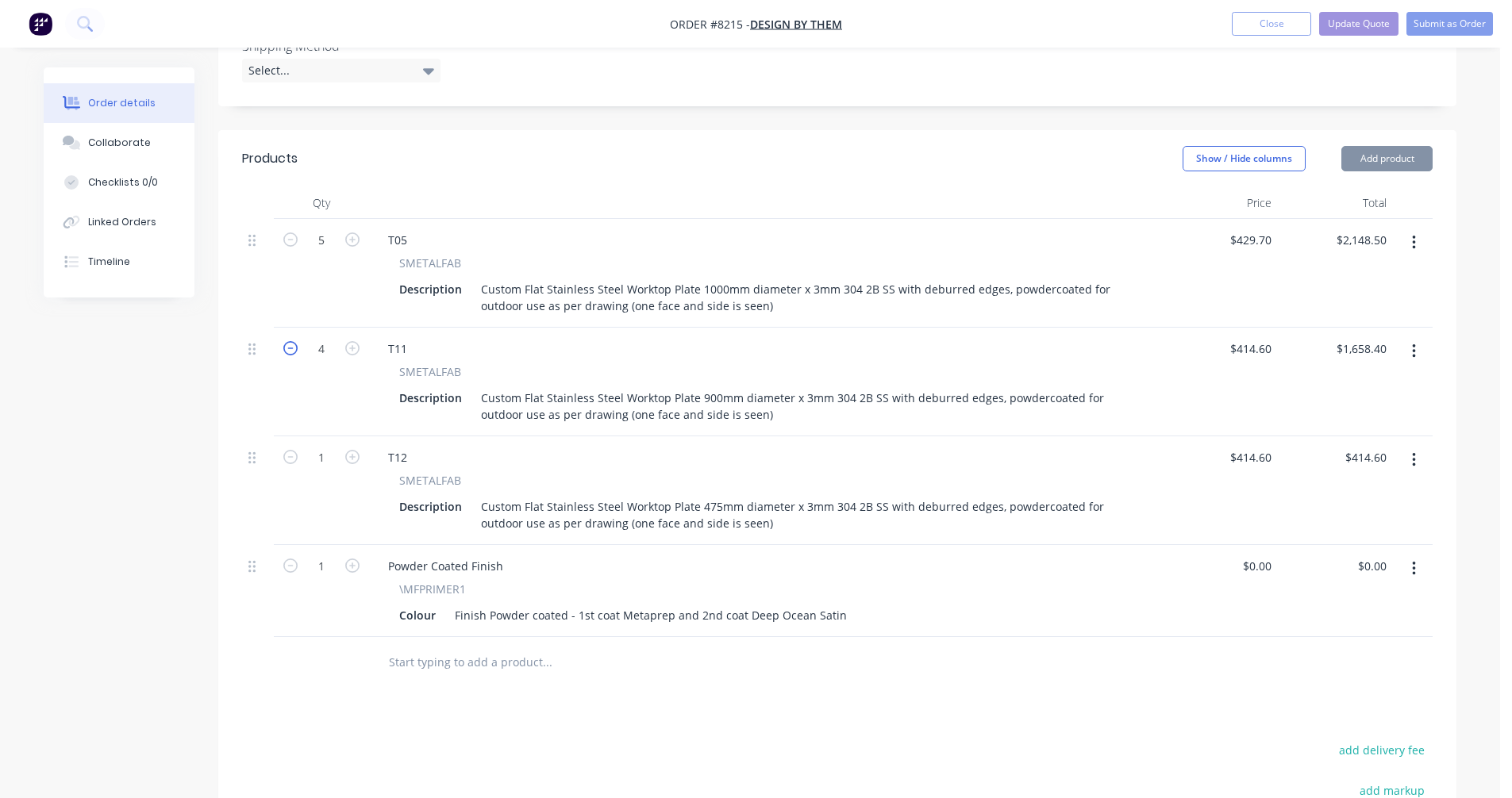
type input "$1,243.80"
click at [294, 341] on icon "button" at bounding box center [290, 348] width 14 height 14
type input "2"
type input "$829.20"
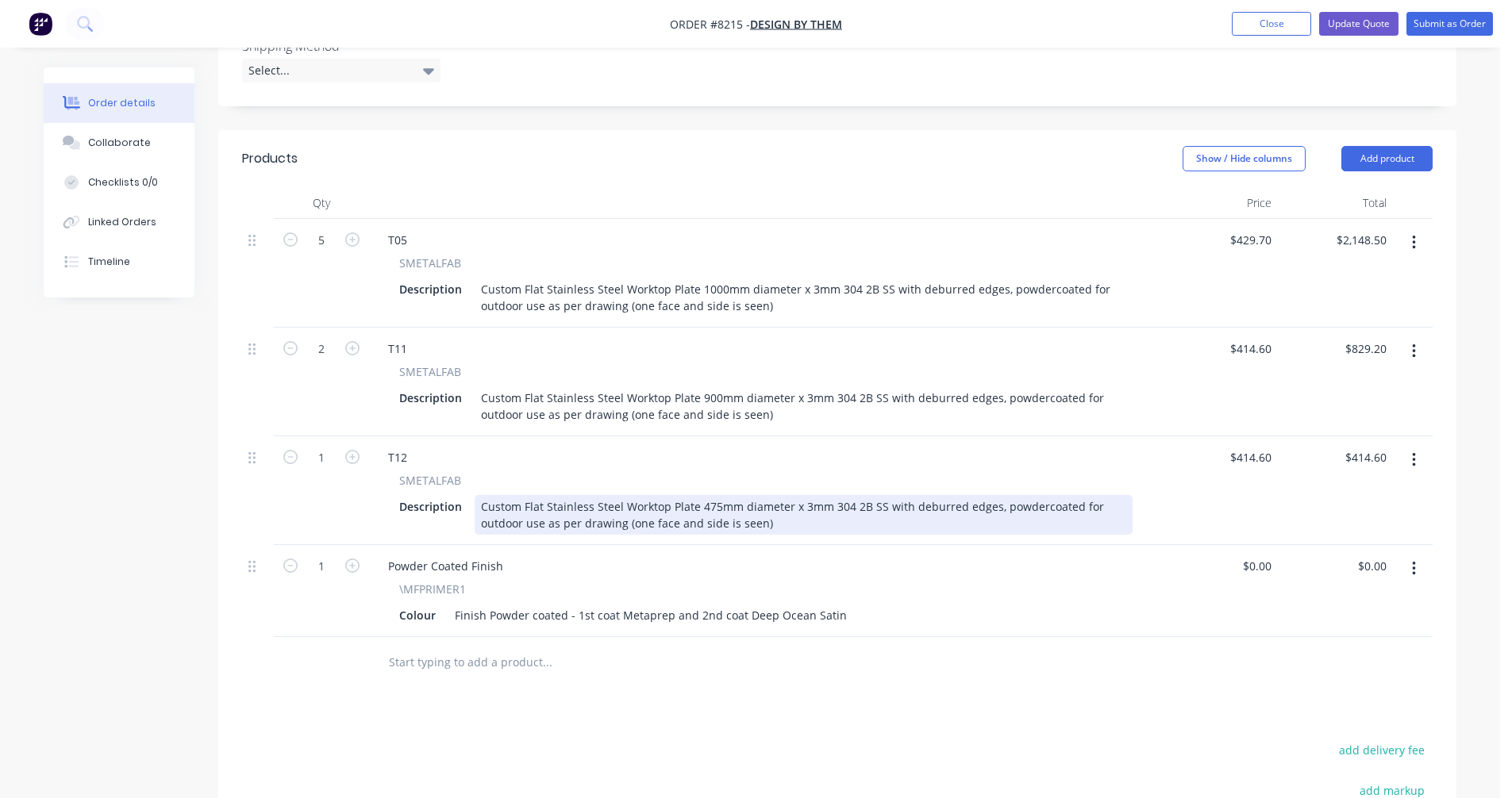
click at [840, 495] on div "Custom Flat Stainless Steel Worktop Plate 475mm diameter x 3mm 304 2B SS with d…" at bounding box center [804, 515] width 658 height 40
type input "$126.30"
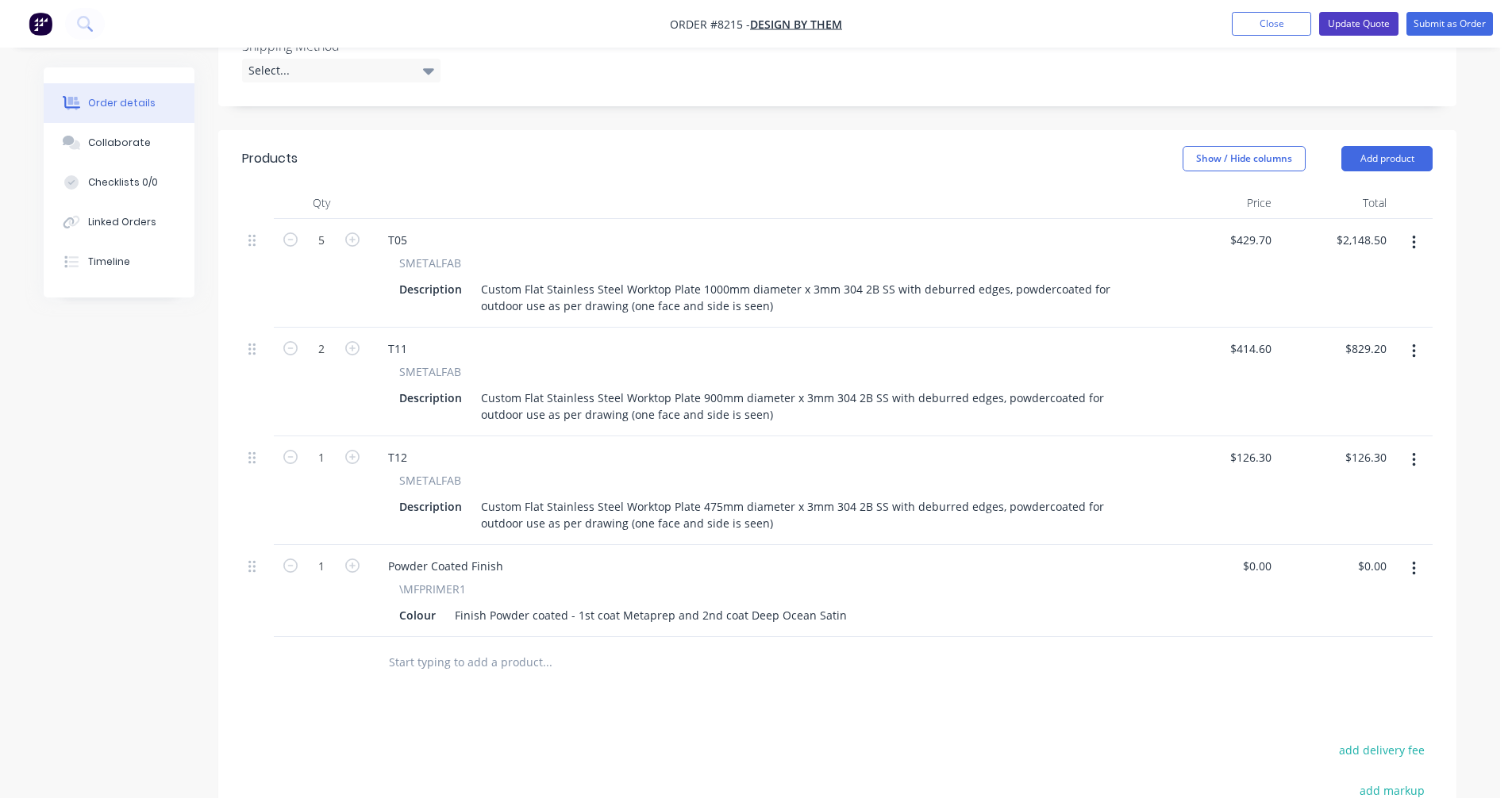
click at [1357, 15] on button "Update Quote" at bounding box center [1359, 24] width 80 height 24
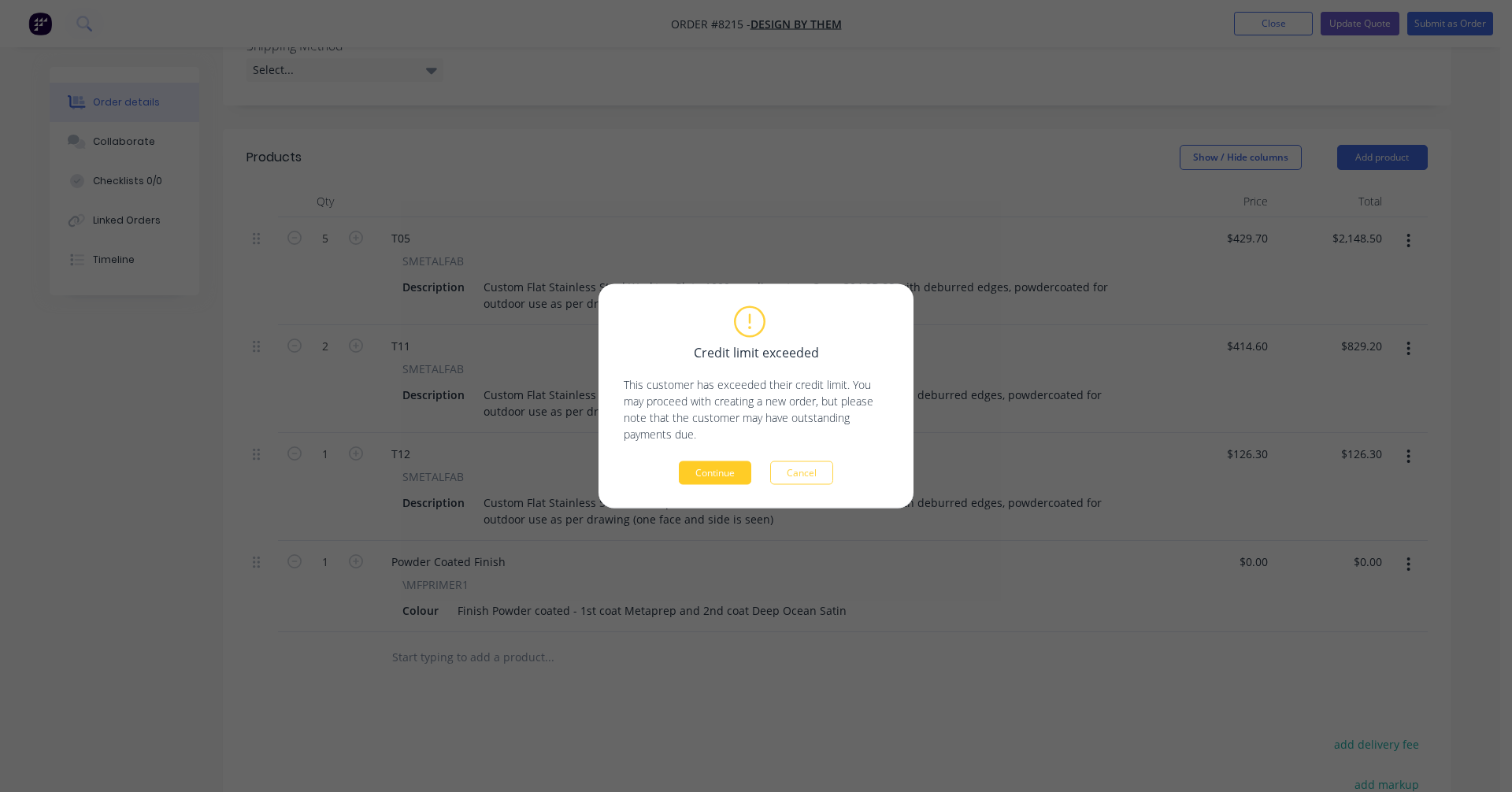
click at [705, 468] on button "Continue" at bounding box center [715, 473] width 72 height 24
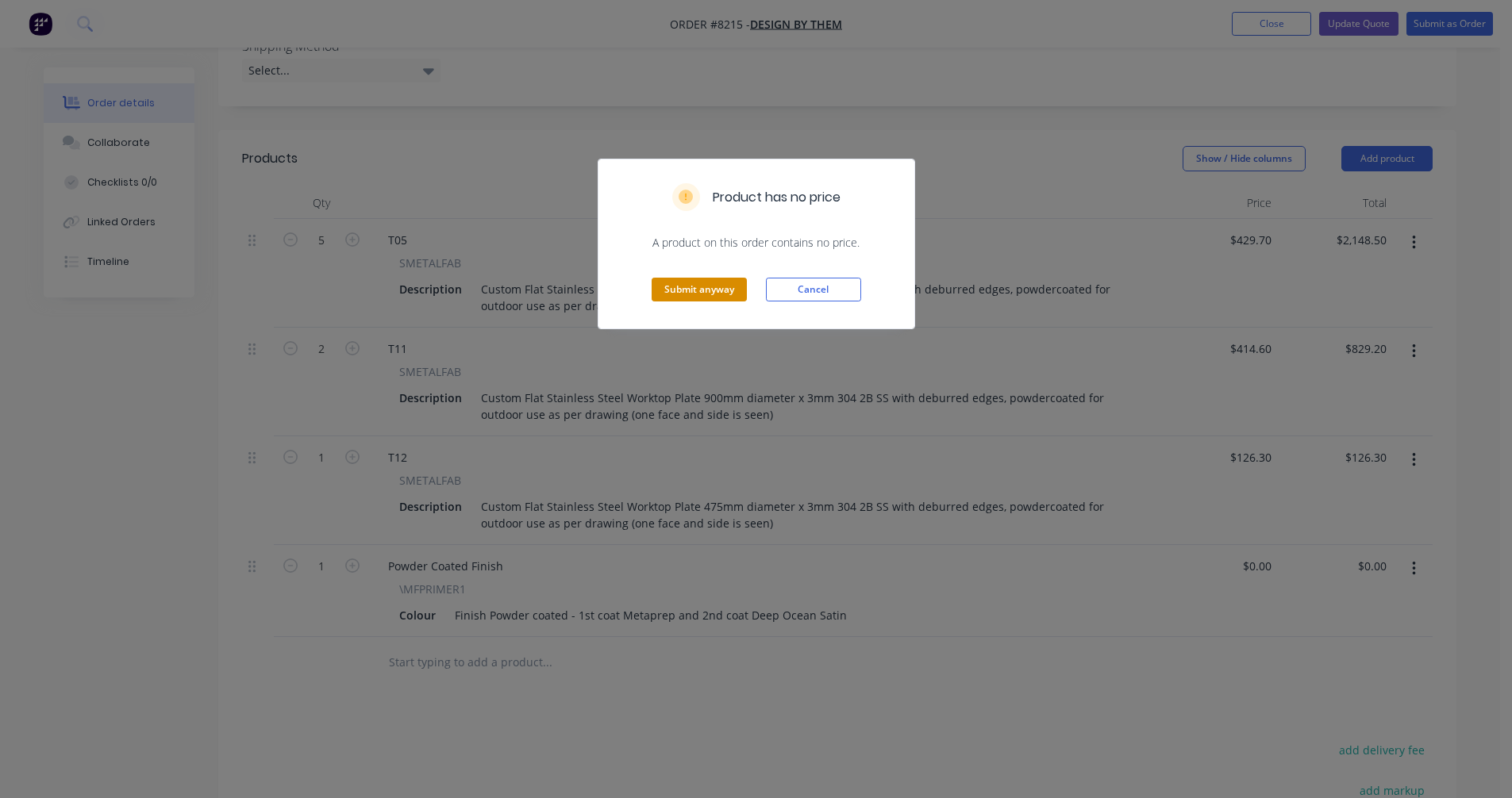
click at [720, 288] on button "Submit anyway" at bounding box center [699, 289] width 95 height 24
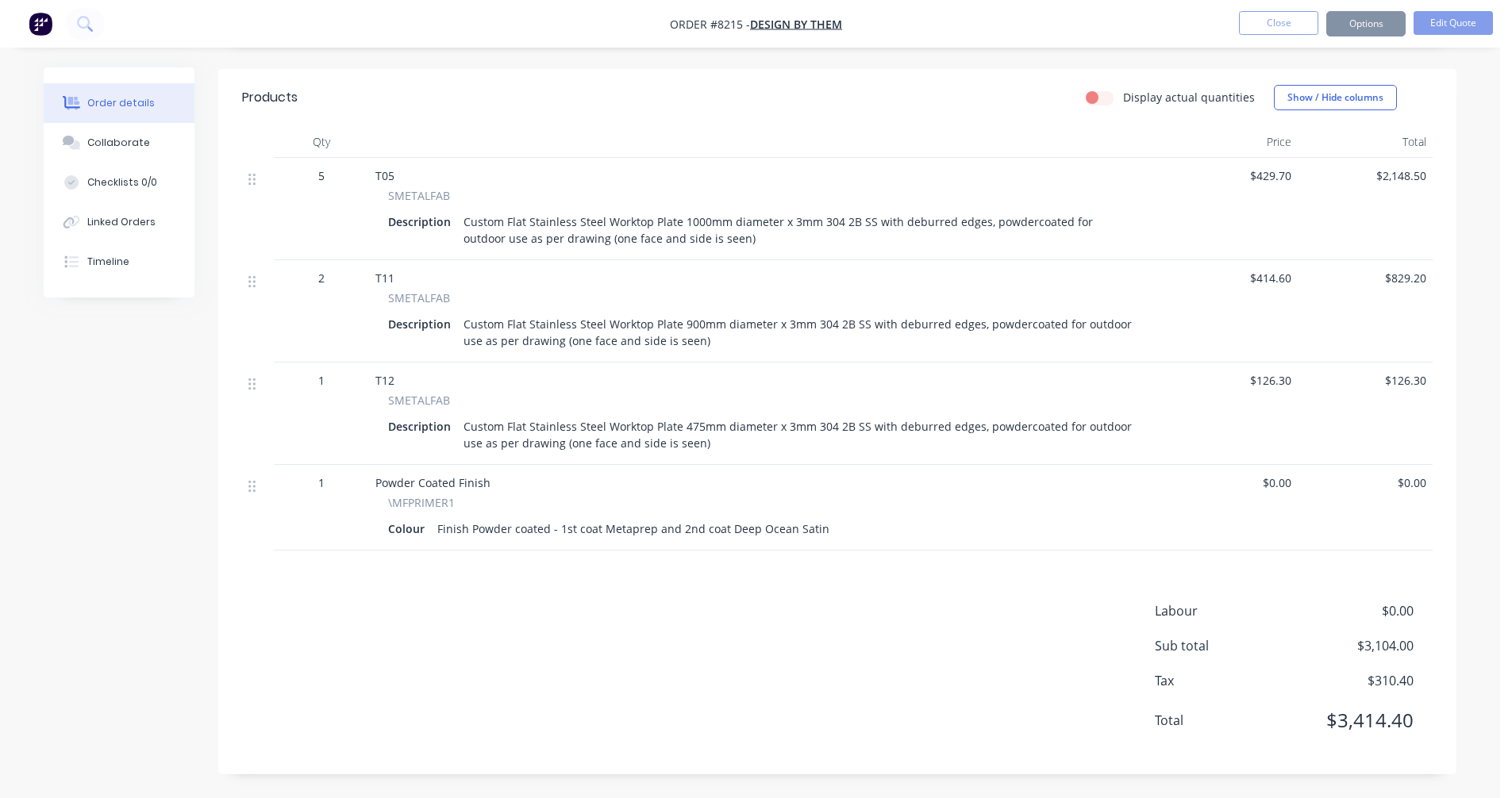
scroll to position [457, 0]
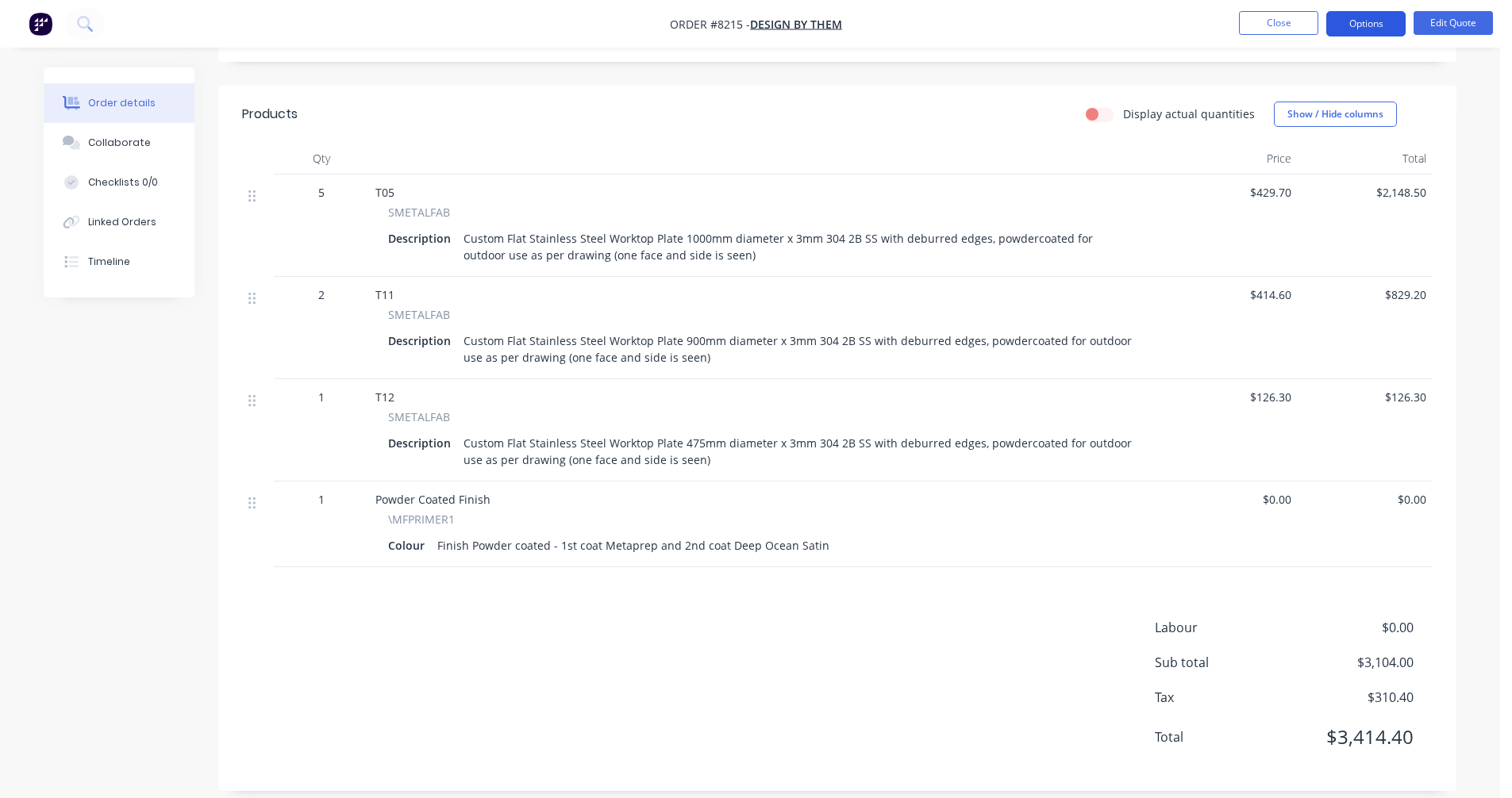
click at [1358, 21] on button "Options" at bounding box center [1366, 24] width 80 height 25
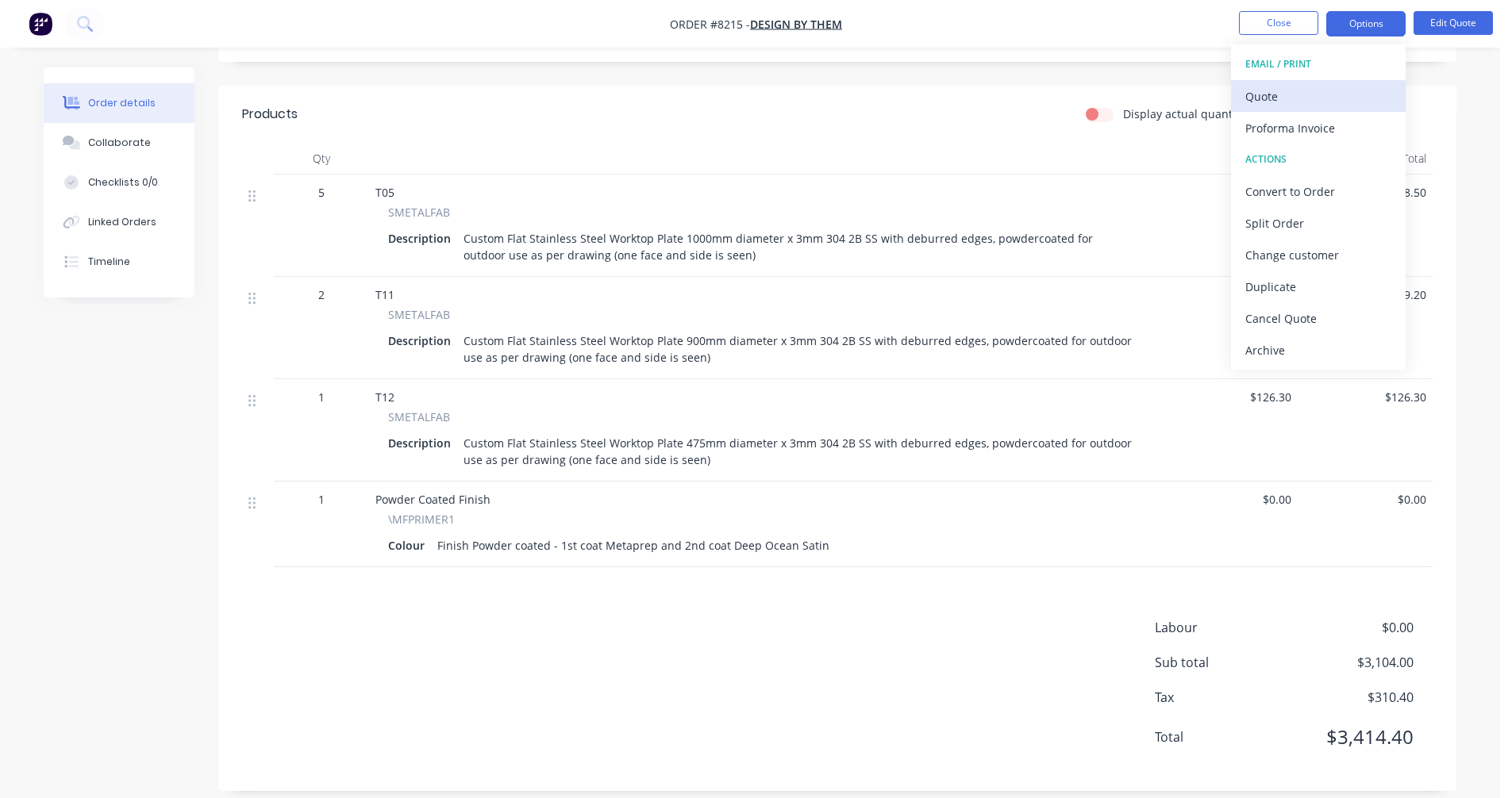
click at [1267, 98] on div "Quote" at bounding box center [1319, 96] width 146 height 23
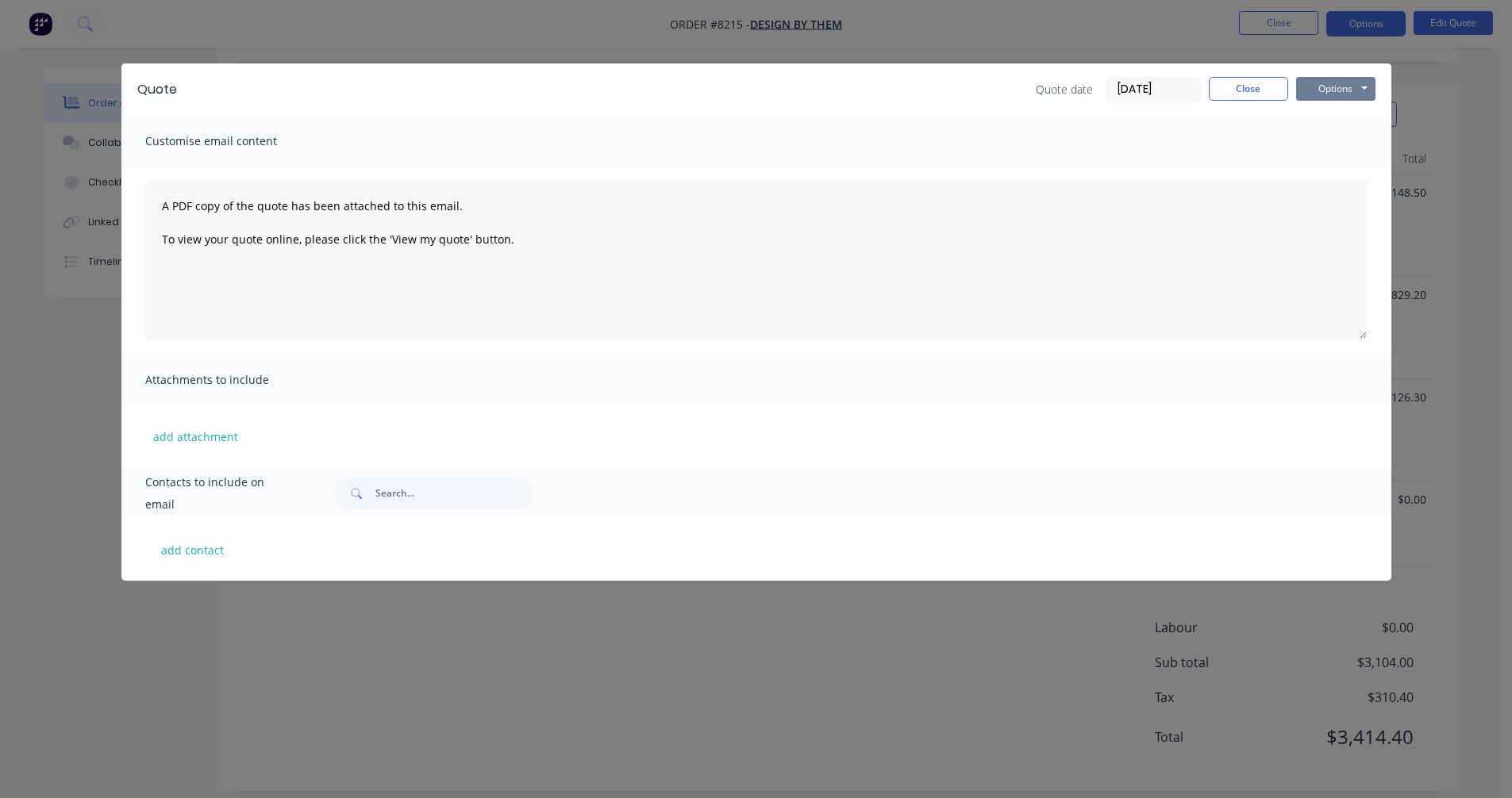
click at [1335, 83] on button "Options" at bounding box center [1336, 89] width 80 height 24
click at [1350, 116] on button "Preview" at bounding box center [1347, 117] width 102 height 26
click at [1301, 145] on div "Customise email content" at bounding box center [756, 141] width 1270 height 52
click at [1255, 99] on button "Close" at bounding box center [1249, 89] width 80 height 24
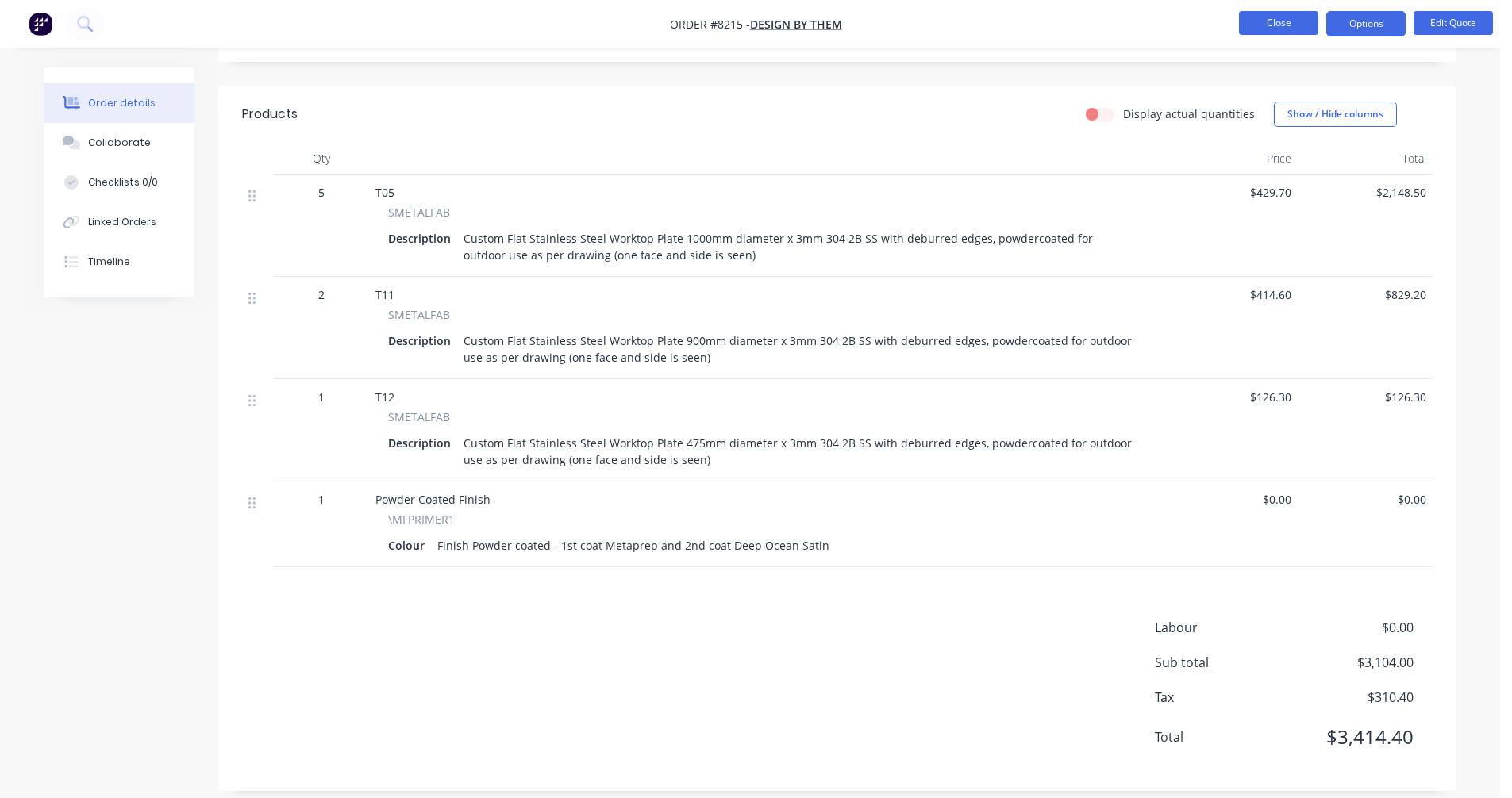
click at [1274, 23] on button "Close" at bounding box center [1279, 23] width 80 height 24
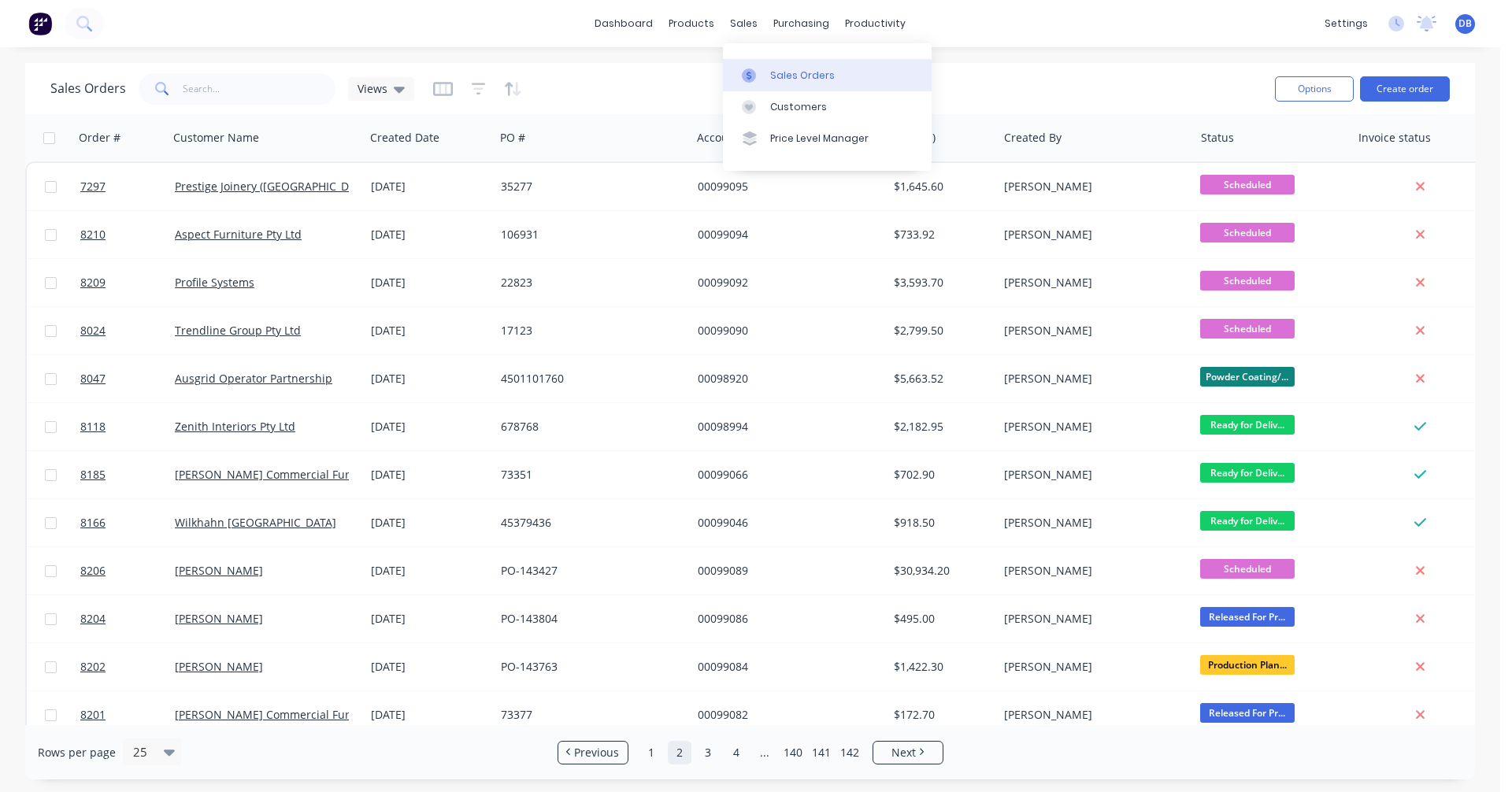
click at [783, 69] on div "Sales Orders" at bounding box center [802, 75] width 65 height 14
click at [224, 85] on input "text" at bounding box center [259, 88] width 153 height 31
type input "koi"
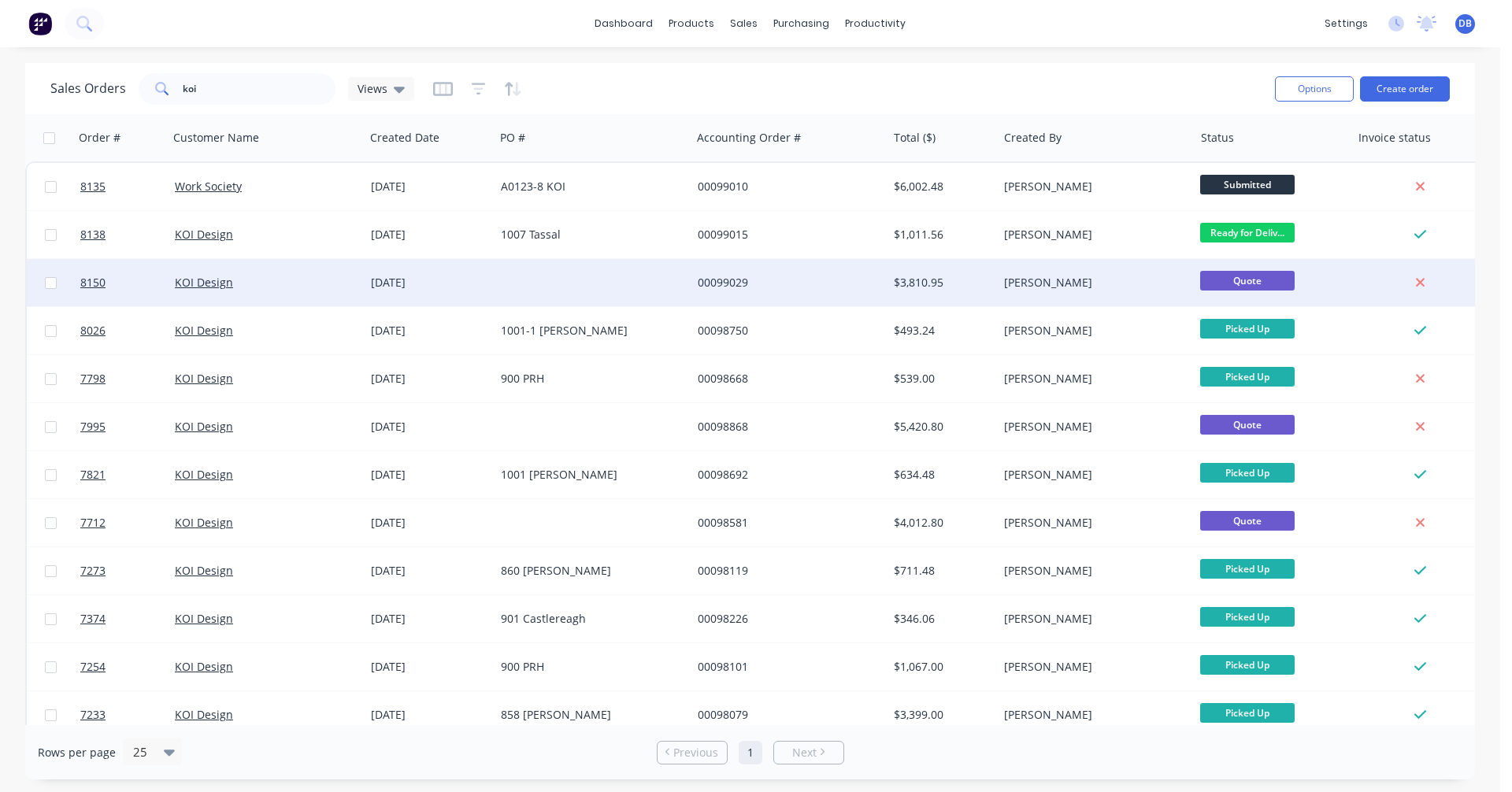
click at [735, 278] on div "00099029" at bounding box center [785, 283] width 175 height 16
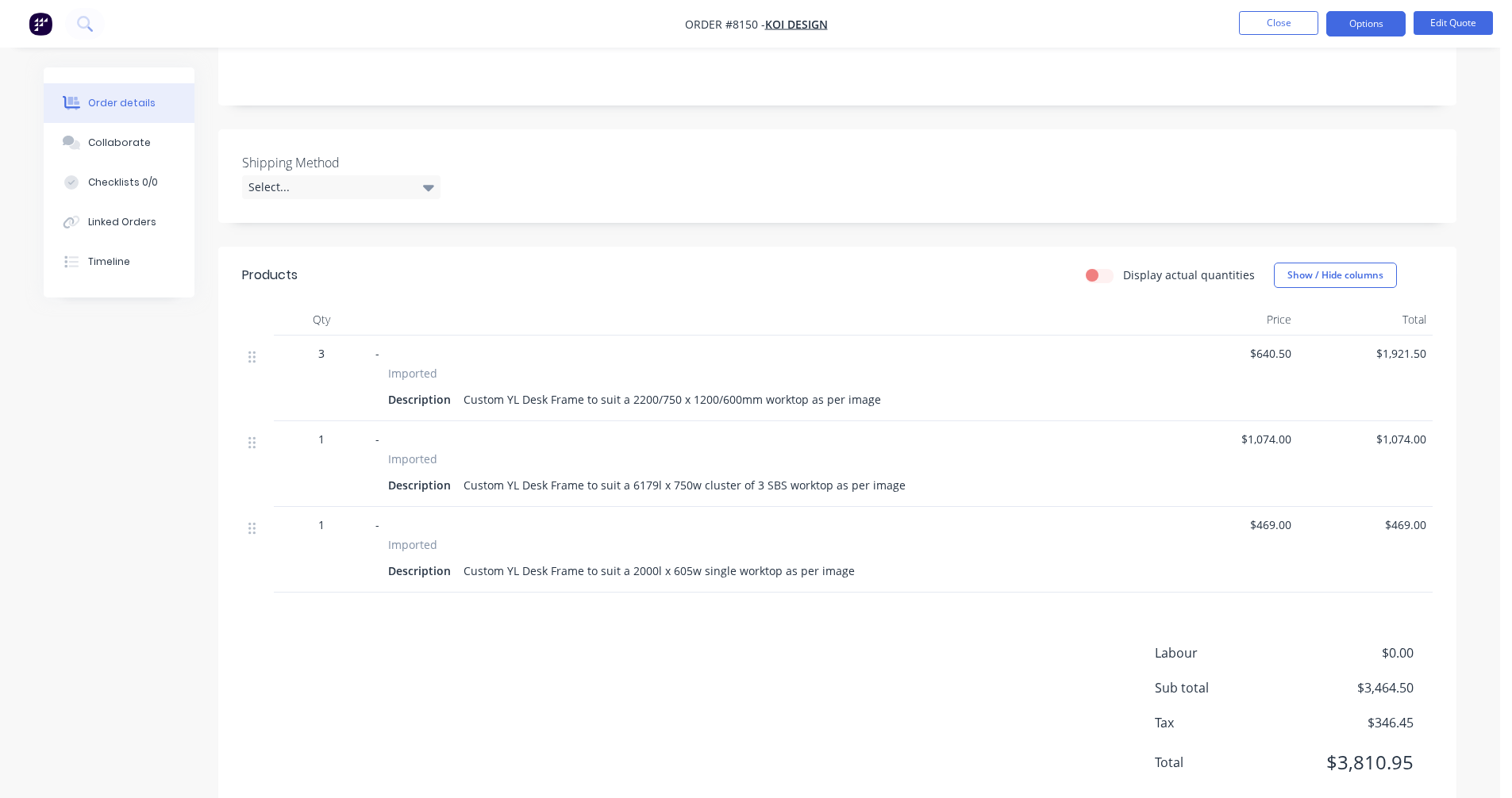
scroll to position [317, 0]
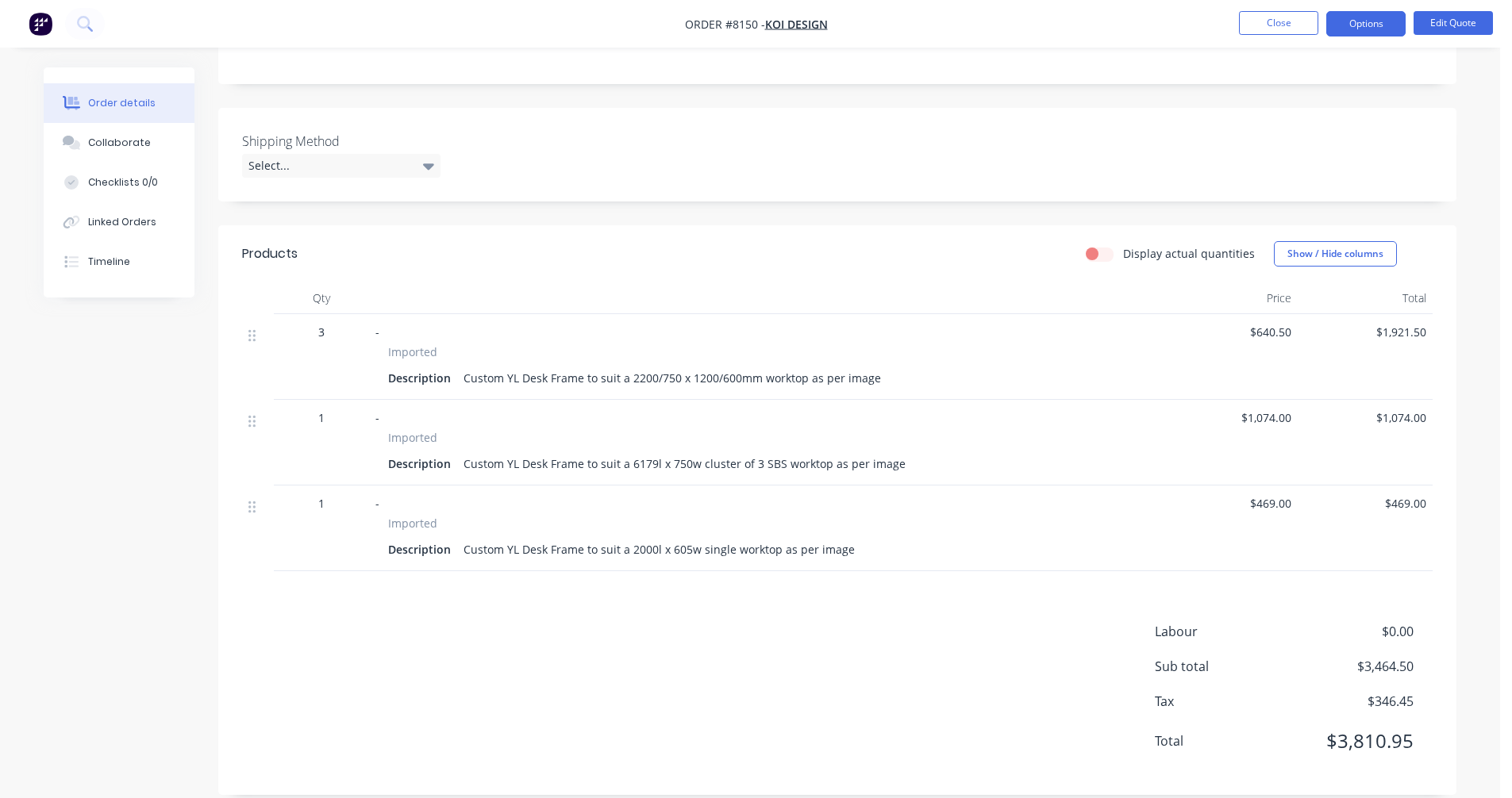
click at [636, 376] on div "Custom YL Desk Frame to suit a 2200/750 x 1200/600mm worktop as per image" at bounding box center [672, 377] width 430 height 23
click at [1437, 23] on button "Edit Quote" at bounding box center [1453, 23] width 80 height 24
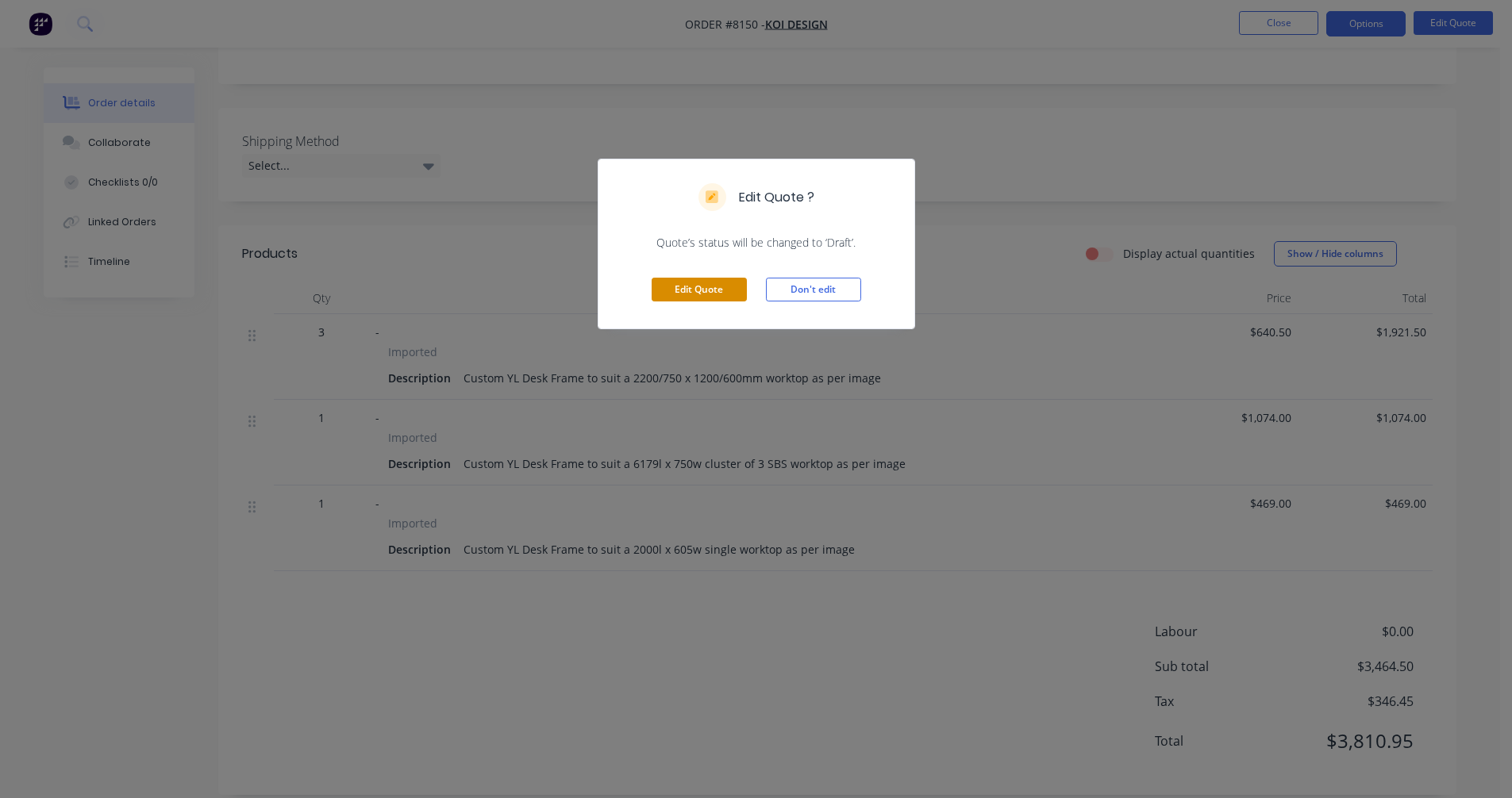
click at [708, 289] on button "Edit Quote" at bounding box center [699, 289] width 95 height 24
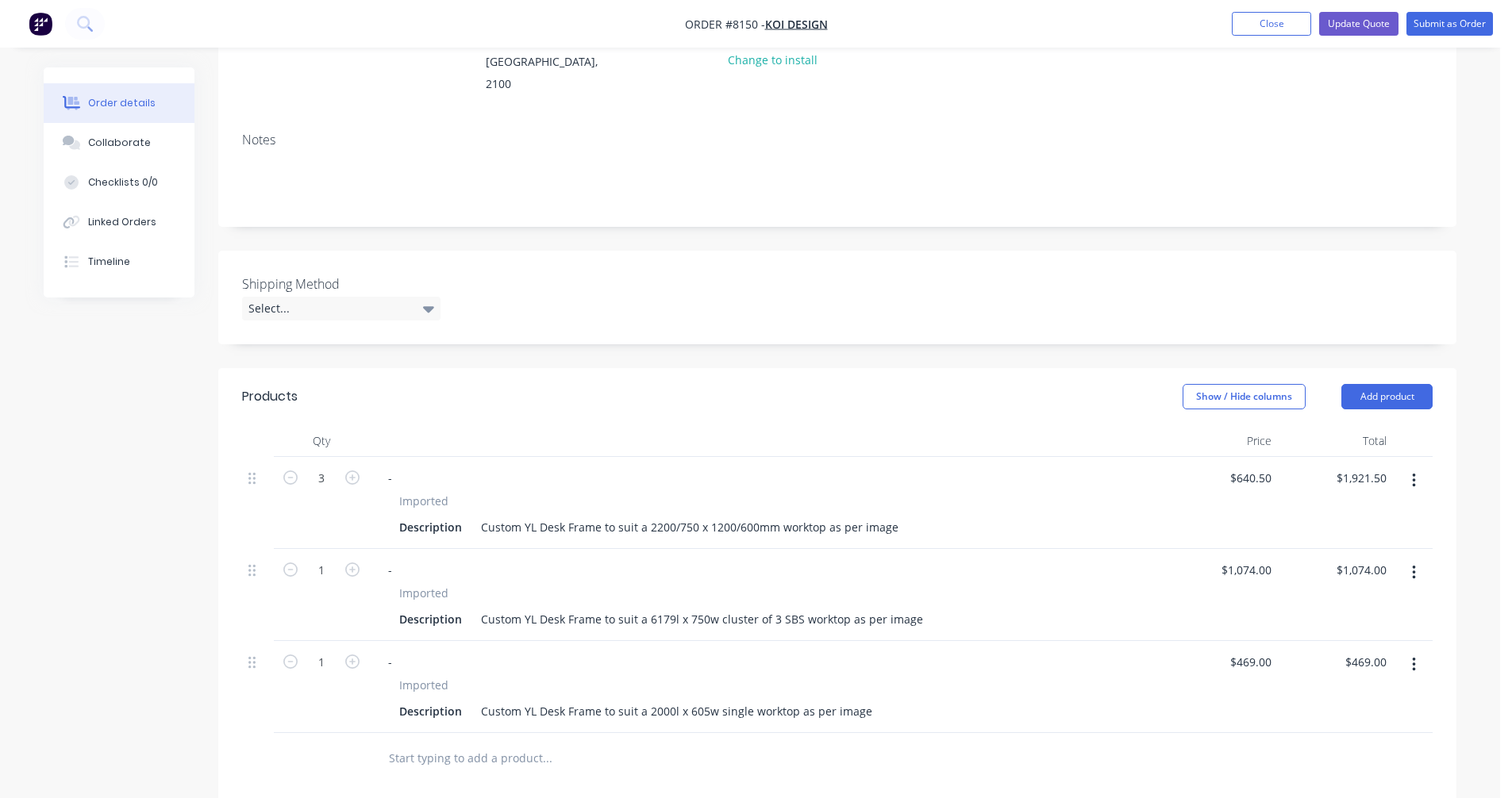
scroll to position [238, 0]
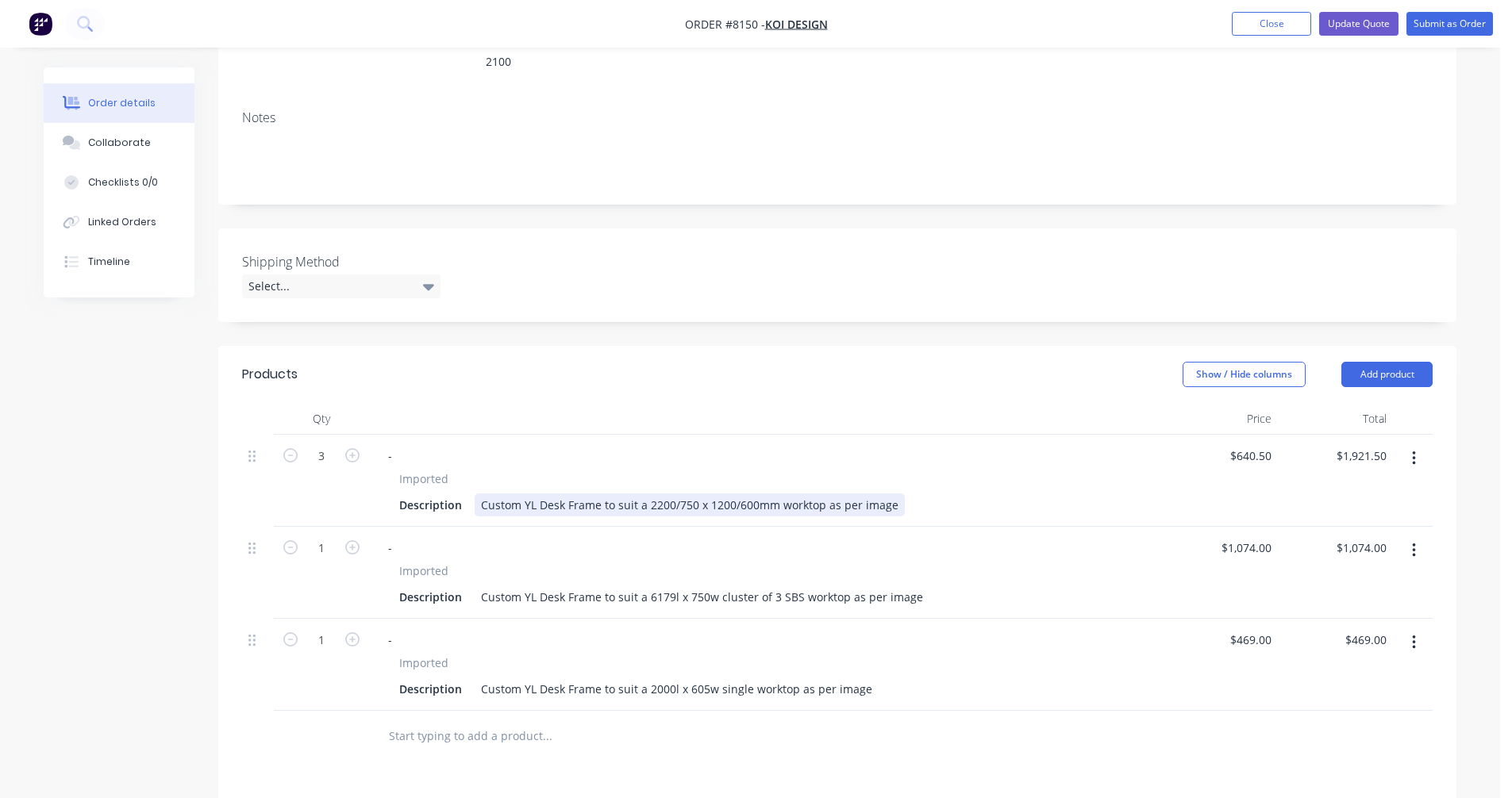
click at [648, 494] on div "Custom YL Desk Frame to suit a 2200/750 x 1200/600mm worktop as per image" at bounding box center [689, 505] width 430 height 23
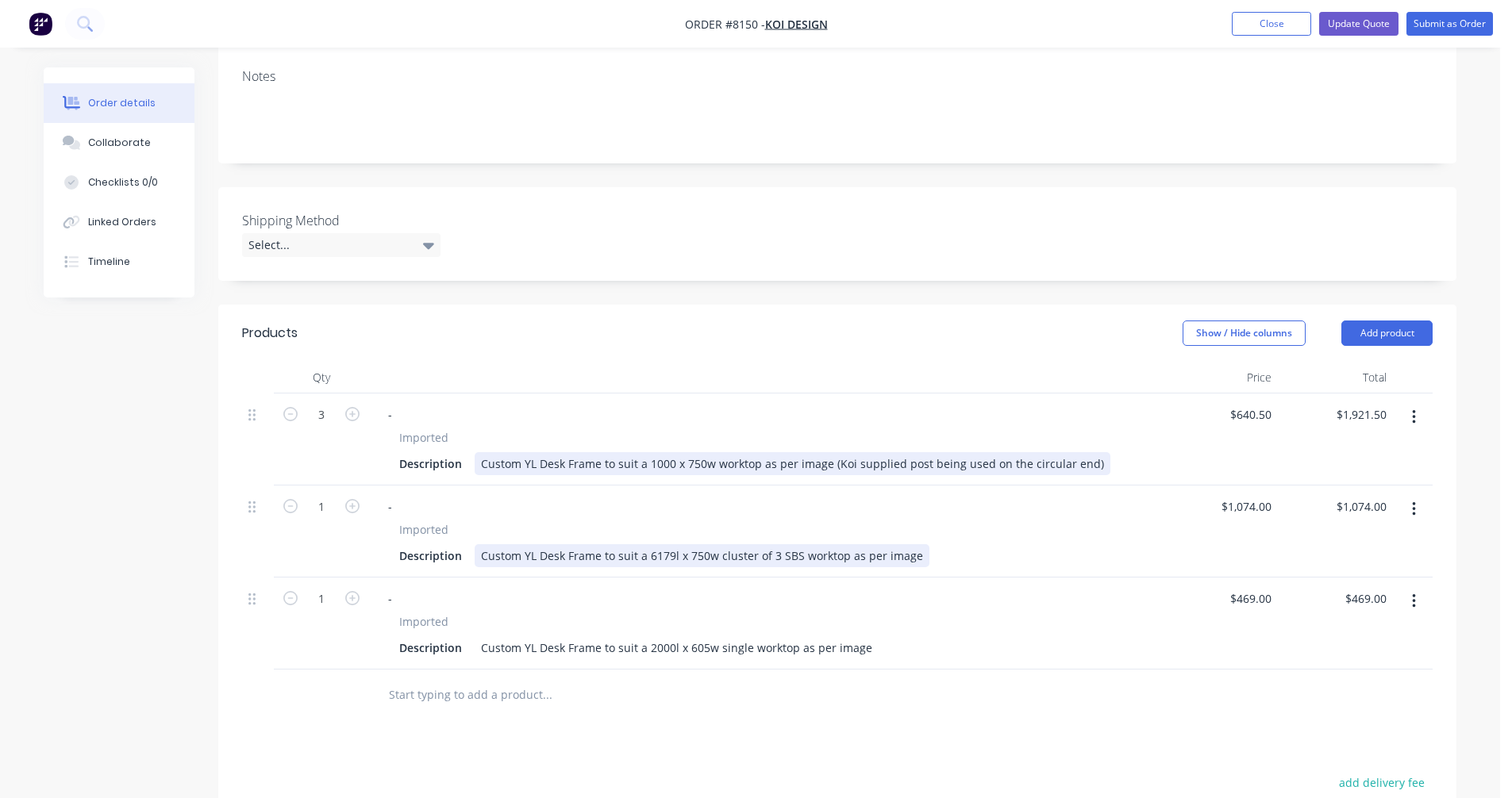
scroll to position [317, 0]
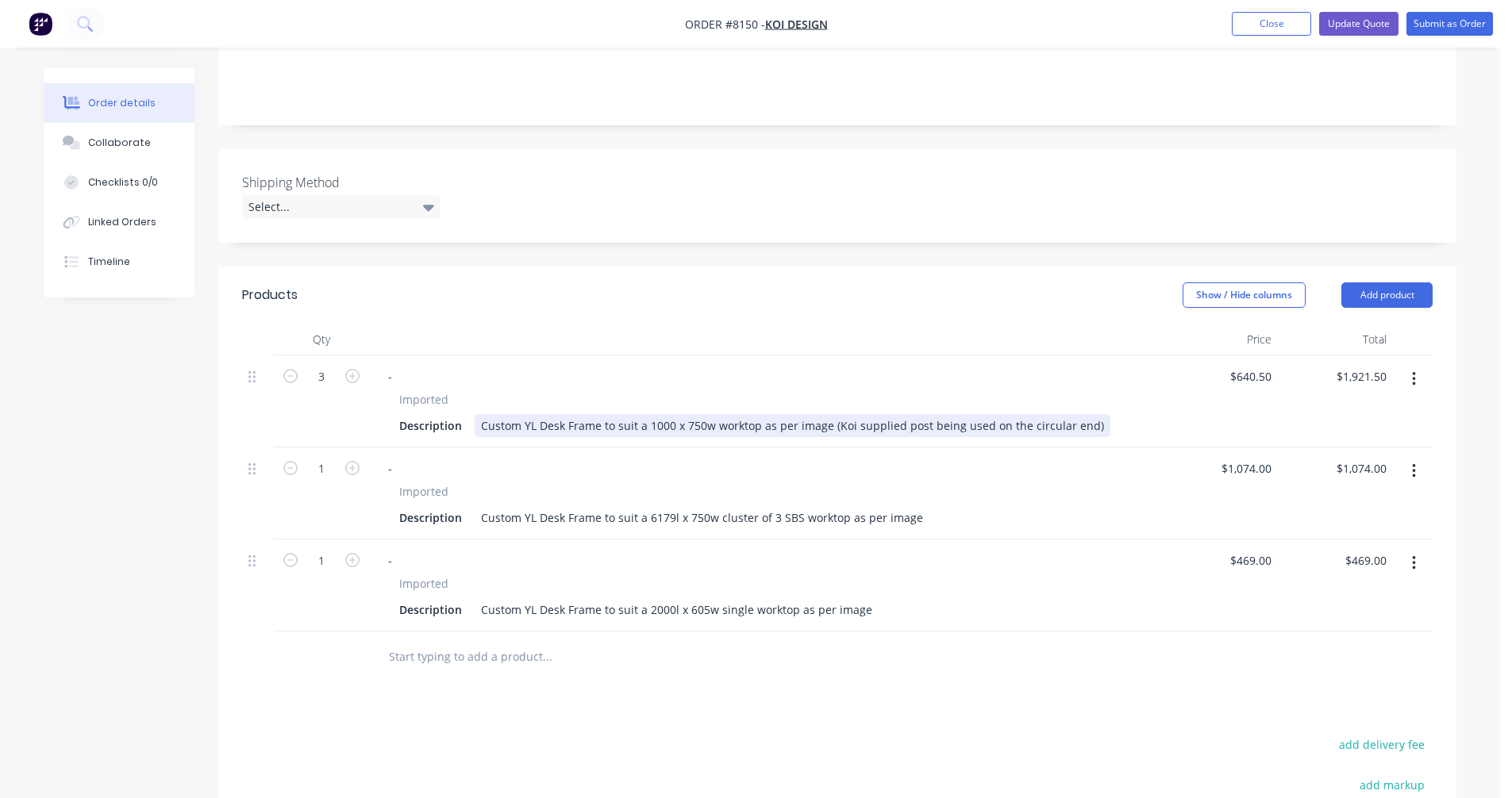
click at [670, 414] on div "Custom YL Desk Frame to suit a 1000 x 750w worktop as per image (Koi supplied p…" at bounding box center [792, 425] width 636 height 23
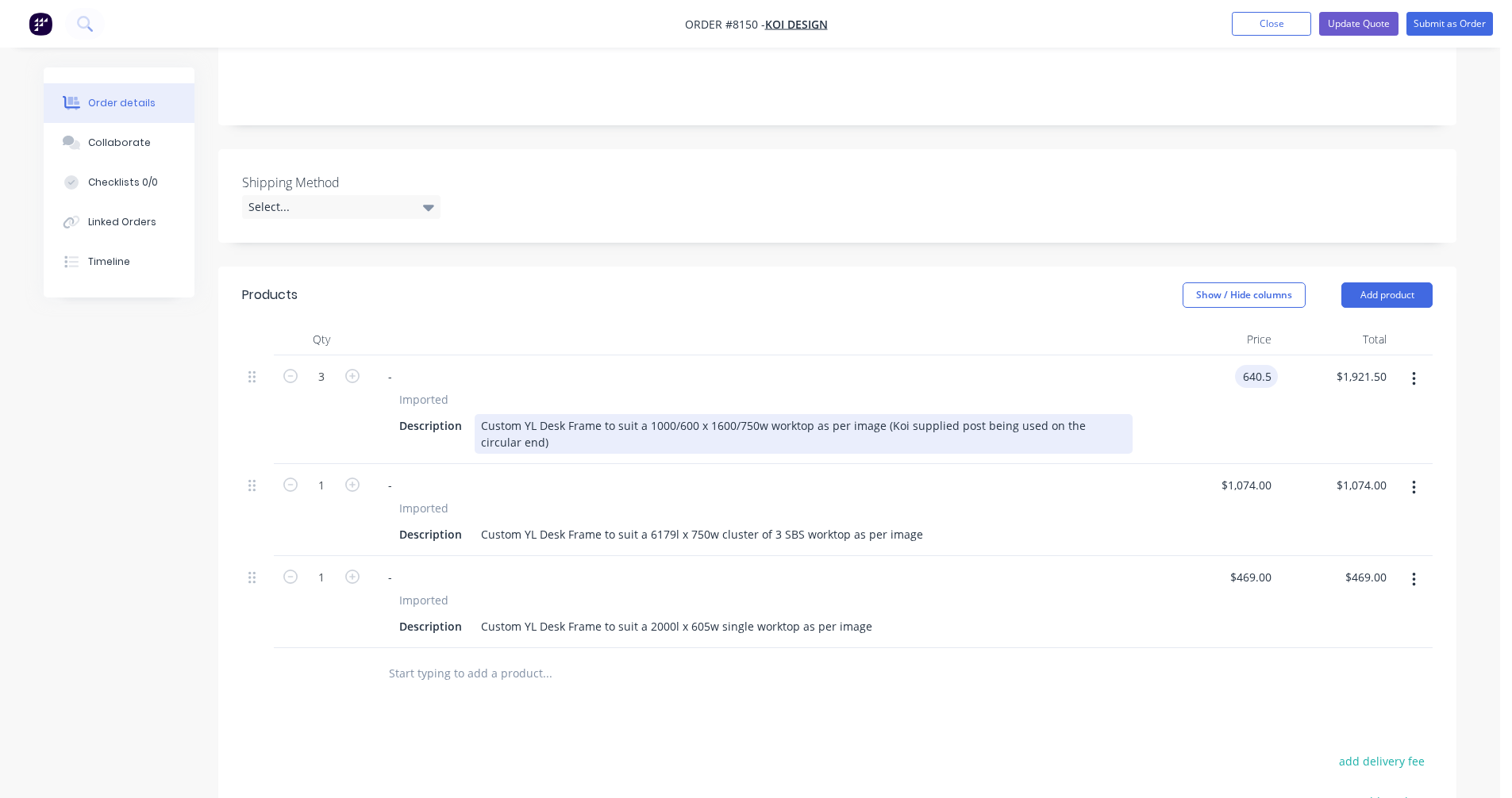
type input "$640.50"
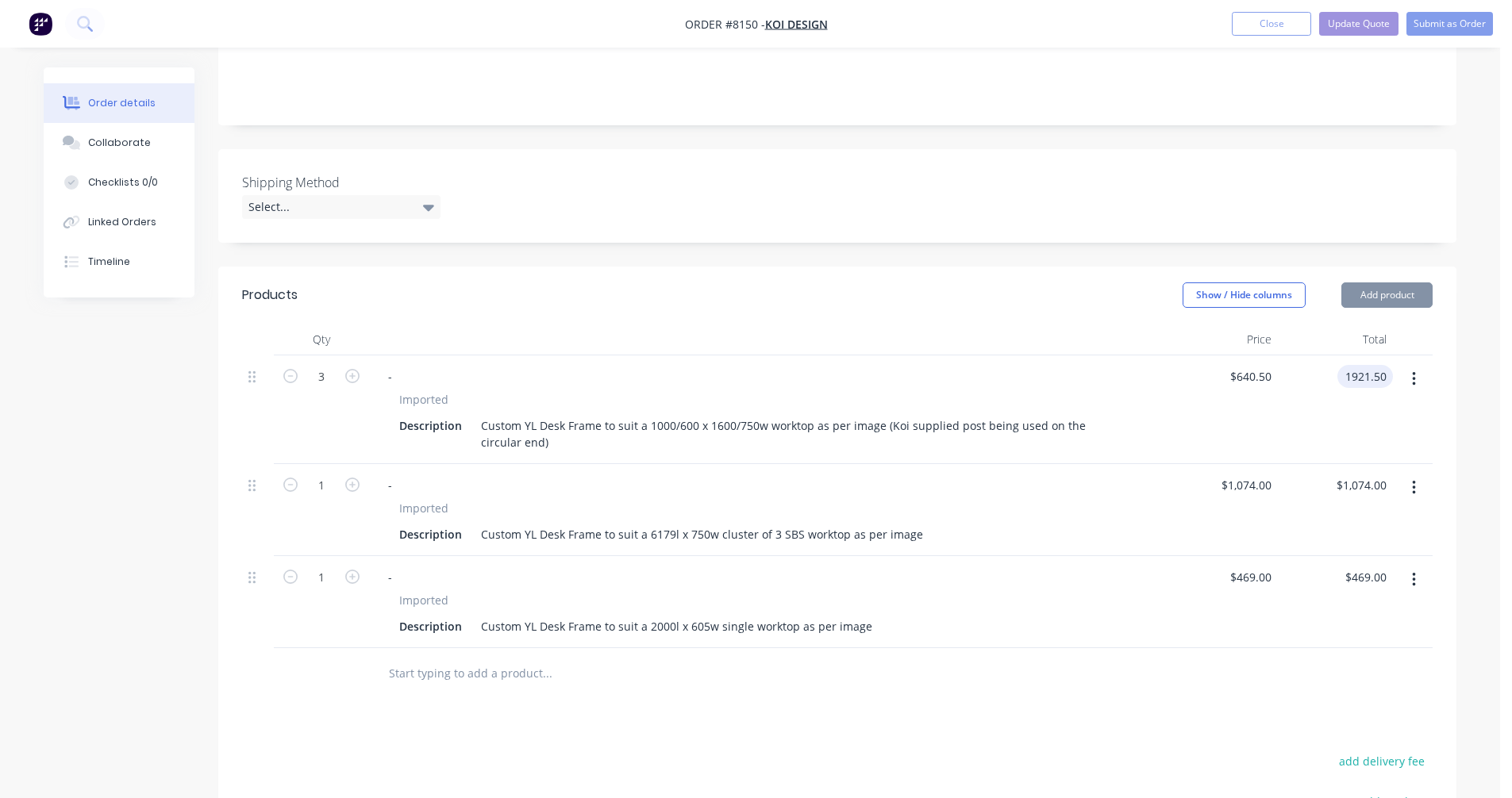
type input "$1,921.50"
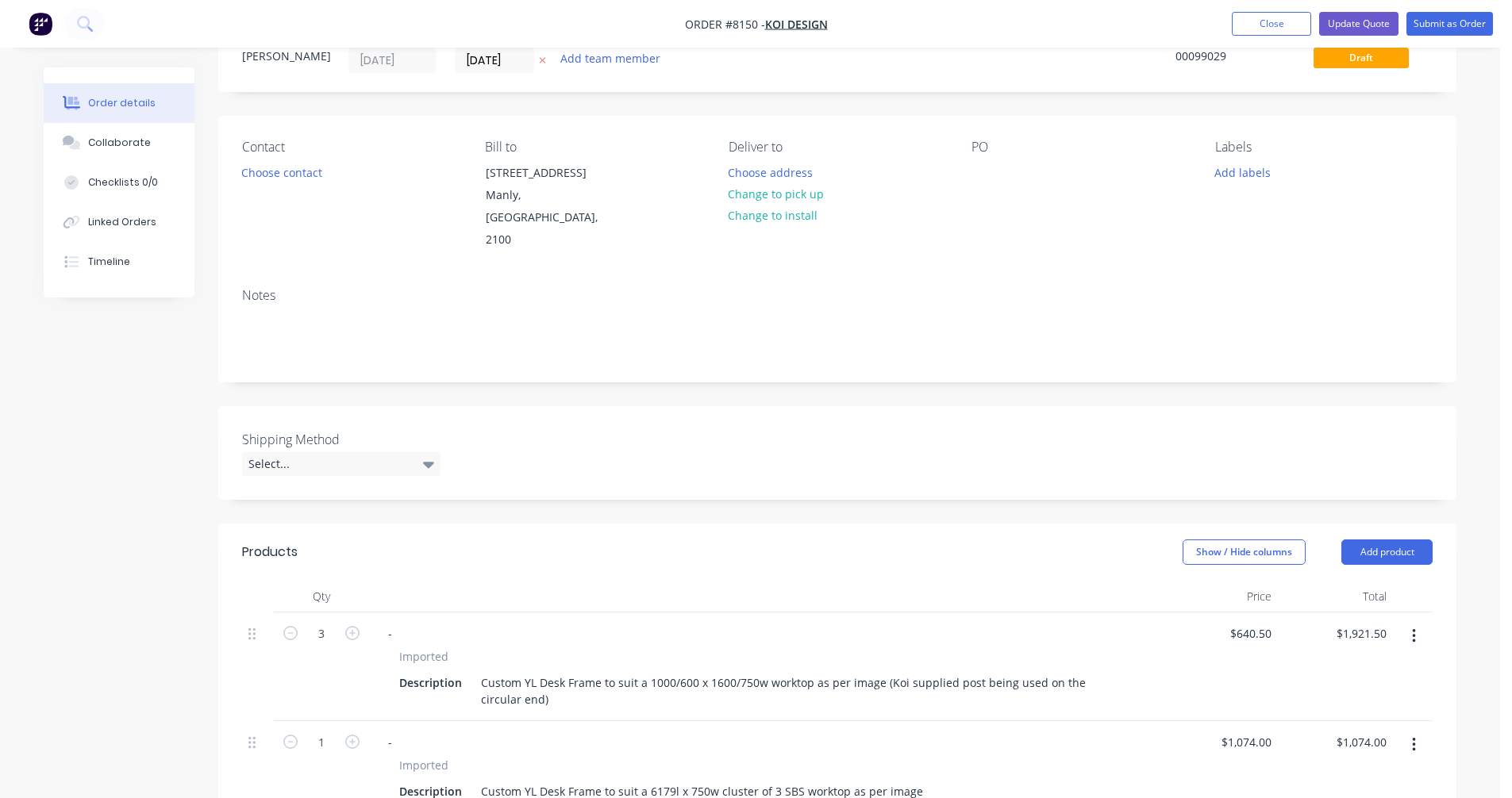
scroll to position [238, 0]
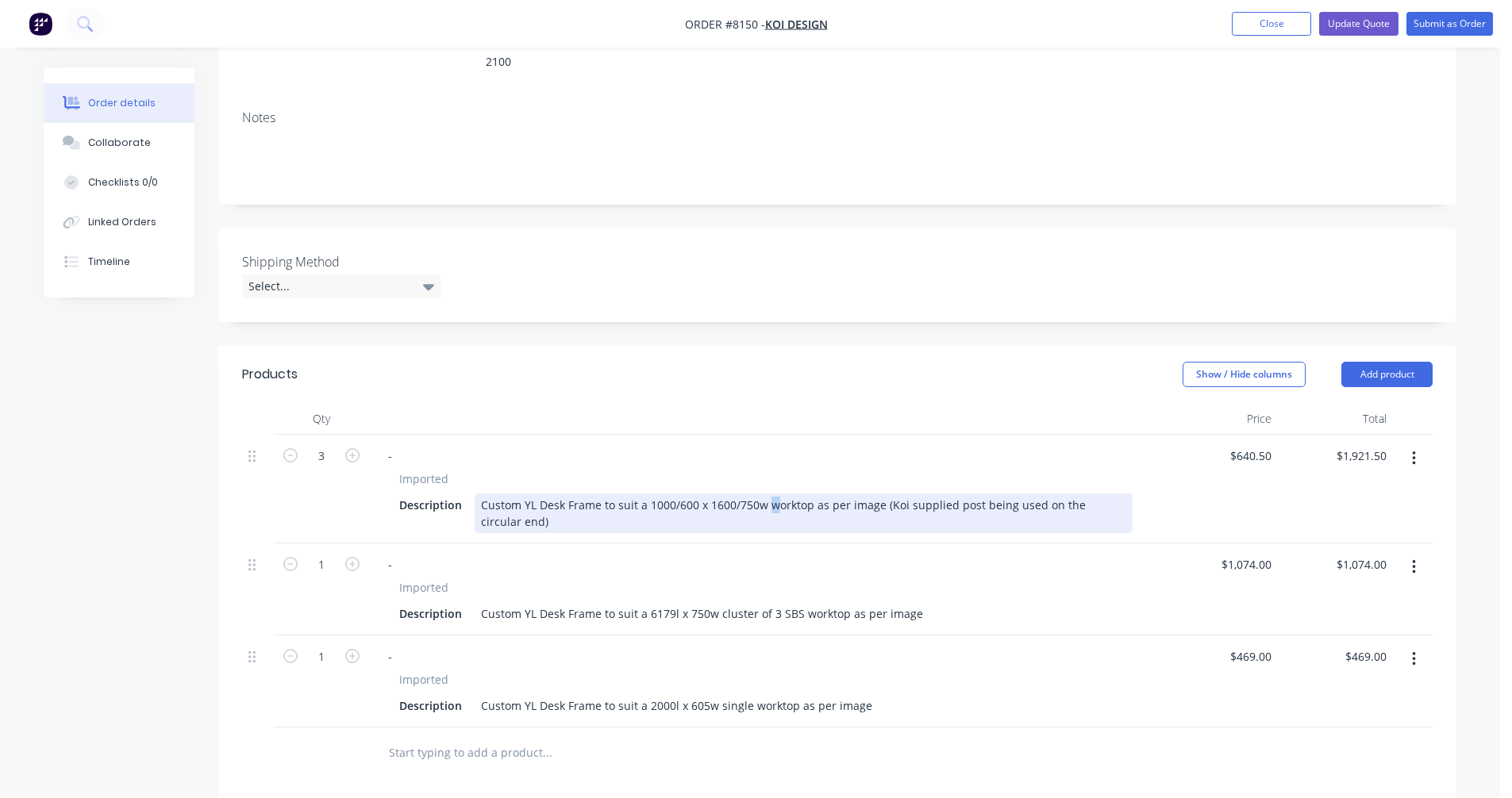
click at [770, 494] on div "Custom YL Desk Frame to suit a 1000/600 x 1600/750w worktop as per image (Koi s…" at bounding box center [804, 513] width 658 height 40
type input "$608.00"
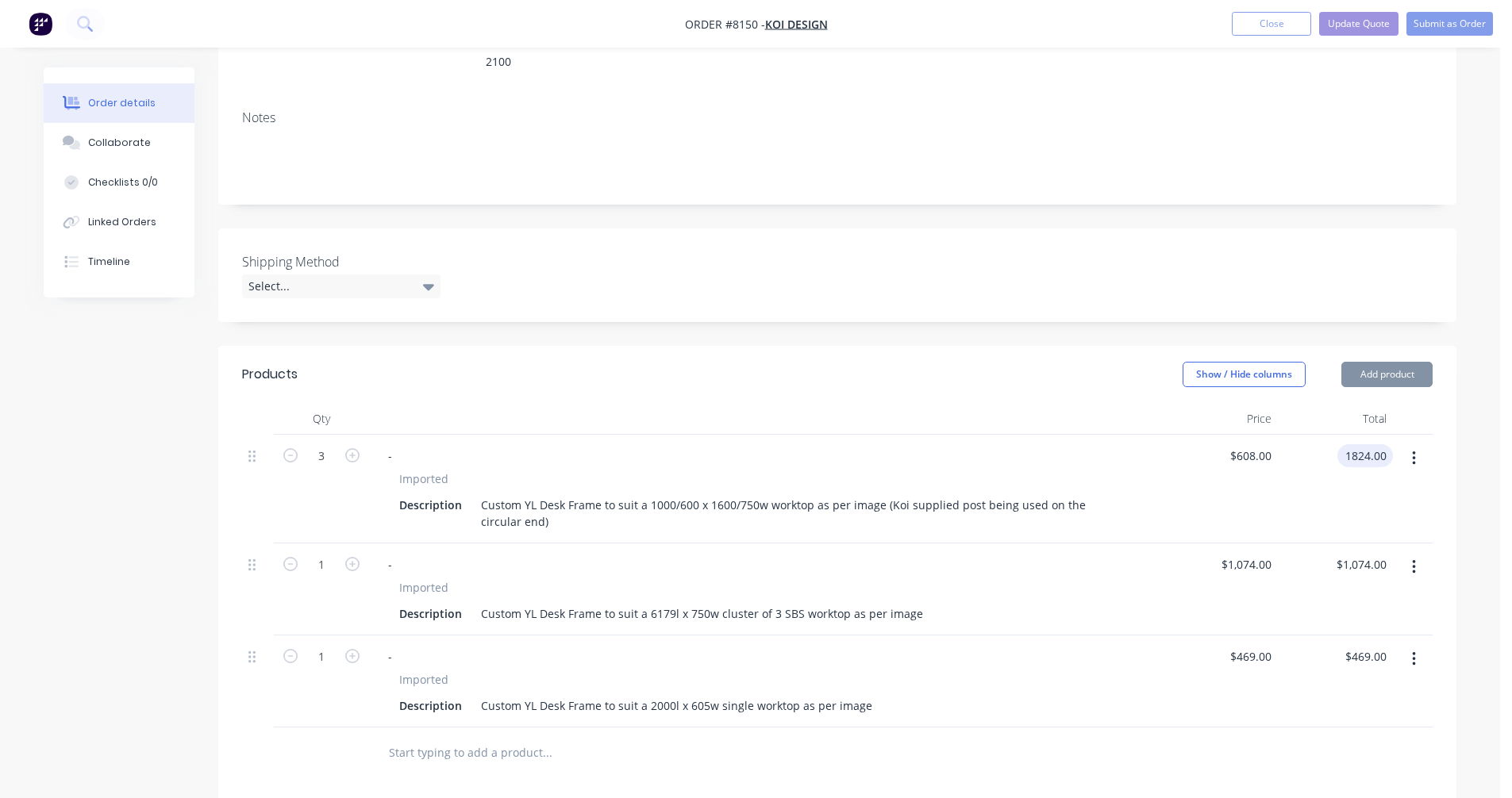
type input "$1,824.00"
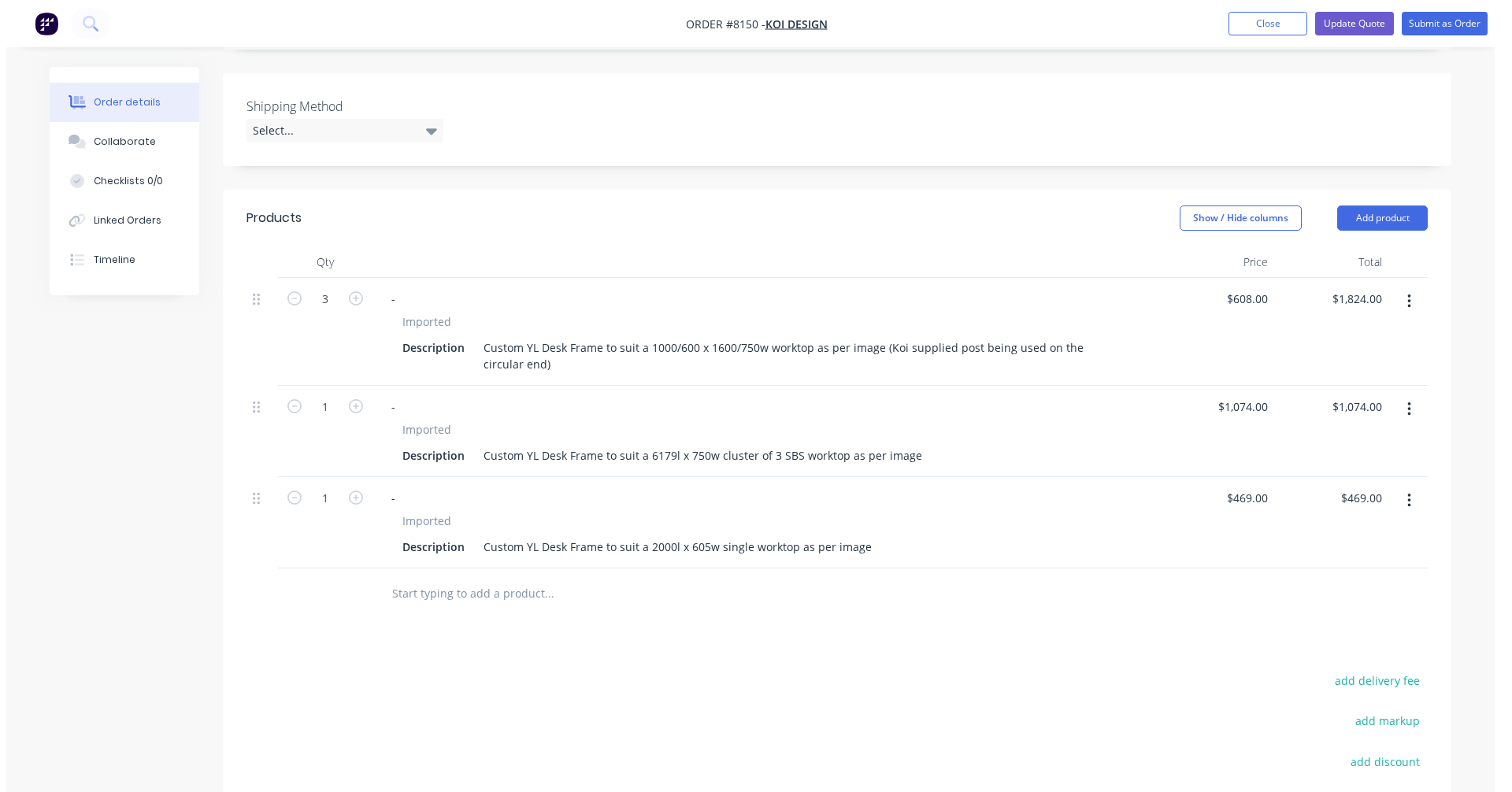
scroll to position [394, 0]
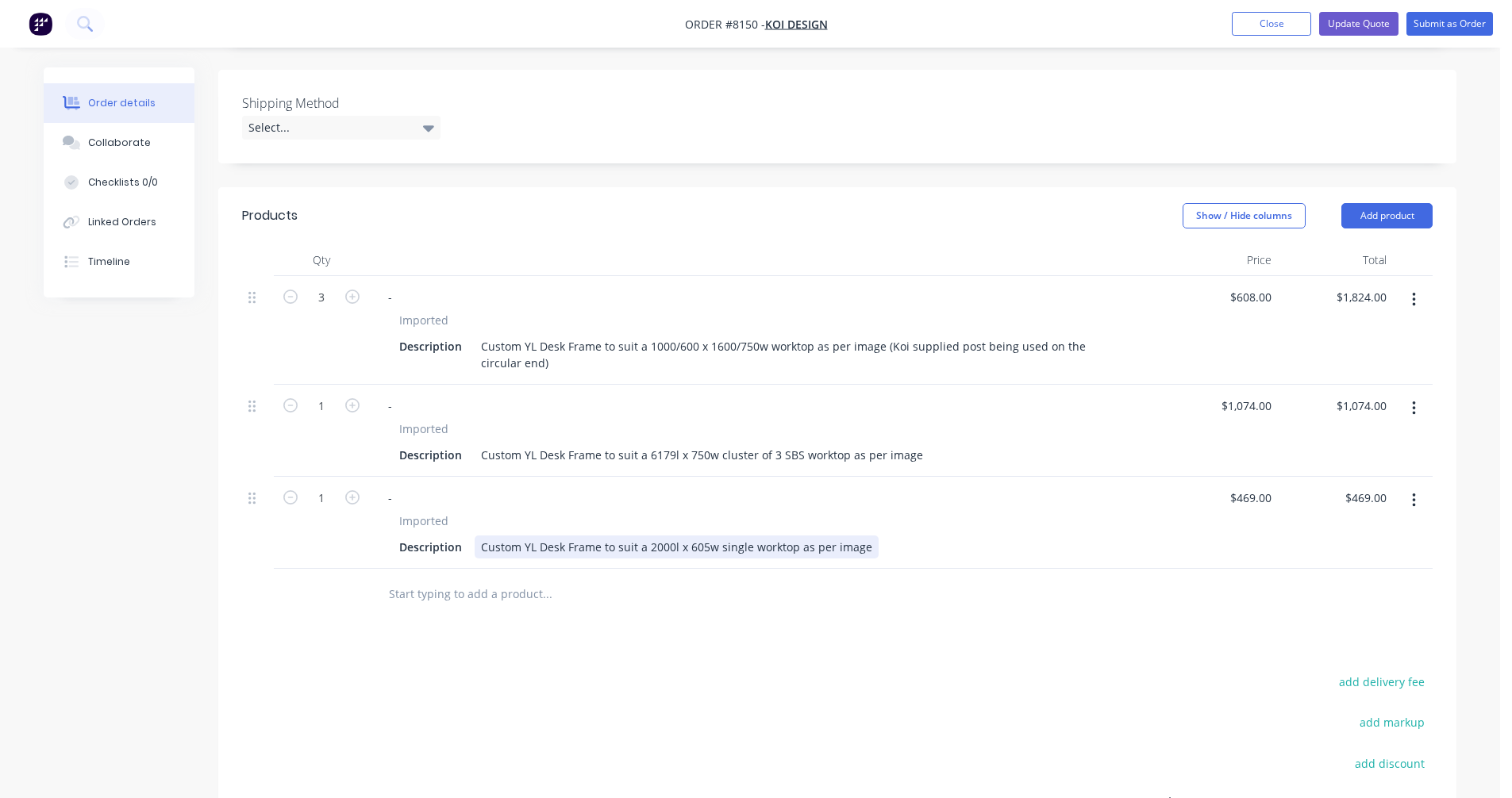
click at [806, 536] on div "Custom YL Desk Frame to suit a 2000l x 605w single worktop as per image" at bounding box center [676, 547] width 404 height 23
type input "$458.00"
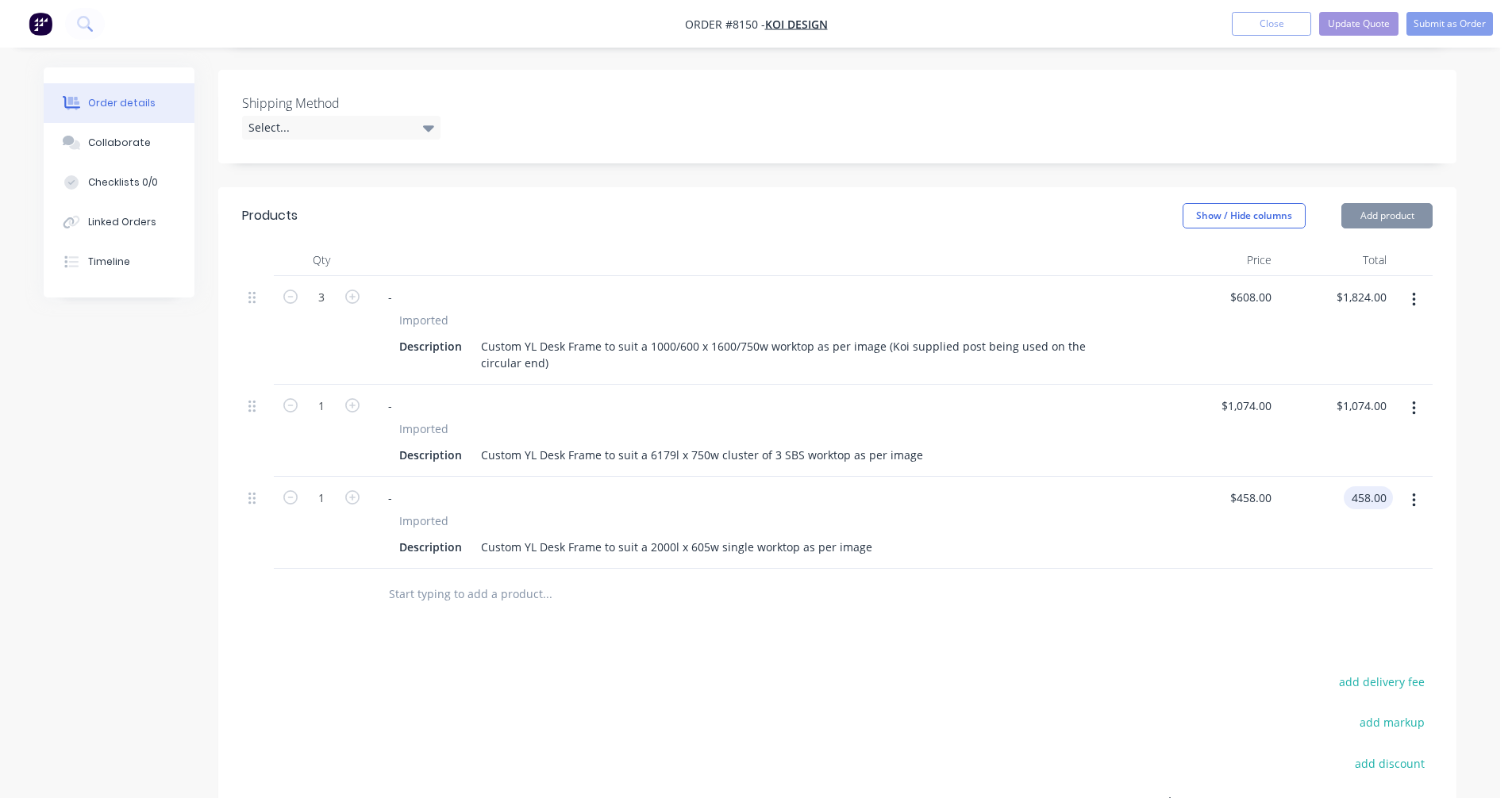
type input "$458.00"
click at [1344, 20] on button "Update Quote" at bounding box center [1359, 24] width 80 height 24
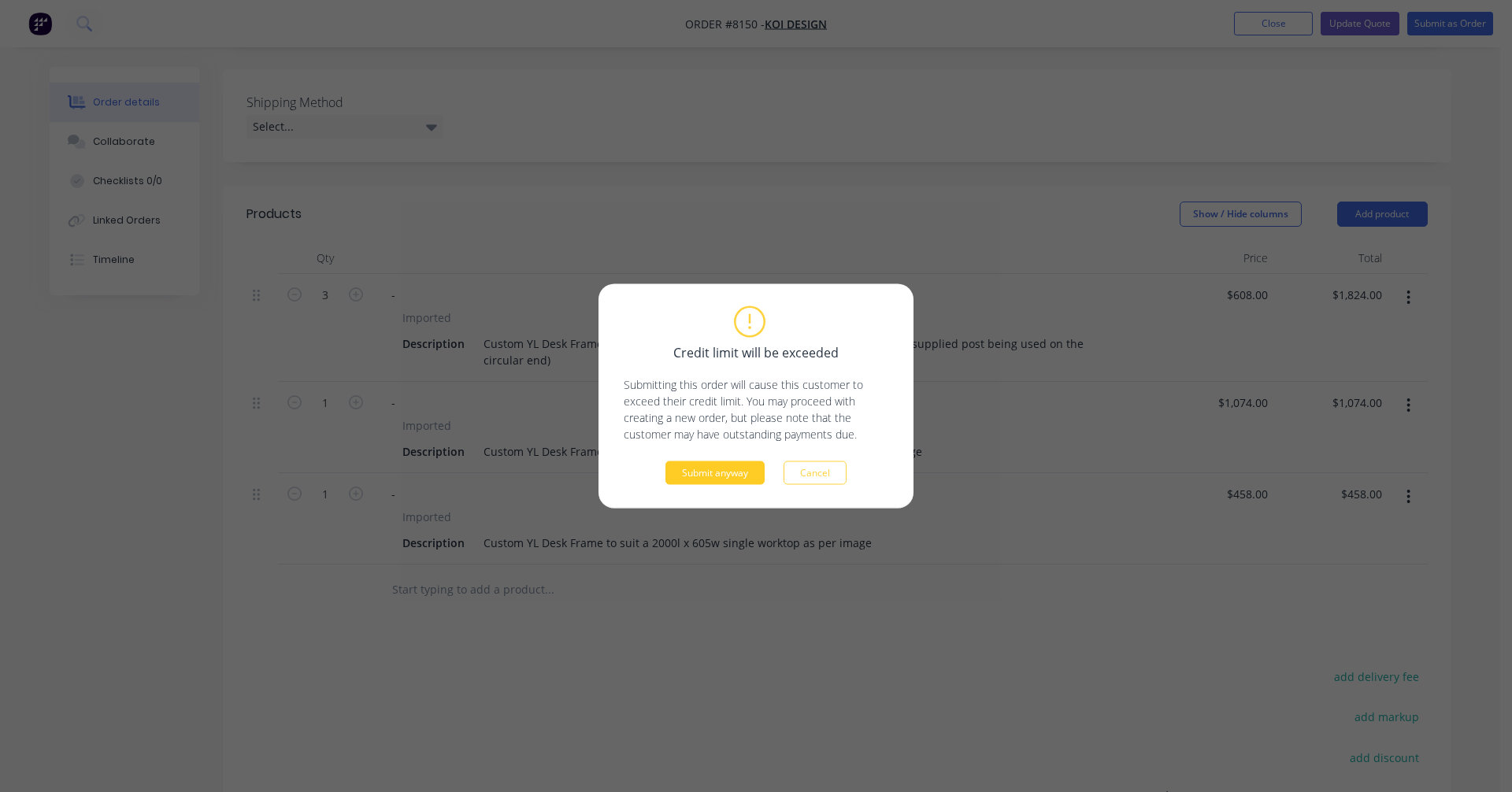
click at [686, 470] on button "Submit anyway" at bounding box center [716, 473] width 99 height 24
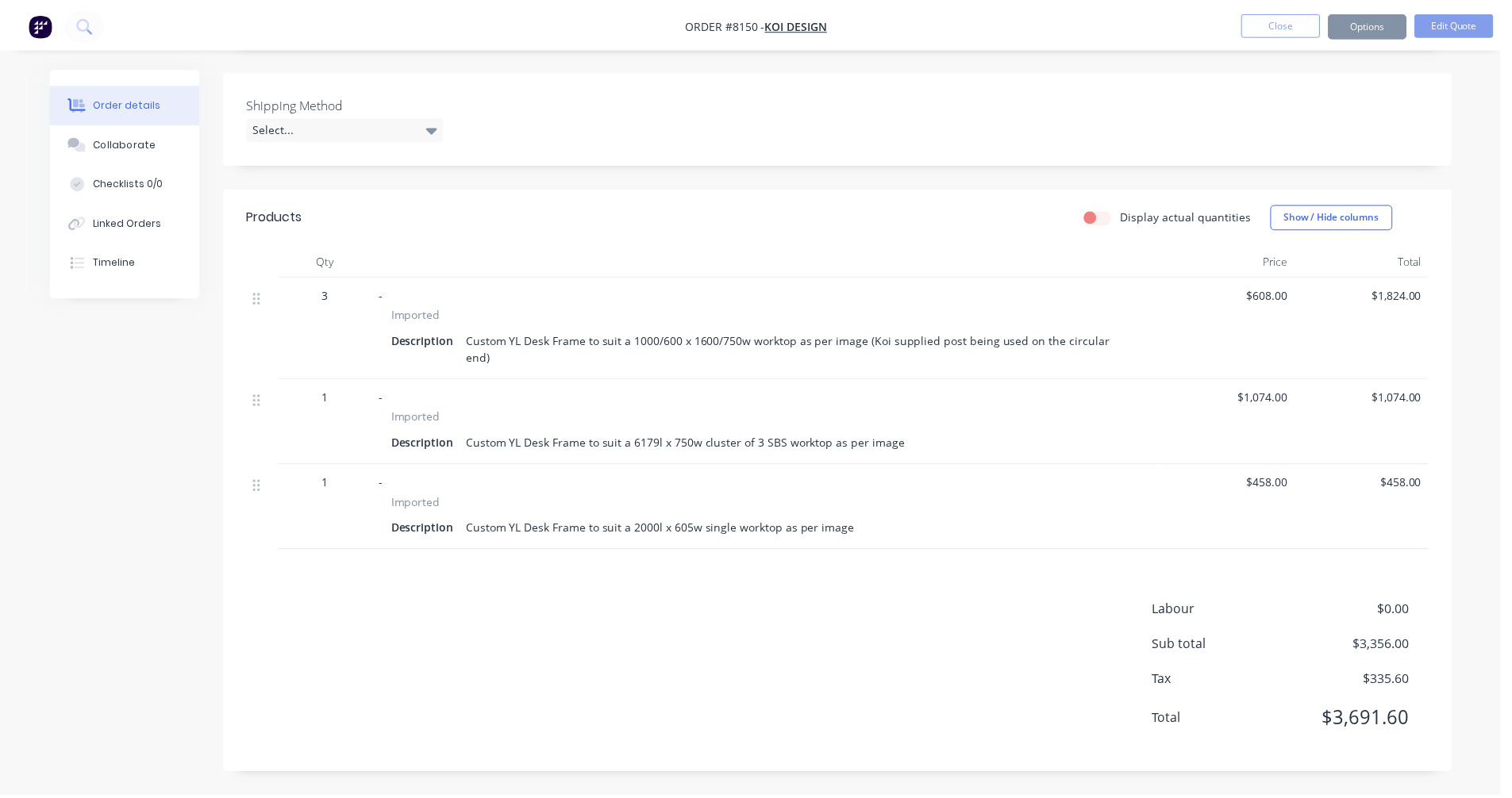
scroll to position [338, 0]
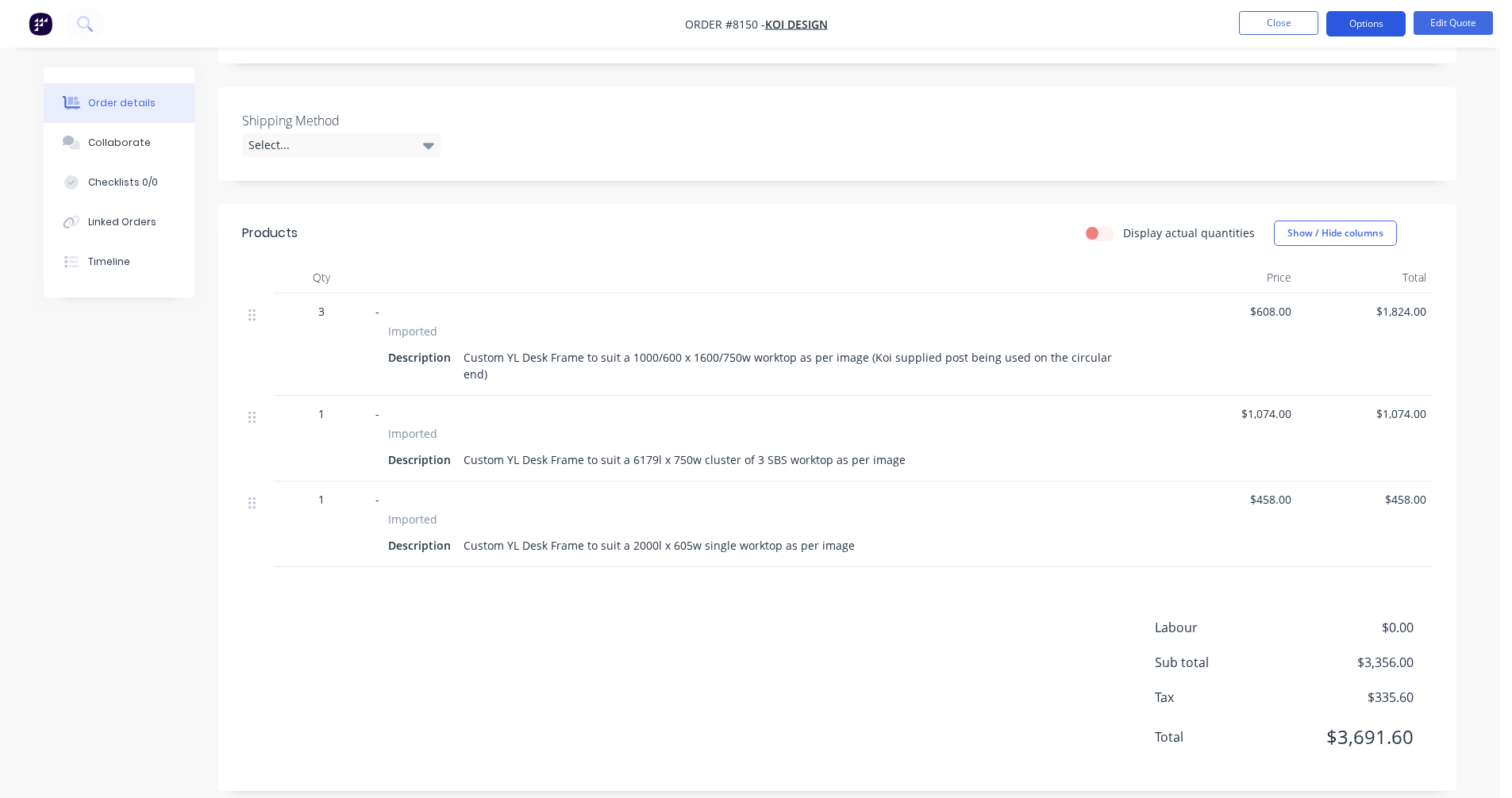
click at [1371, 20] on button "Options" at bounding box center [1366, 24] width 80 height 25
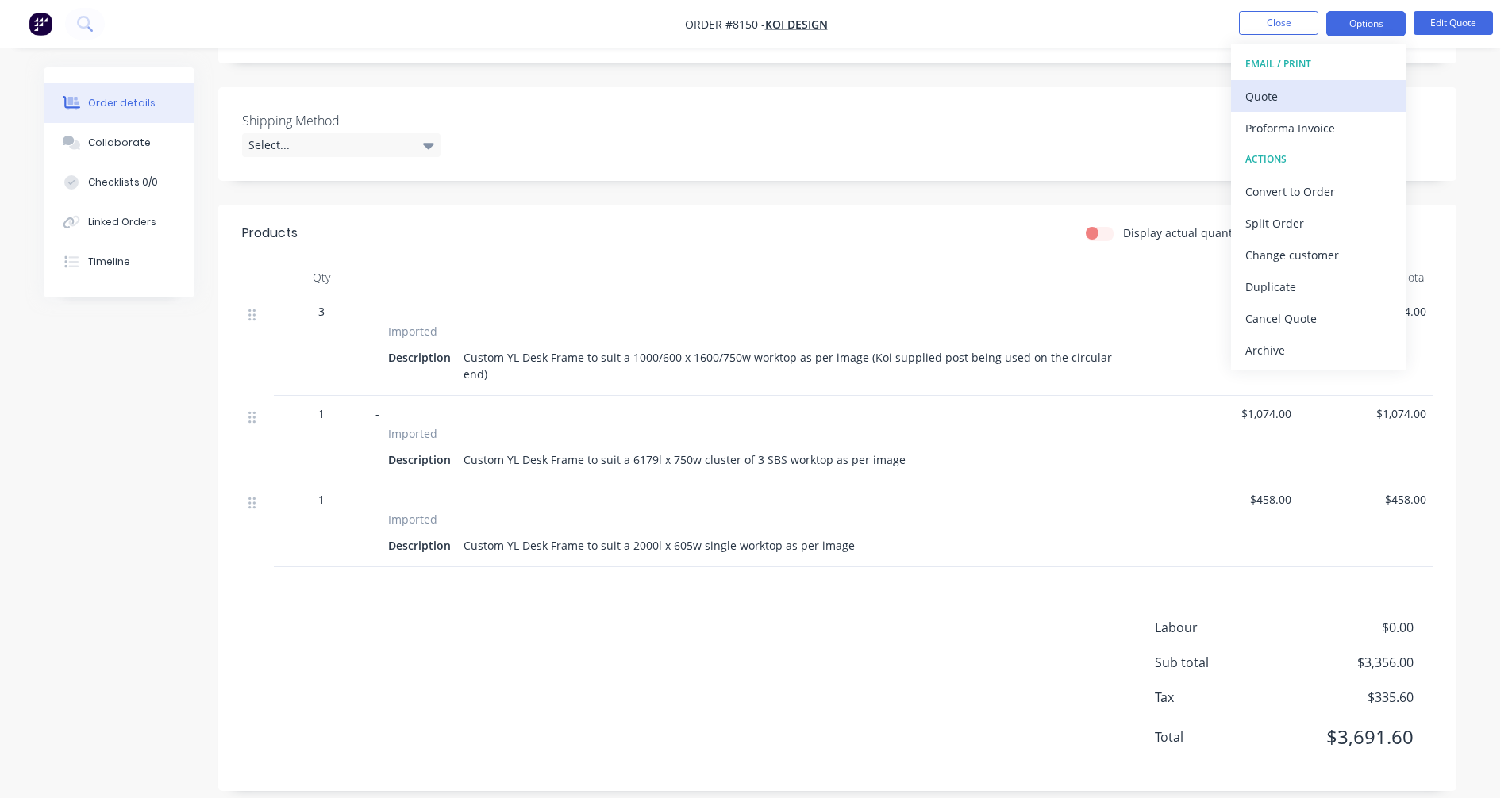
click at [1267, 102] on div "Quote" at bounding box center [1319, 96] width 146 height 23
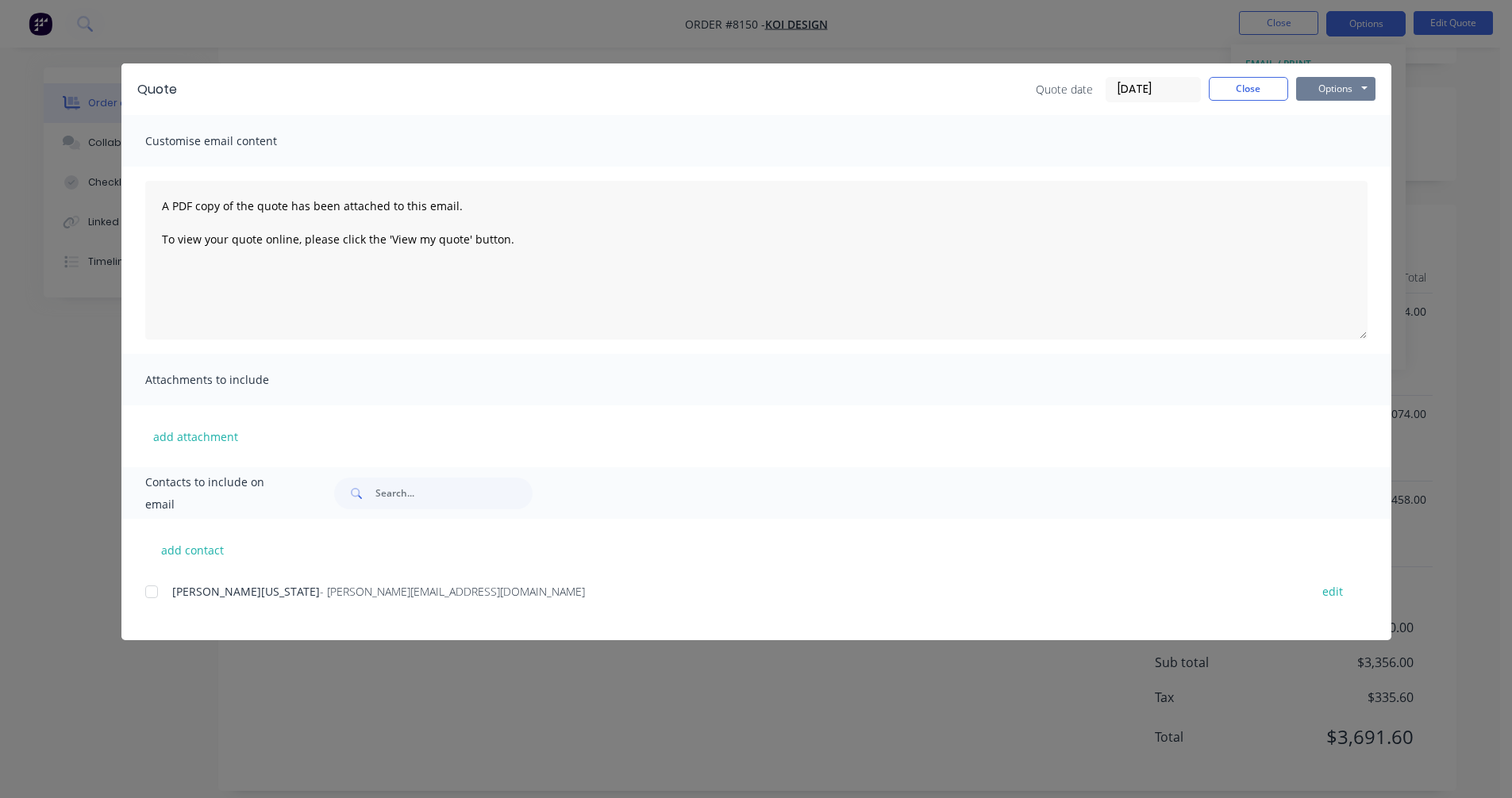
click at [1334, 89] on button "Options" at bounding box center [1336, 89] width 80 height 24
click at [1342, 117] on button "Preview" at bounding box center [1347, 117] width 102 height 26
click at [1242, 92] on button "Close" at bounding box center [1249, 89] width 80 height 24
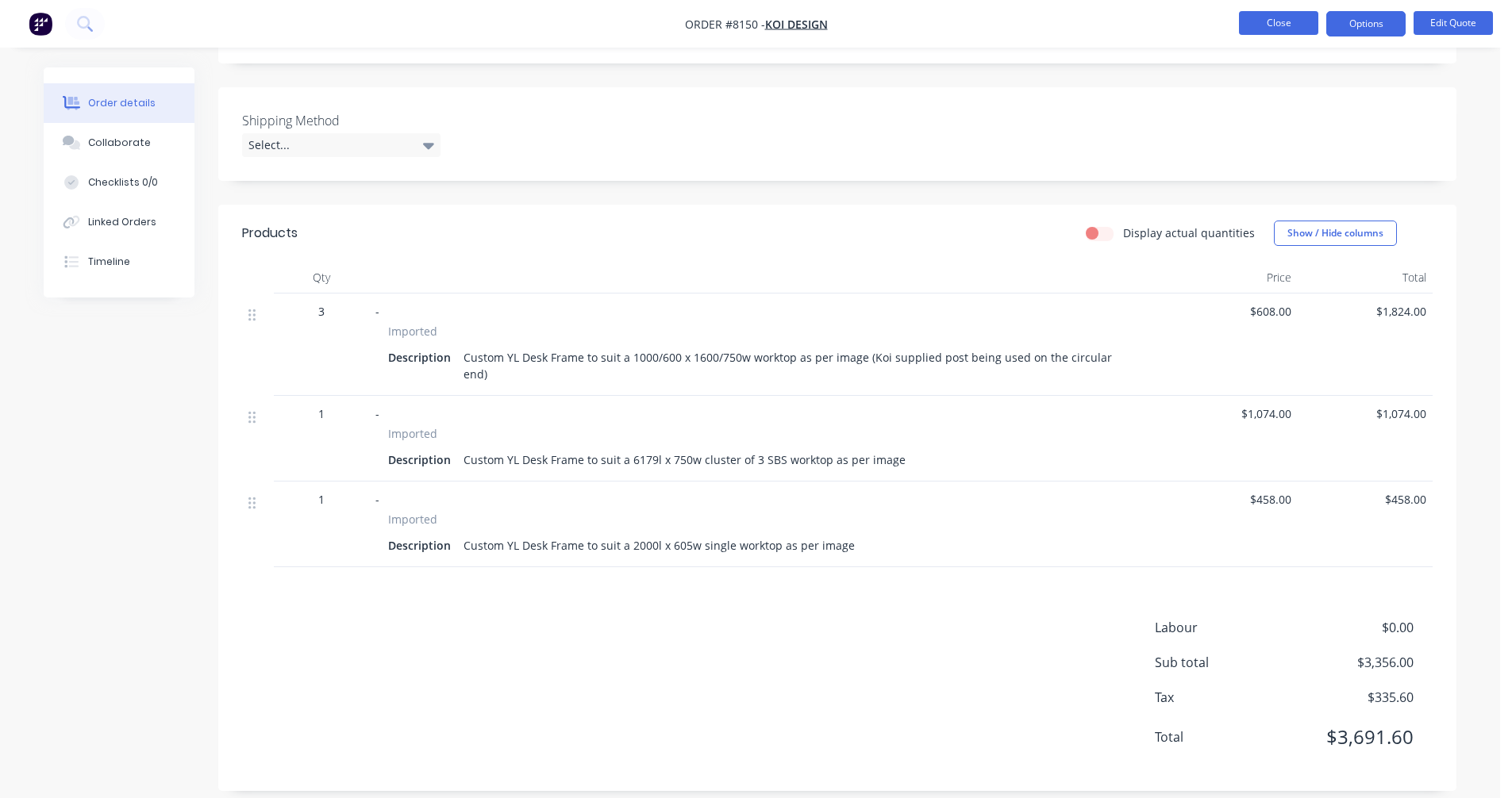
click at [1274, 21] on button "Close" at bounding box center [1279, 23] width 80 height 24
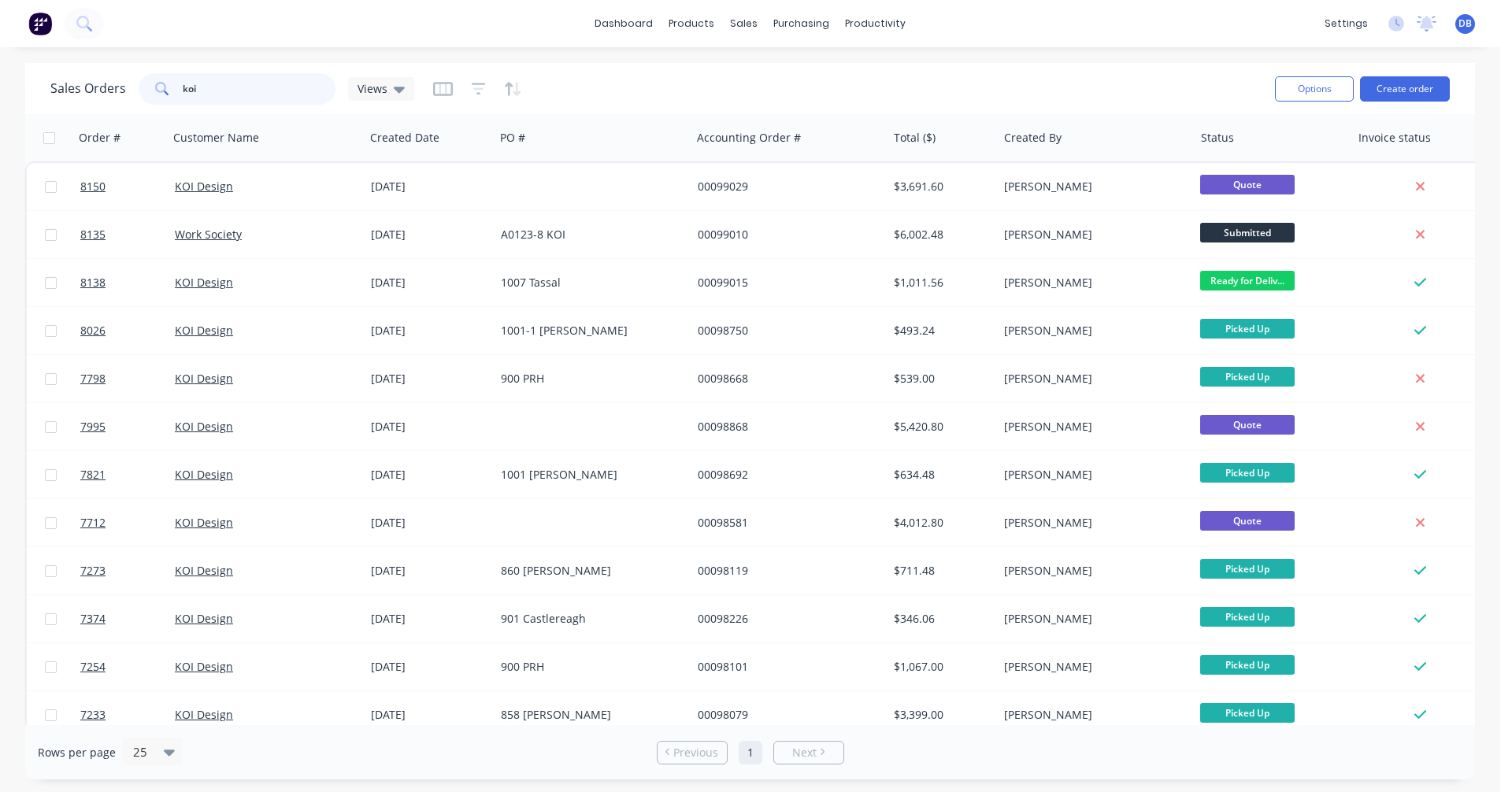
drag, startPoint x: 205, startPoint y: 85, endPoint x: 151, endPoint y: 79, distance: 54.3
click at [151, 79] on div "koi" at bounding box center [237, 88] width 197 height 31
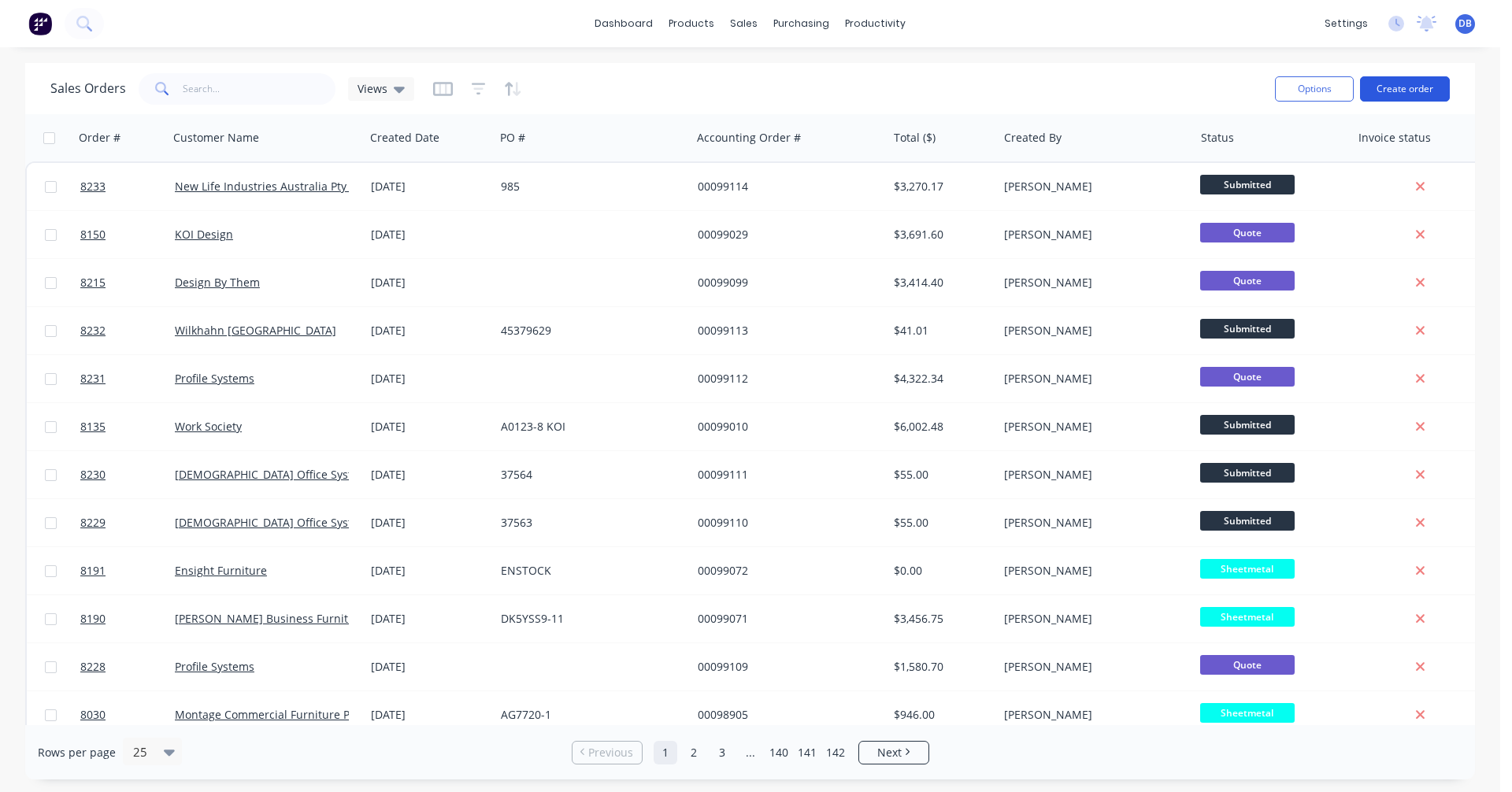
click at [1403, 88] on button "Create order" at bounding box center [1405, 89] width 90 height 25
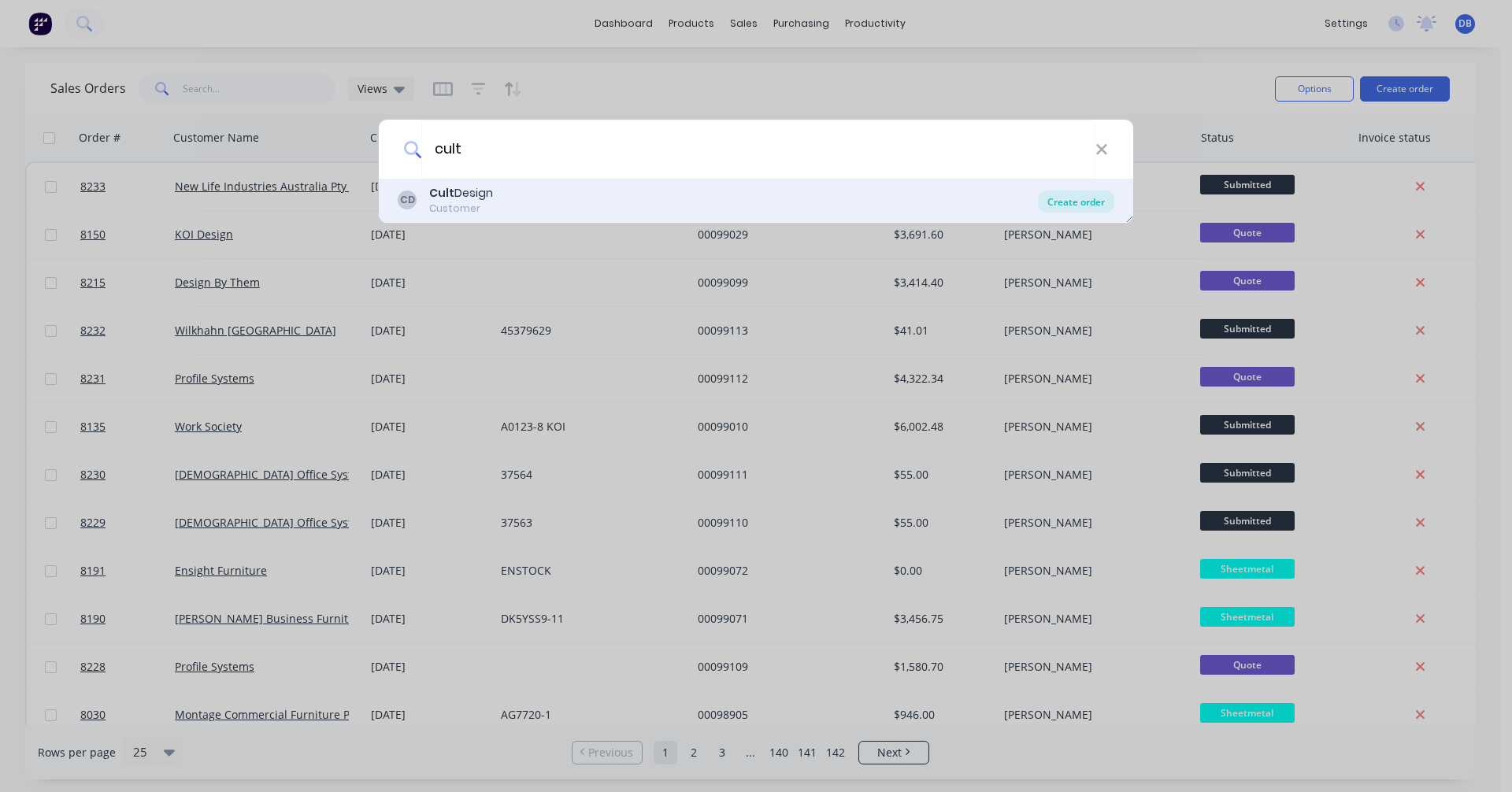
type input "cult"
click at [1065, 199] on div "Create order" at bounding box center [1076, 201] width 77 height 22
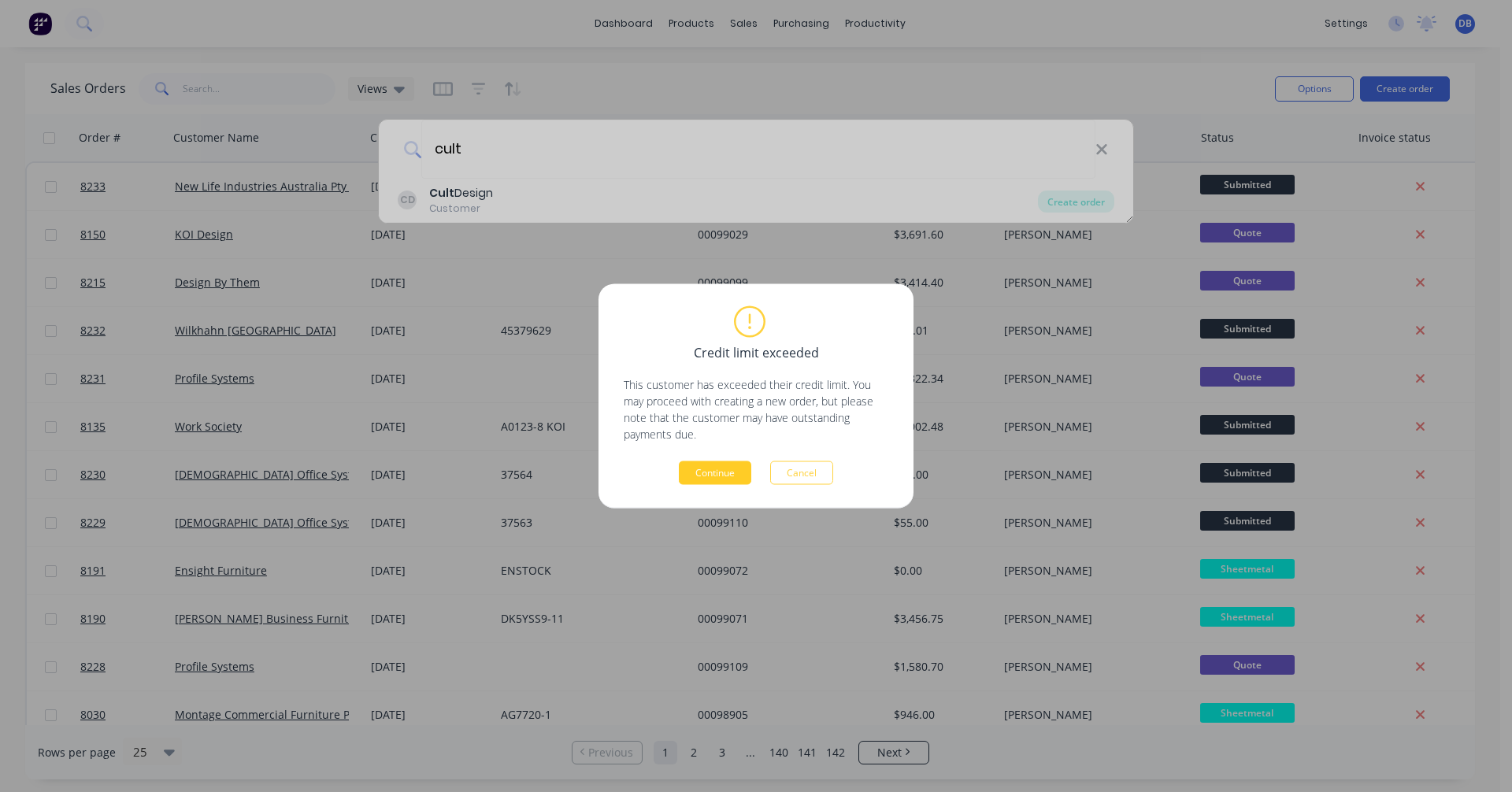
click at [705, 469] on button "Continue" at bounding box center [715, 473] width 72 height 24
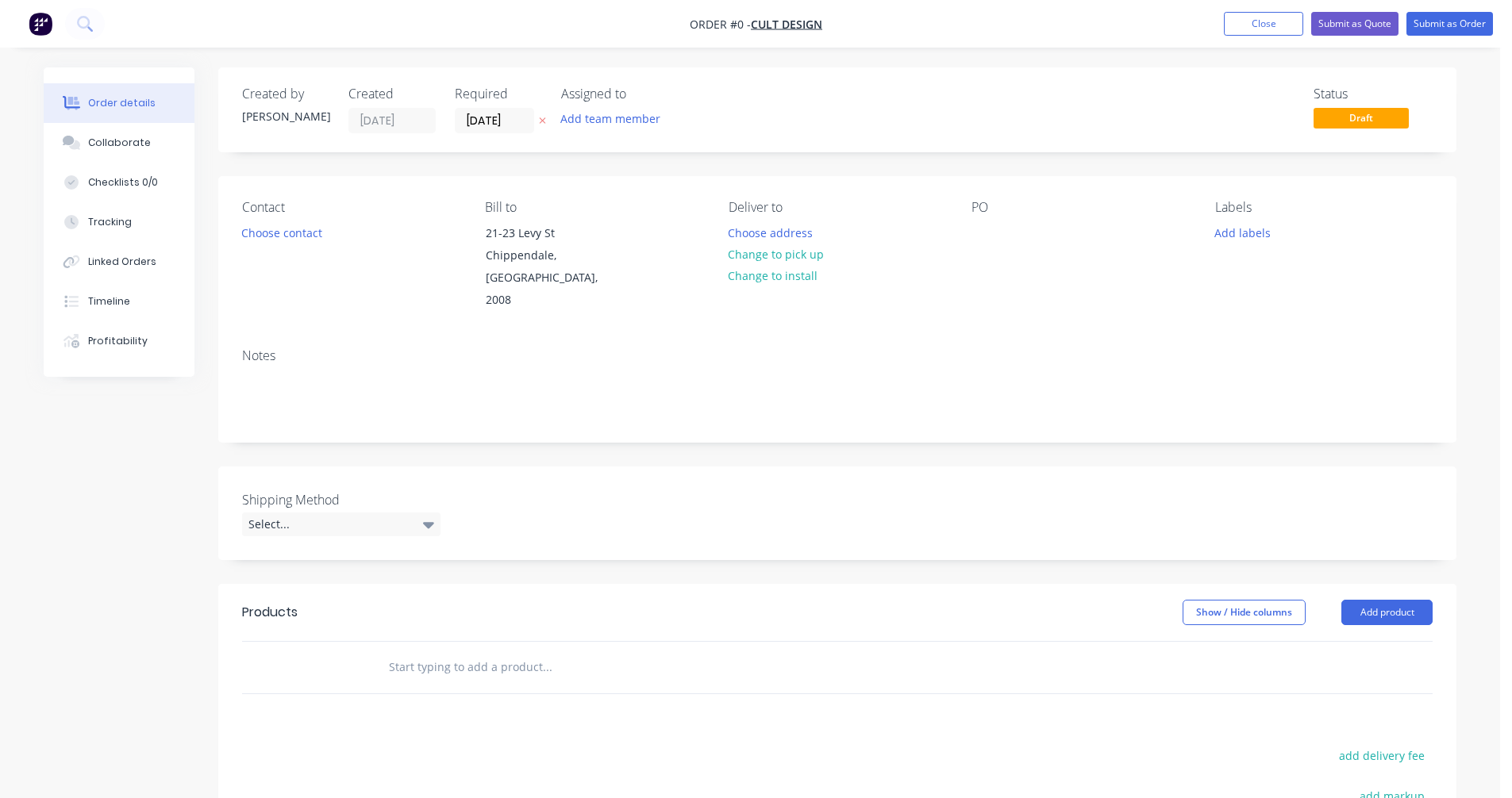
click at [444, 651] on input "text" at bounding box center [547, 667] width 317 height 31
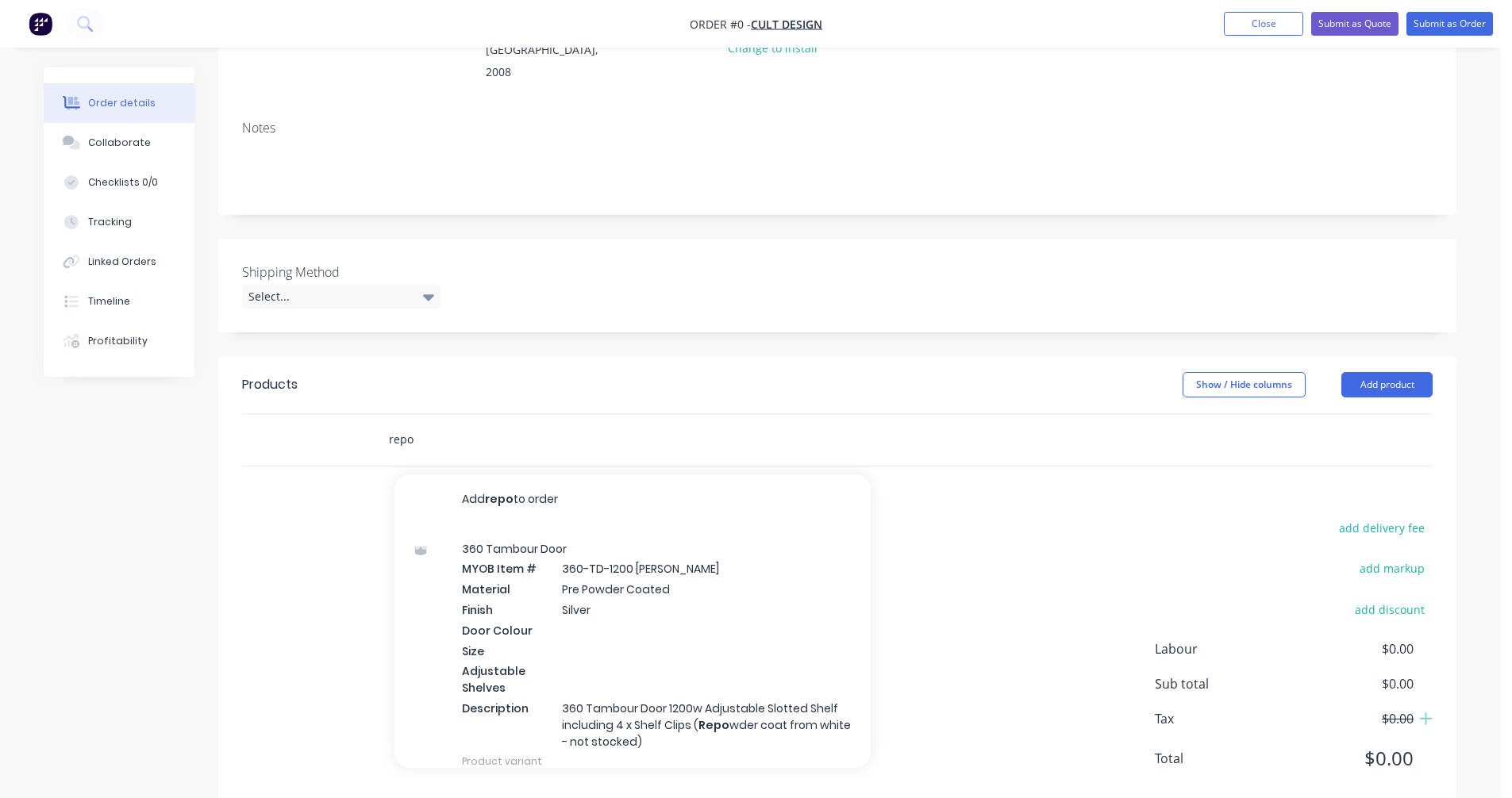
scroll to position [243, 0]
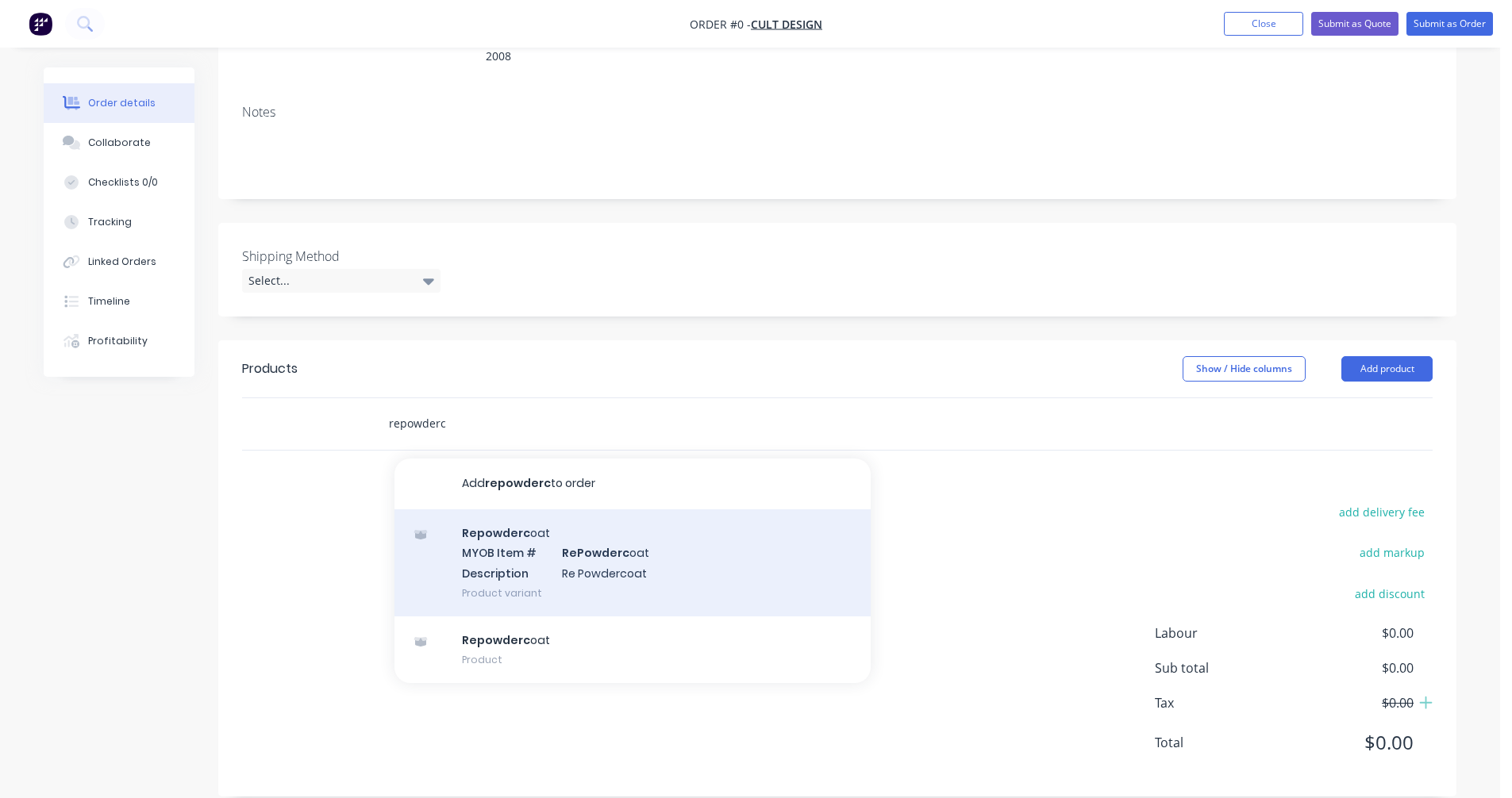
type input "repowderc"
click at [588, 539] on div "Repowderc oat MYOB Item # RePowderc oat Description Re Powdercoat Product varia…" at bounding box center [632, 563] width 476 height 107
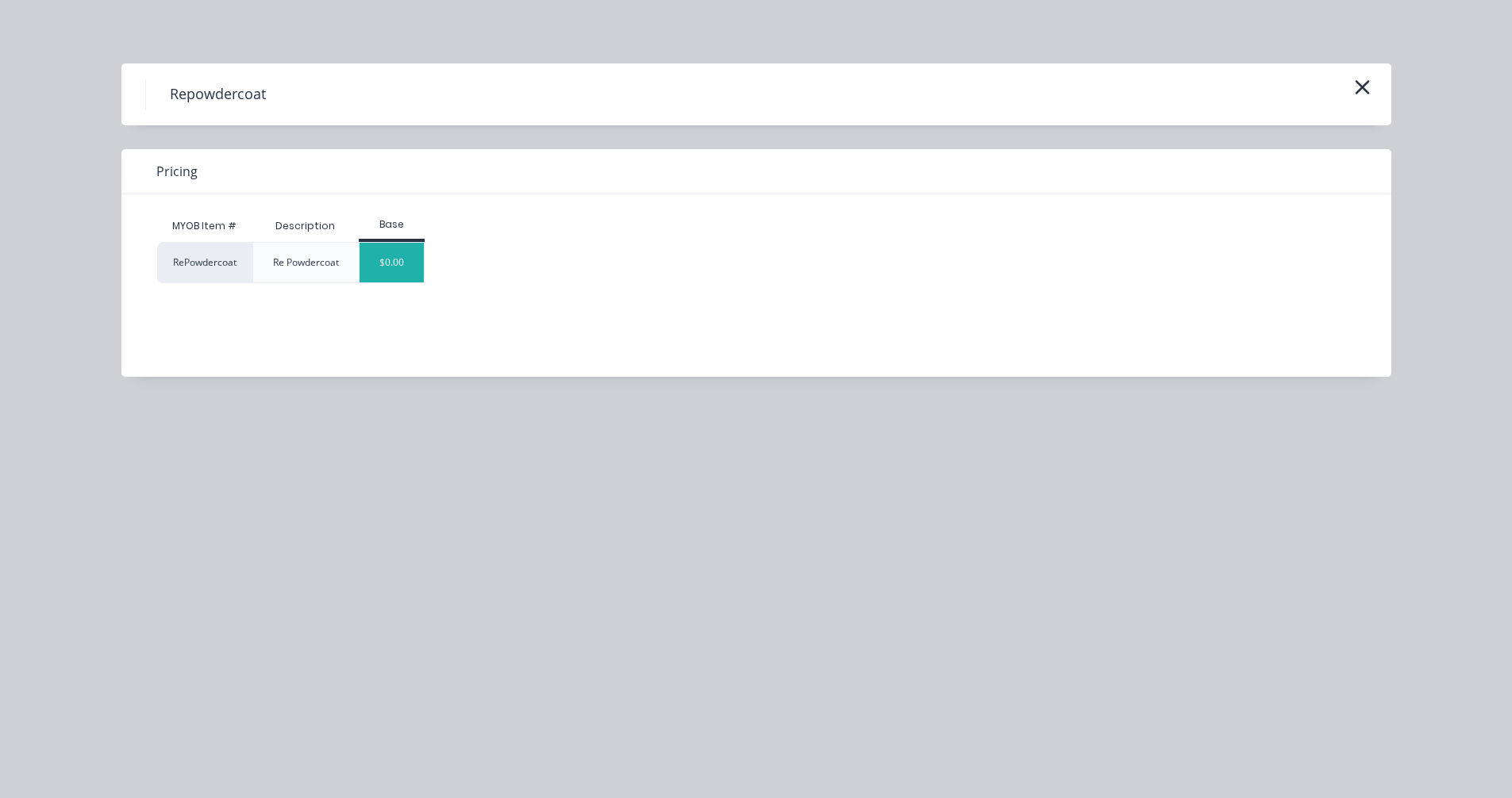
click at [400, 265] on div "$0.00" at bounding box center [392, 262] width 64 height 40
